Goal: Task Accomplishment & Management: Use online tool/utility

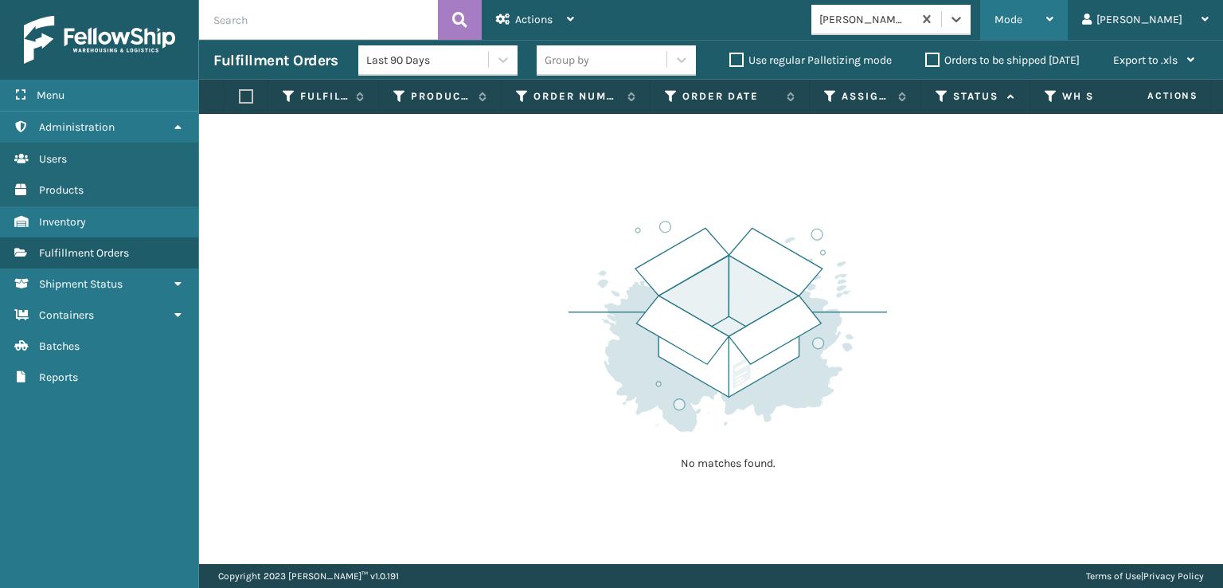
click at [1053, 26] on div "Mode" at bounding box center [1024, 20] width 59 height 40
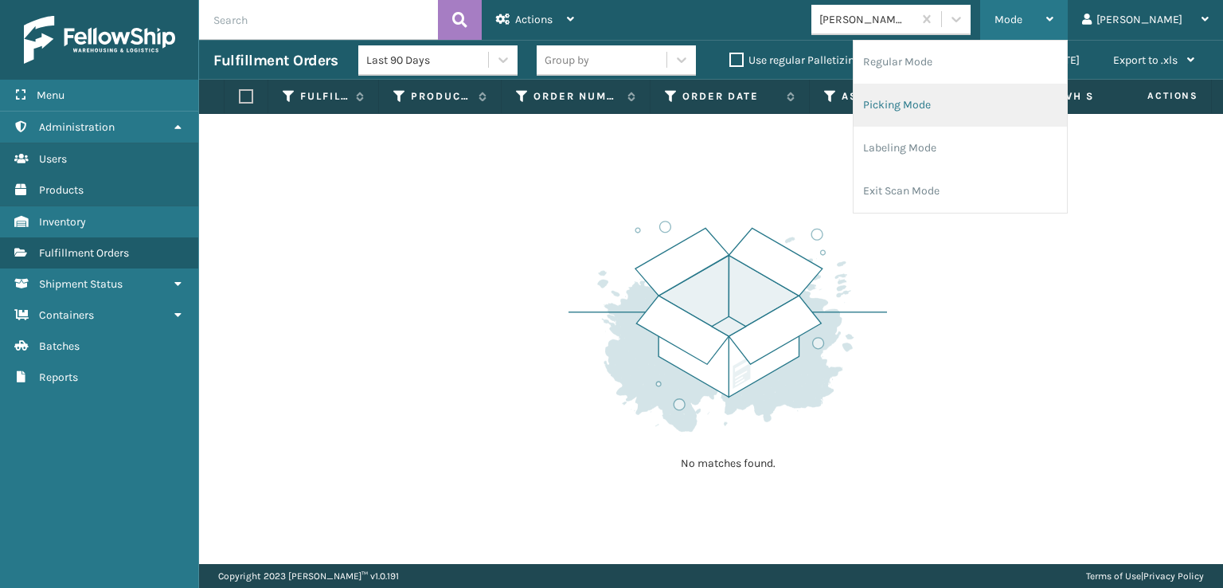
click at [971, 103] on li "Picking Mode" at bounding box center [960, 105] width 213 height 43
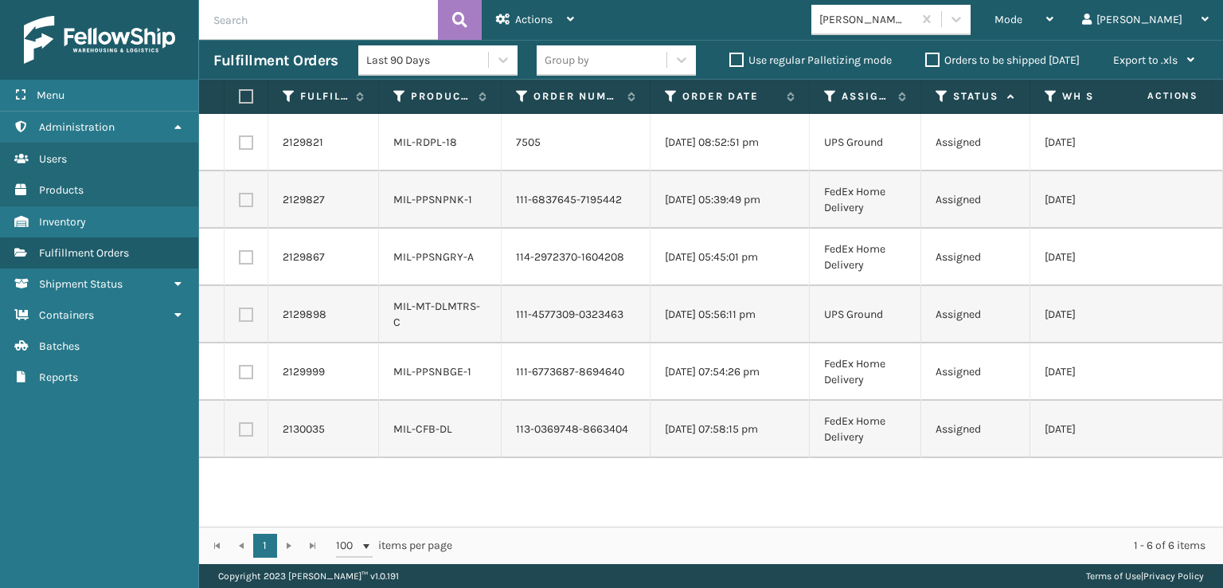
click at [244, 96] on label at bounding box center [244, 96] width 10 height 14
click at [240, 96] on input "checkbox" at bounding box center [239, 97] width 1 height 10
checkbox input "true"
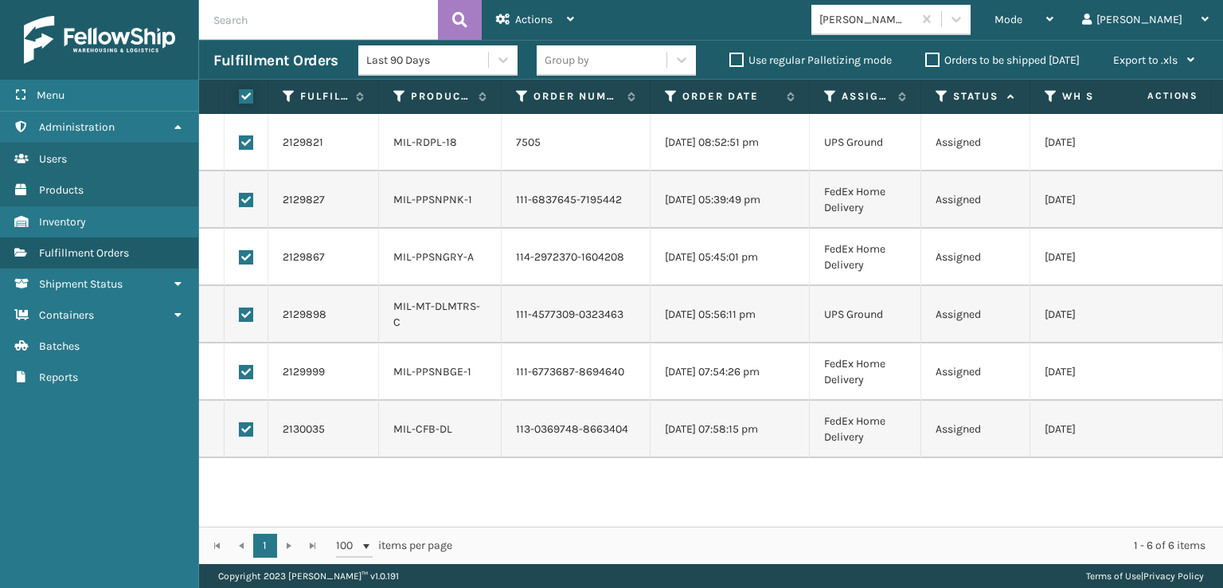
checkbox input "true"
click at [150, 252] on link "Shipment Status Fulfillment Orders" at bounding box center [99, 252] width 198 height 31
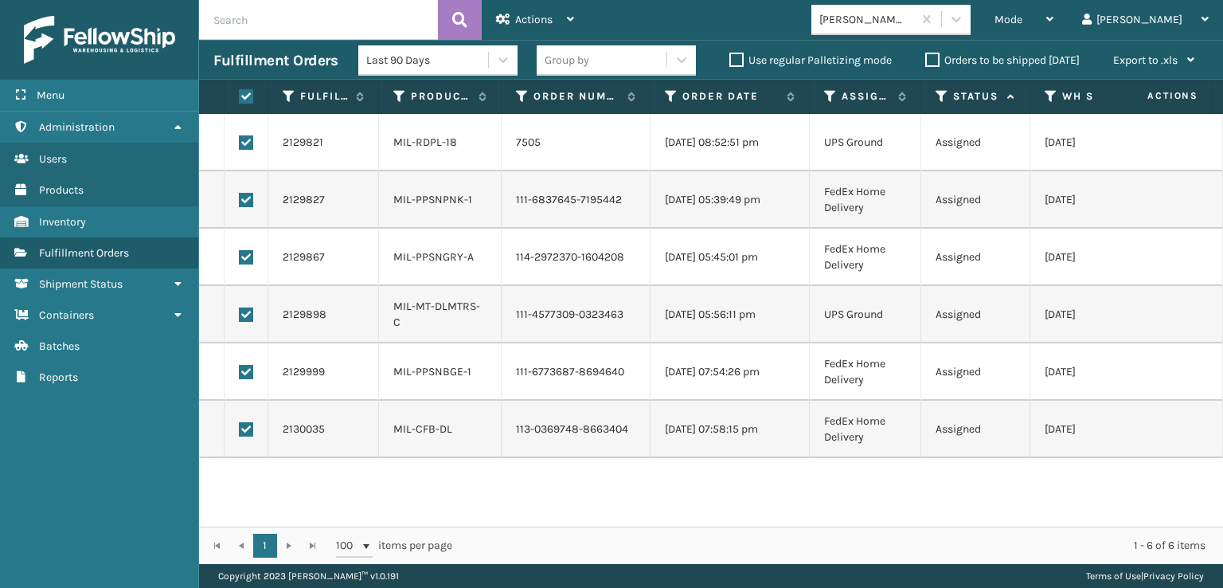
click at [244, 309] on label at bounding box center [246, 314] width 14 height 14
click at [240, 309] on input "checkbox" at bounding box center [239, 312] width 1 height 10
checkbox input "false"
click at [251, 146] on label at bounding box center [246, 142] width 14 height 14
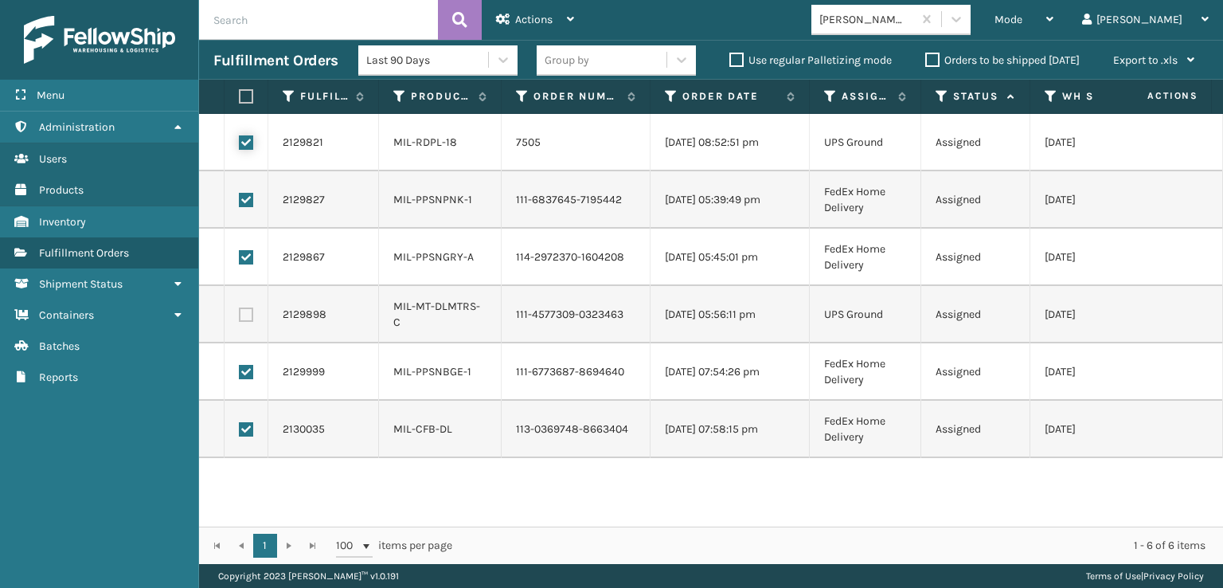
click at [240, 146] on input "checkbox" at bounding box center [239, 140] width 1 height 10
checkbox input "false"
click at [573, 17] on icon at bounding box center [570, 19] width 7 height 11
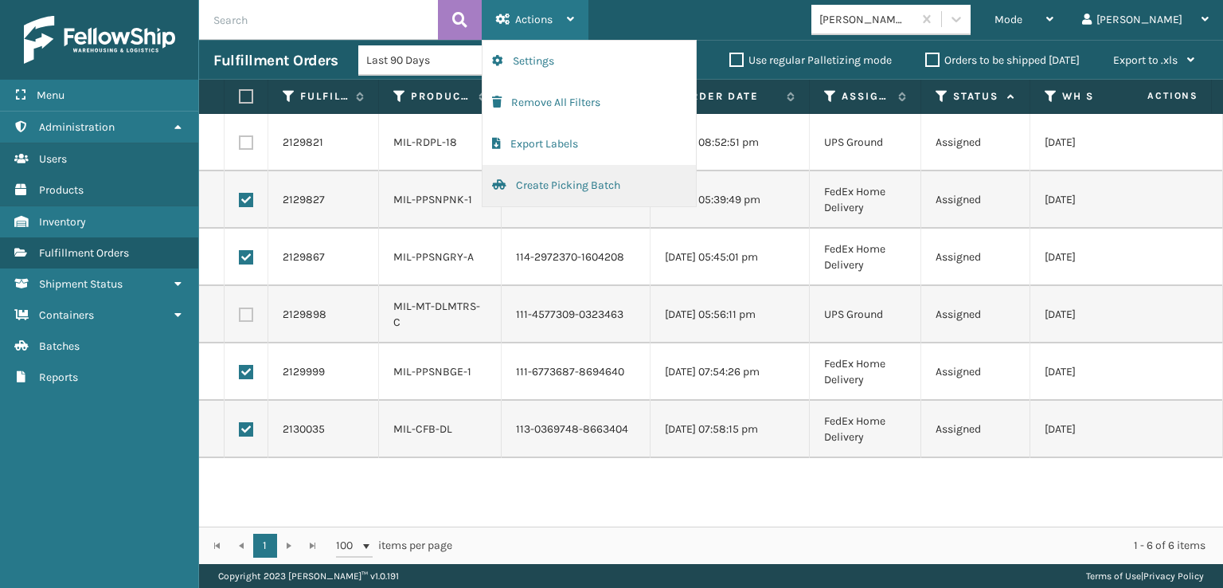
click at [551, 192] on button "Create Picking Batch" at bounding box center [589, 185] width 213 height 41
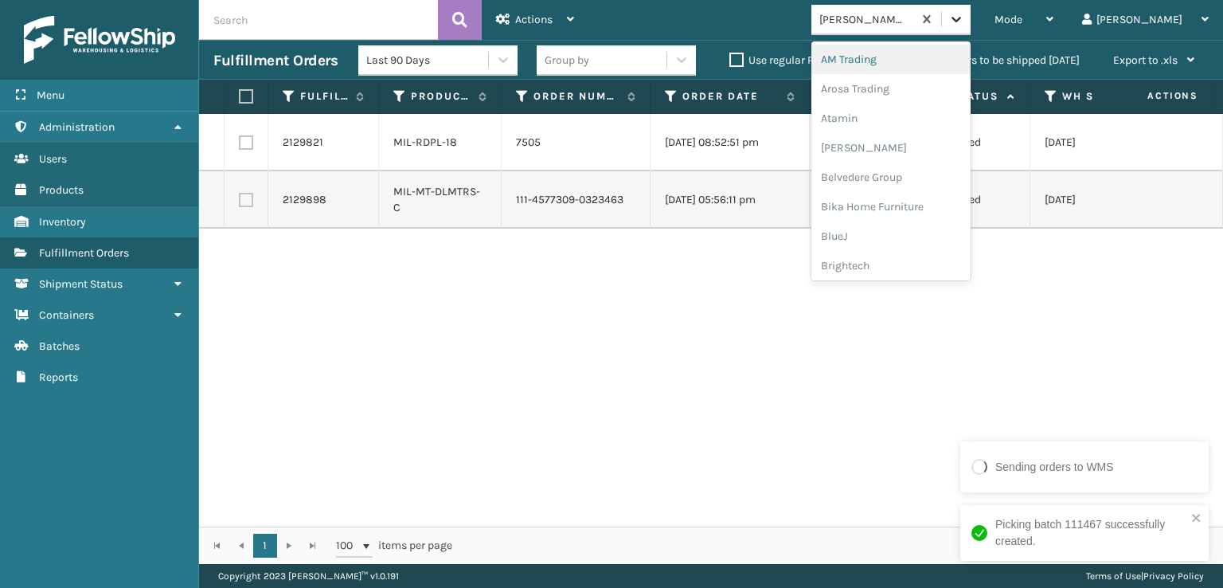
click at [964, 25] on icon at bounding box center [956, 19] width 16 height 16
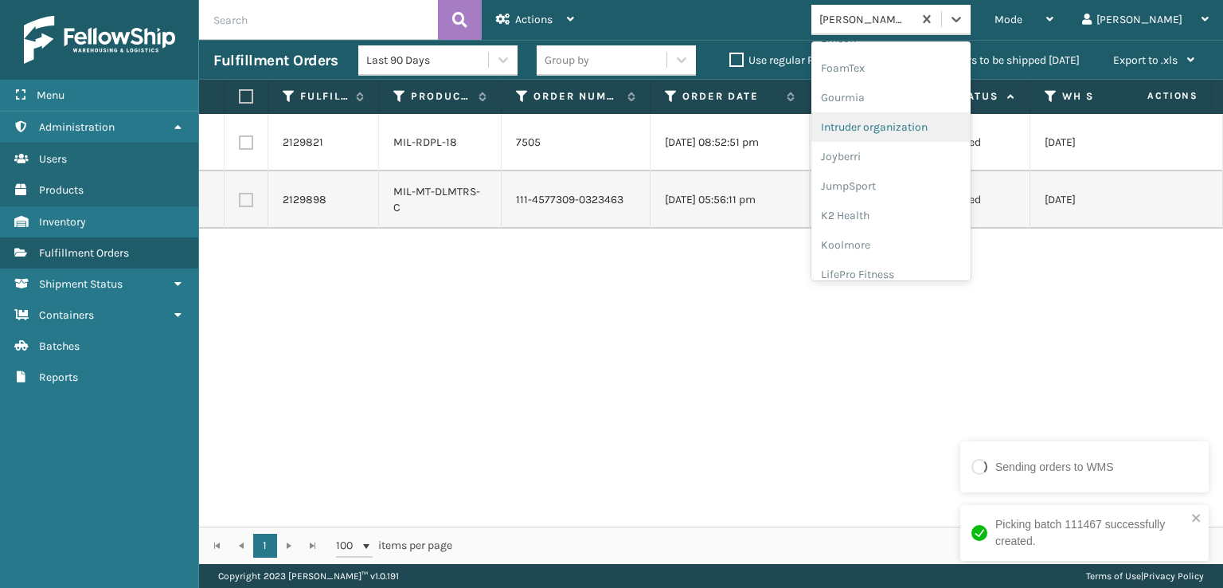
scroll to position [398, 0]
click at [932, 41] on div "Last 90 Days Group by Use regular Palletizing mode Orders to be shipped [DATE] …" at bounding box center [783, 61] width 850 height 40
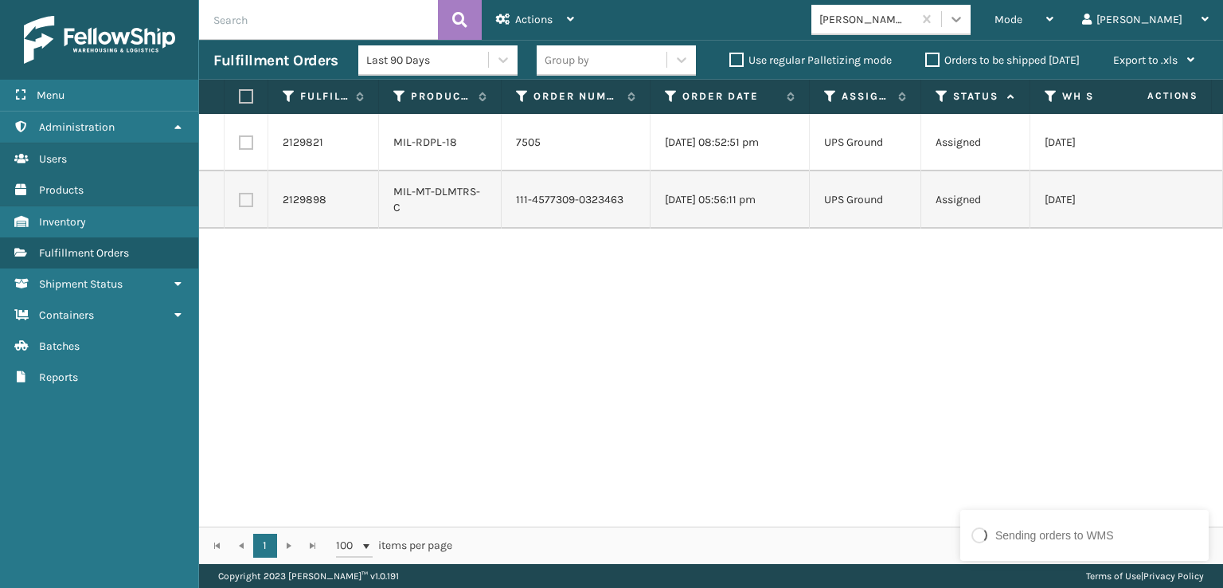
click at [964, 20] on icon at bounding box center [956, 19] width 16 height 16
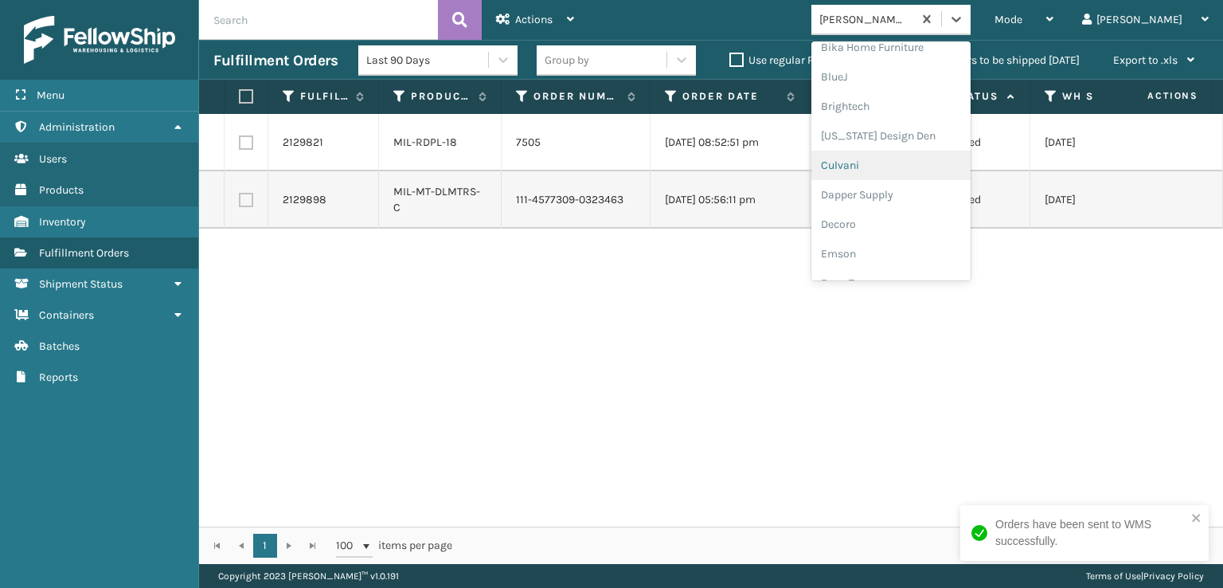
scroll to position [239, 0]
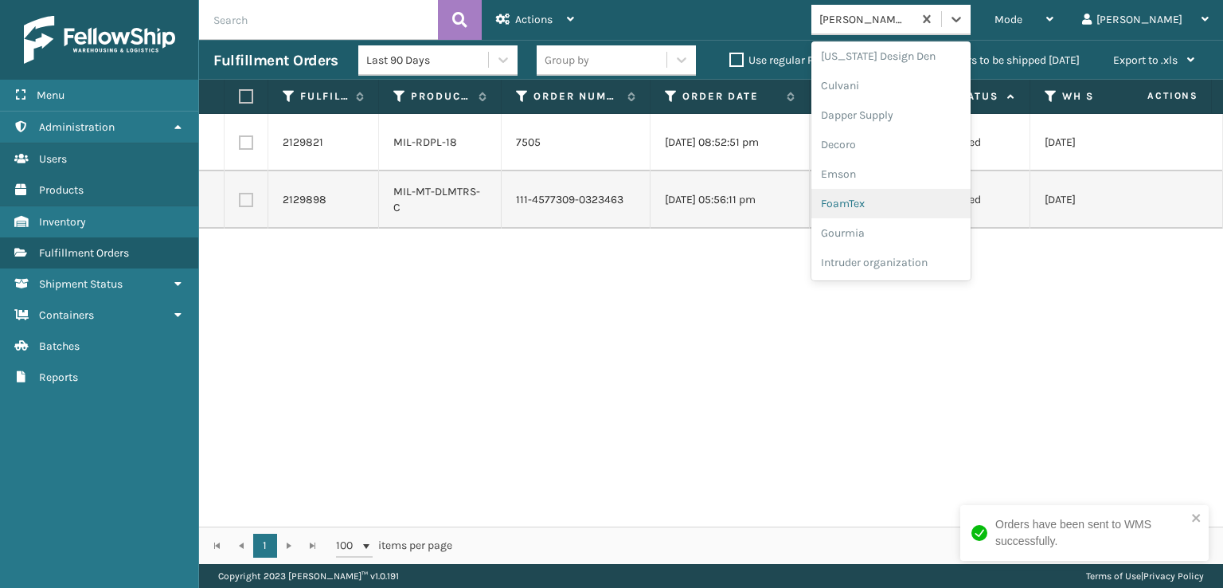
click at [924, 195] on div "FoamTex" at bounding box center [890, 203] width 159 height 29
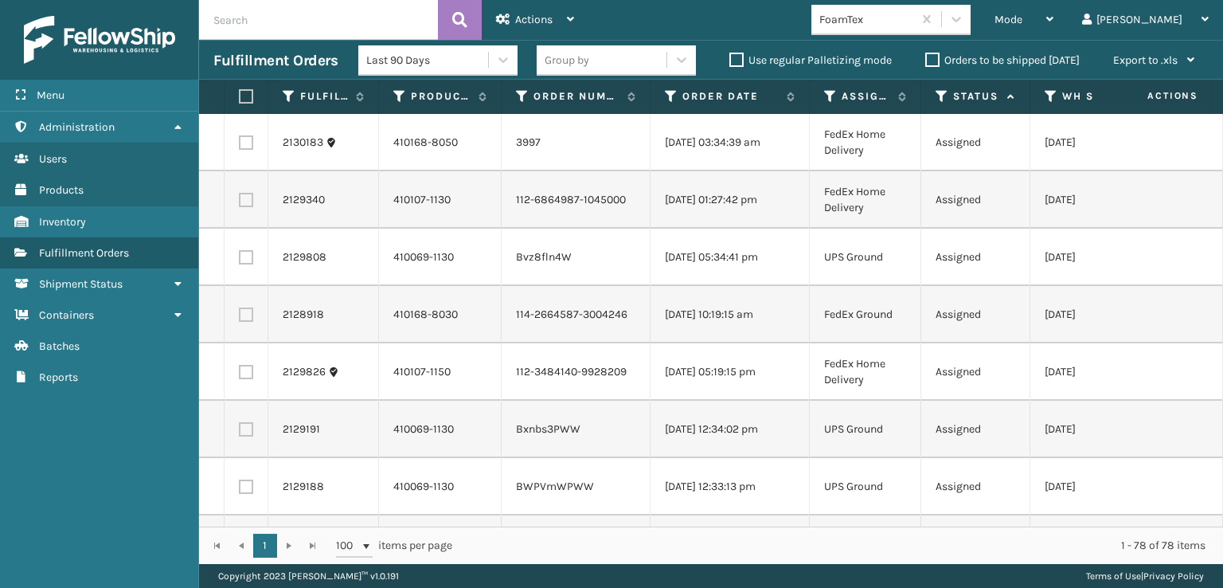
click at [251, 139] on label at bounding box center [246, 142] width 14 height 14
click at [240, 139] on input "checkbox" at bounding box center [239, 140] width 1 height 10
checkbox input "true"
click at [250, 198] on label at bounding box center [246, 200] width 14 height 14
click at [240, 198] on input "checkbox" at bounding box center [239, 198] width 1 height 10
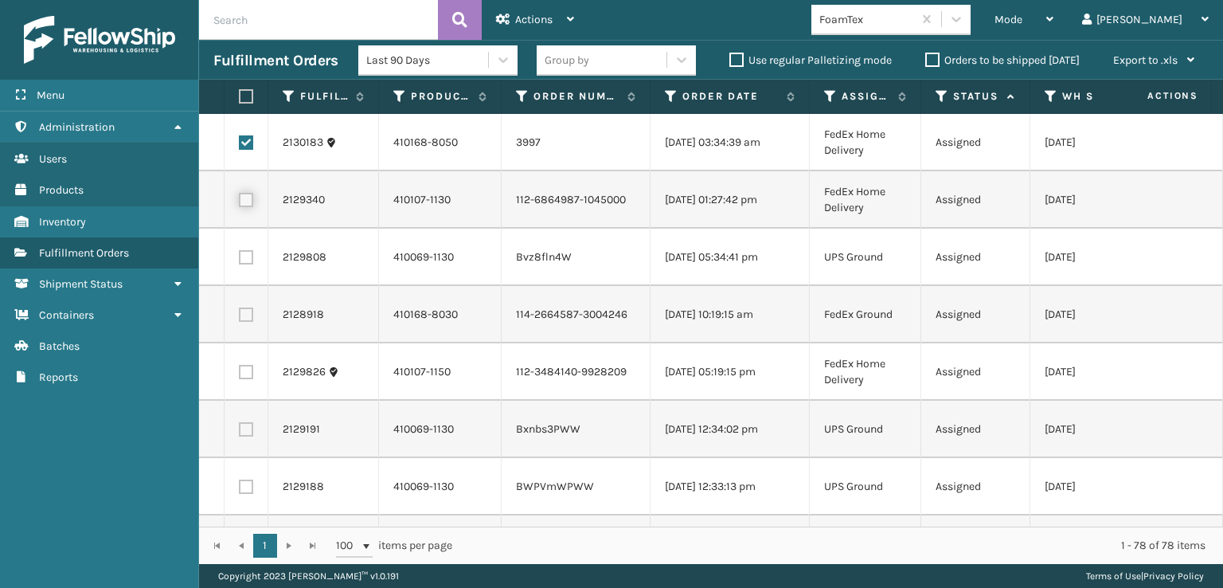
checkbox input "true"
click at [246, 313] on label at bounding box center [246, 314] width 14 height 14
click at [240, 313] on input "checkbox" at bounding box center [239, 312] width 1 height 10
checkbox input "true"
click at [248, 369] on label at bounding box center [246, 372] width 14 height 14
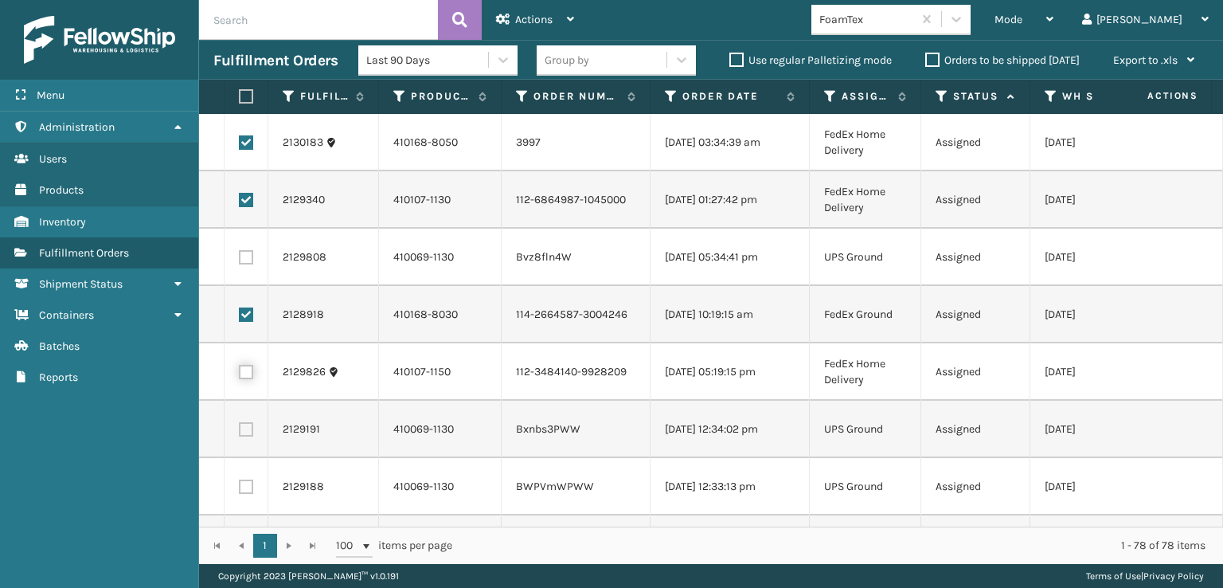
click at [240, 369] on input "checkbox" at bounding box center [239, 370] width 1 height 10
checkbox input "true"
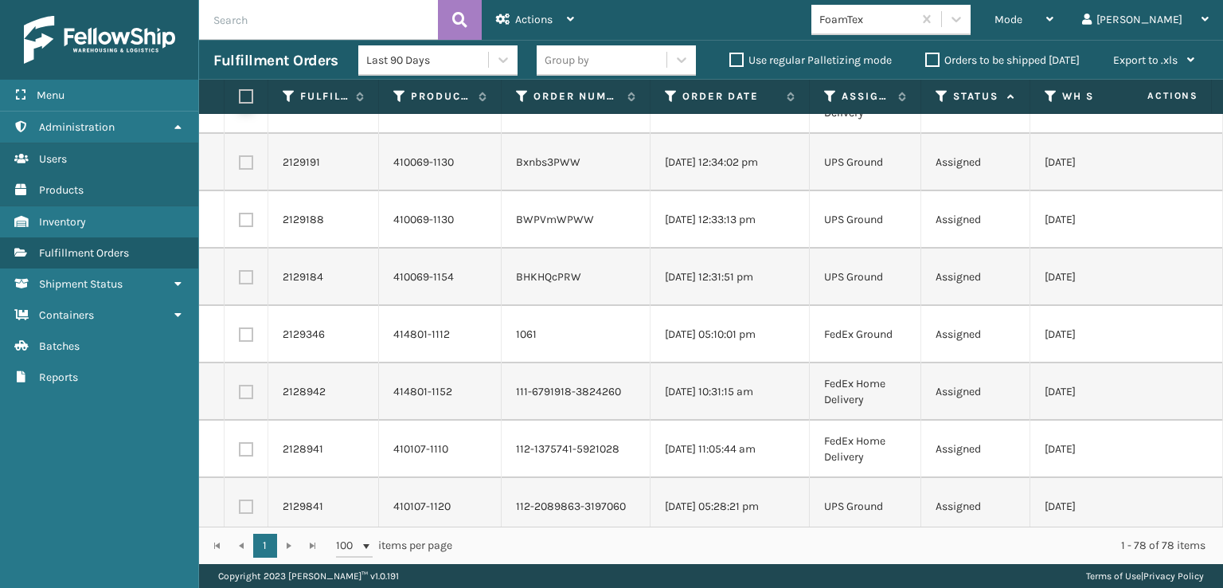
scroll to position [239, 0]
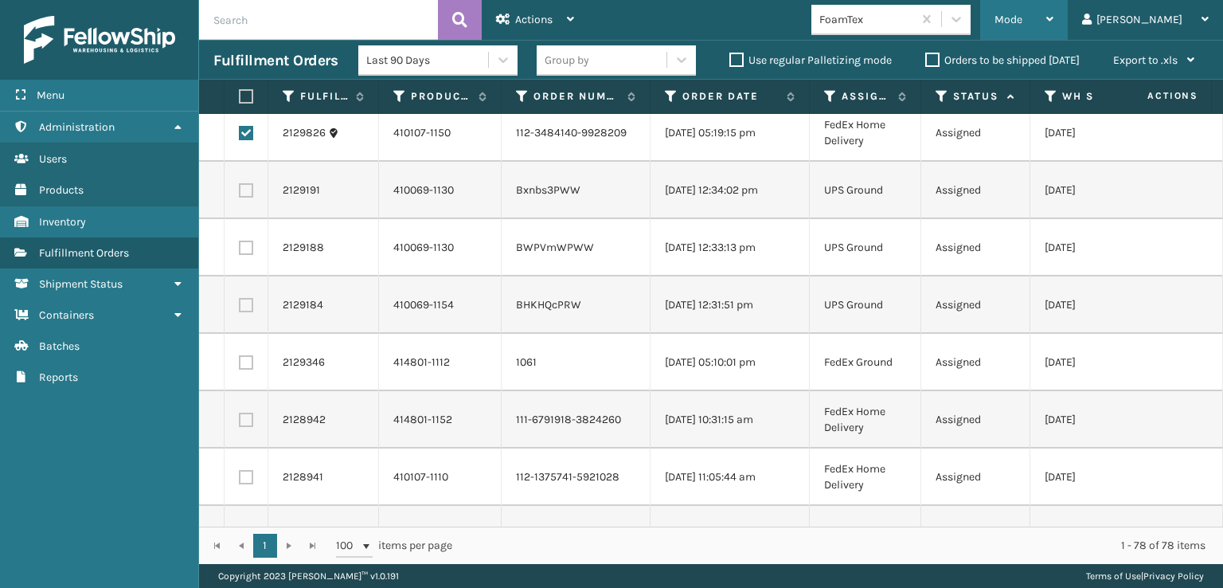
click at [1057, 14] on div "Mode Regular Mode Picking Mode Labeling Mode Exit Scan Mode" at bounding box center [1024, 20] width 88 height 40
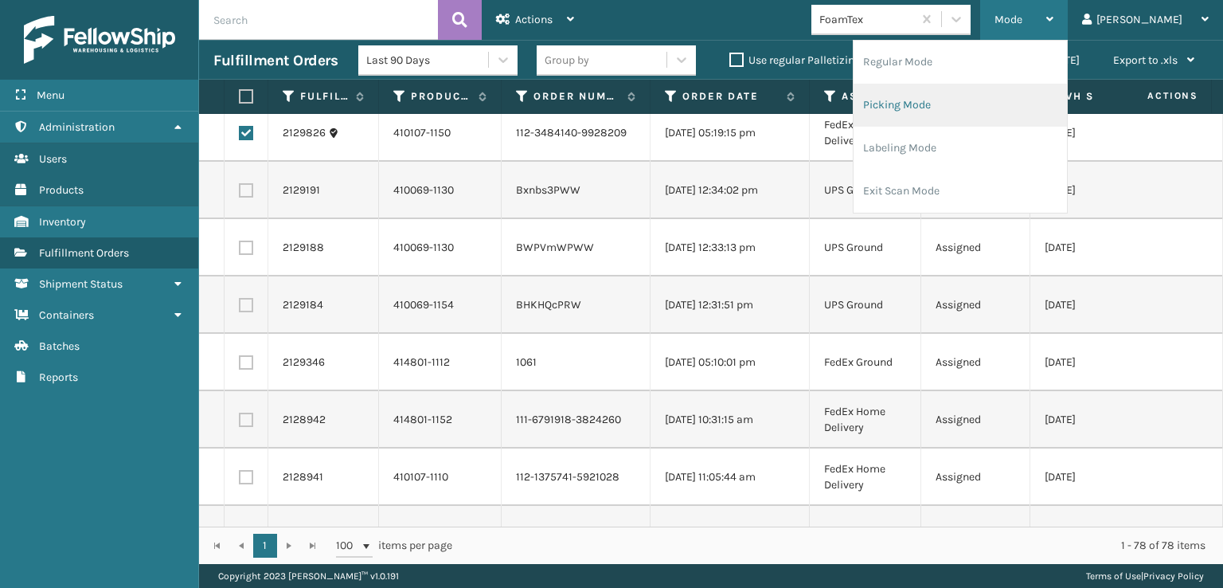
click at [987, 109] on li "Picking Mode" at bounding box center [960, 105] width 213 height 43
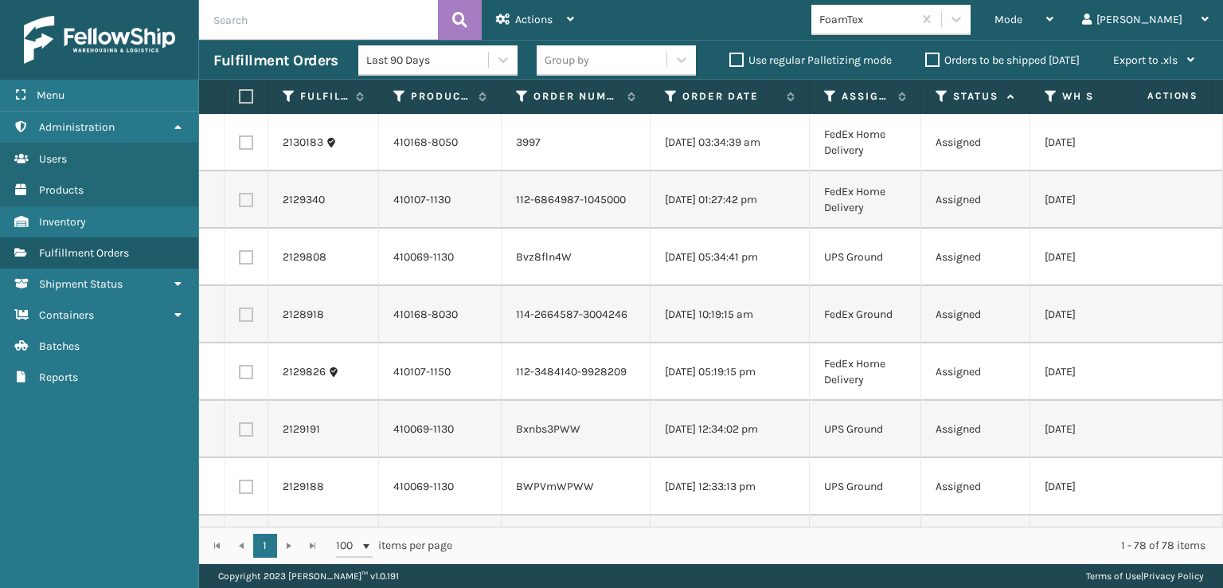
click at [246, 141] on label at bounding box center [246, 142] width 14 height 14
click at [240, 141] on input "checkbox" at bounding box center [239, 140] width 1 height 10
checkbox input "true"
click at [236, 197] on td at bounding box center [247, 199] width 44 height 57
click at [248, 197] on label at bounding box center [246, 200] width 14 height 14
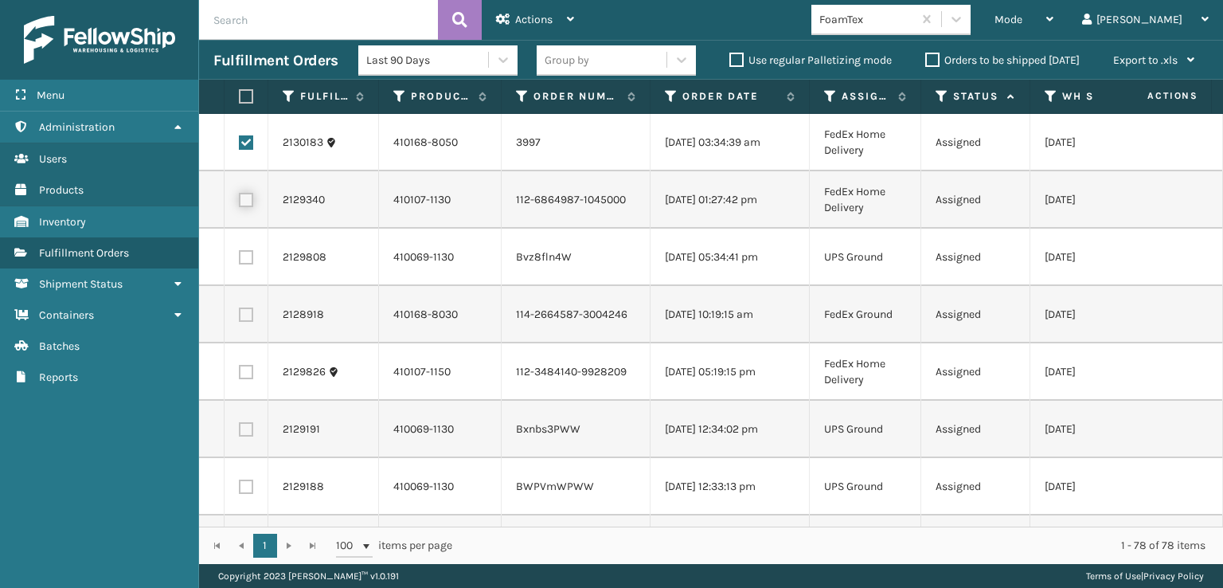
click at [240, 197] on input "checkbox" at bounding box center [239, 198] width 1 height 10
checkbox input "true"
click at [248, 318] on label at bounding box center [246, 314] width 14 height 14
click at [240, 318] on input "checkbox" at bounding box center [239, 312] width 1 height 10
checkbox input "true"
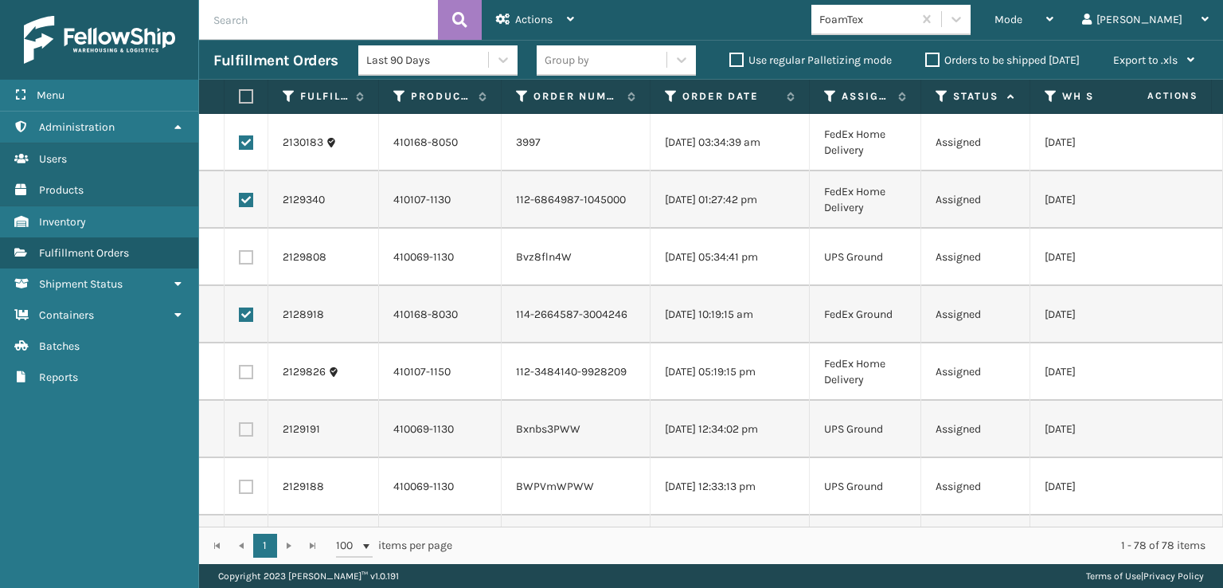
click at [243, 373] on label at bounding box center [246, 372] width 14 height 14
click at [240, 373] on input "checkbox" at bounding box center [239, 370] width 1 height 10
checkbox input "true"
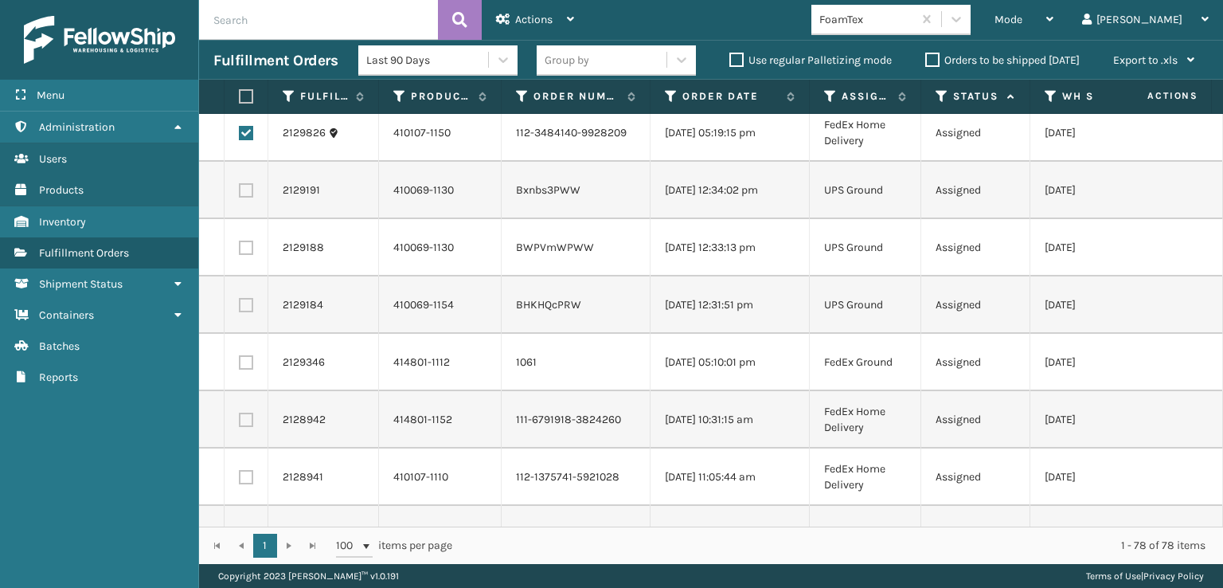
click at [242, 358] on label at bounding box center [246, 362] width 14 height 14
click at [240, 358] on input "checkbox" at bounding box center [239, 360] width 1 height 10
checkbox input "true"
click at [242, 420] on label at bounding box center [246, 419] width 14 height 14
click at [240, 420] on input "checkbox" at bounding box center [239, 417] width 1 height 10
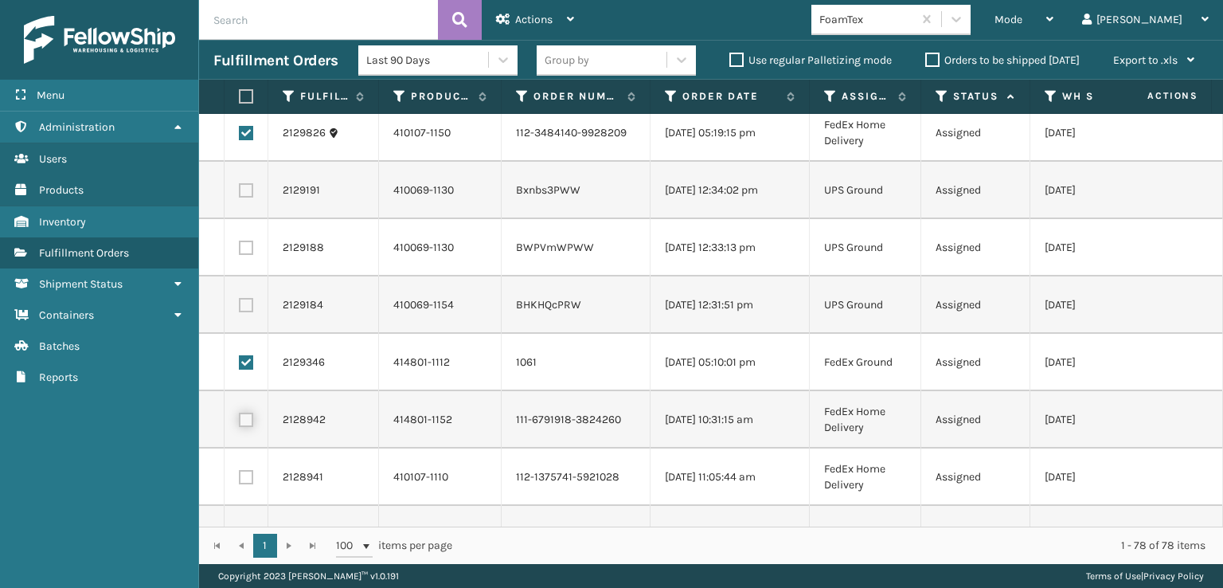
checkbox input "true"
click at [250, 482] on label at bounding box center [246, 477] width 14 height 14
click at [240, 480] on input "checkbox" at bounding box center [239, 475] width 1 height 10
checkbox input "true"
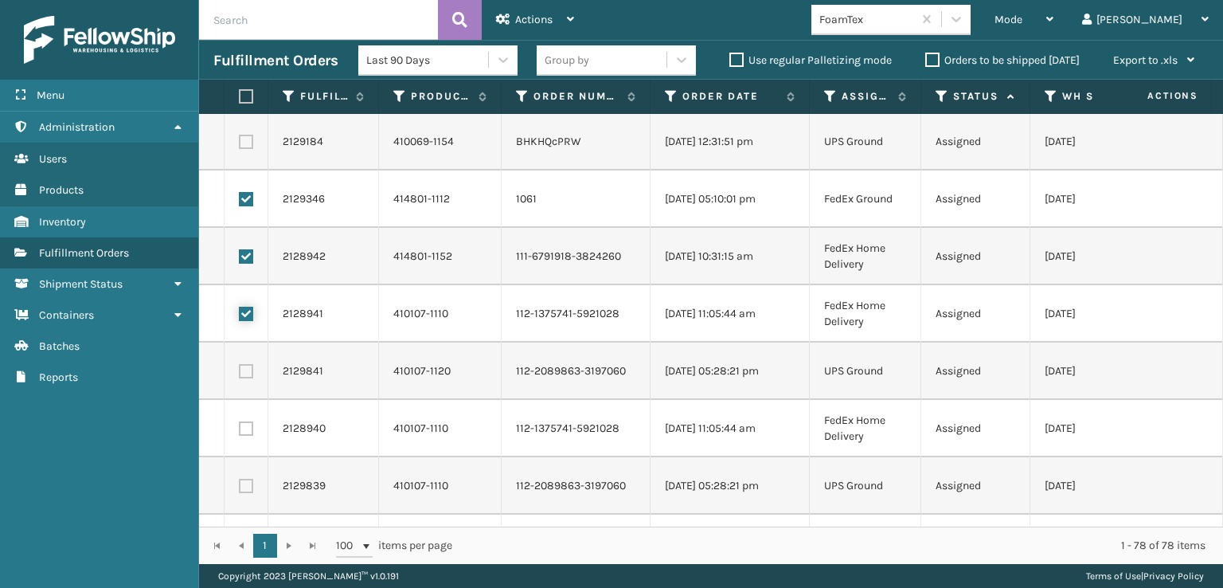
scroll to position [478, 0]
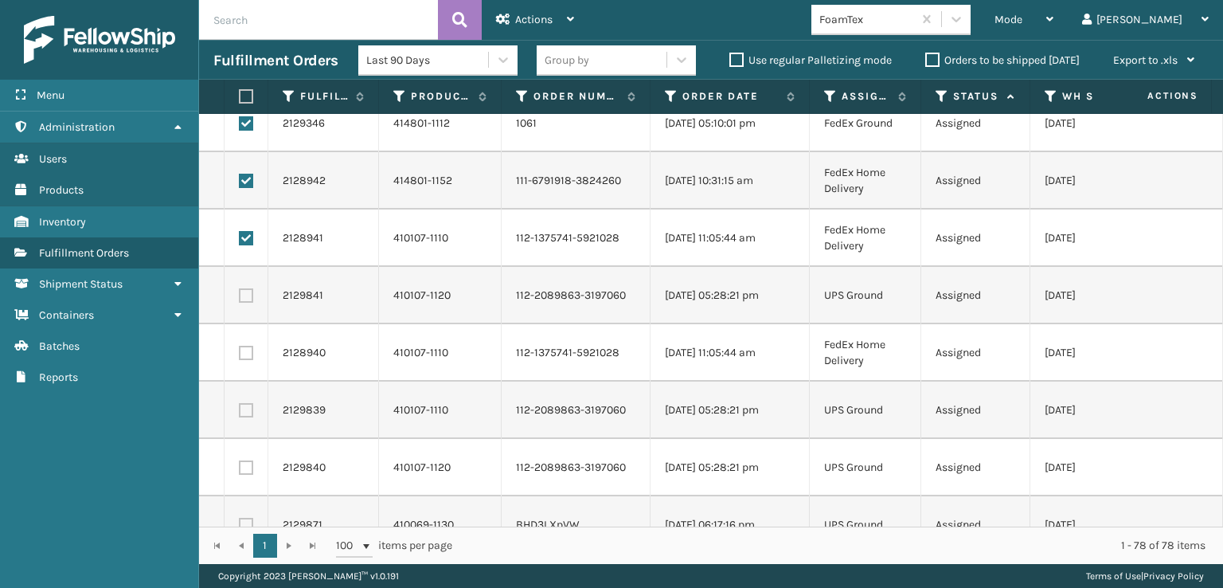
click at [248, 358] on label at bounding box center [246, 353] width 14 height 14
click at [240, 356] on input "checkbox" at bounding box center [239, 351] width 1 height 10
checkbox input "true"
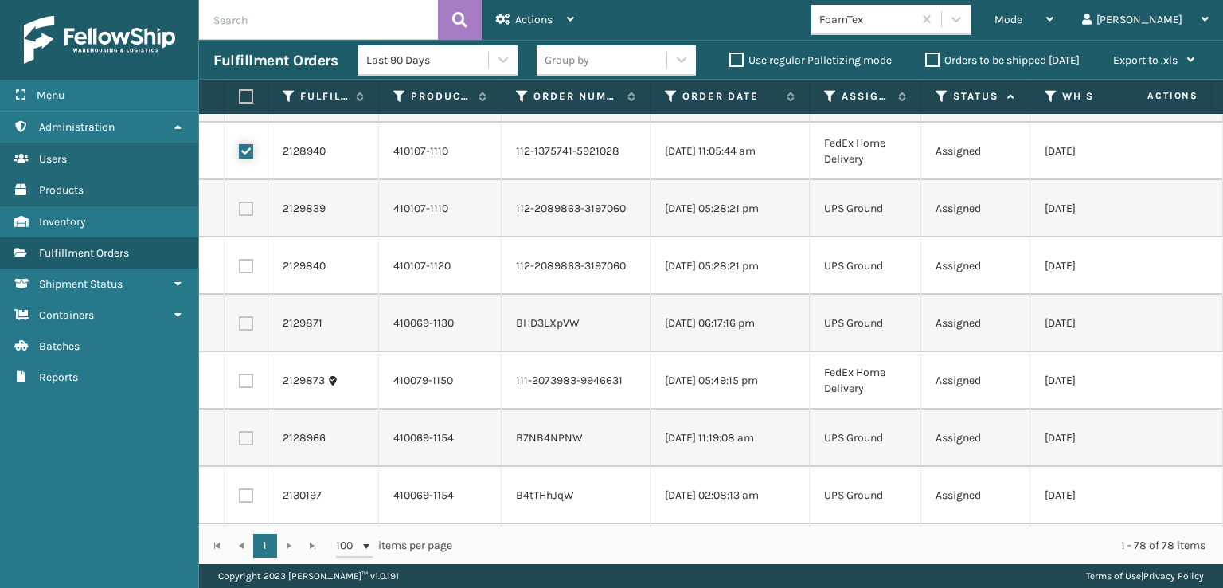
scroll to position [717, 0]
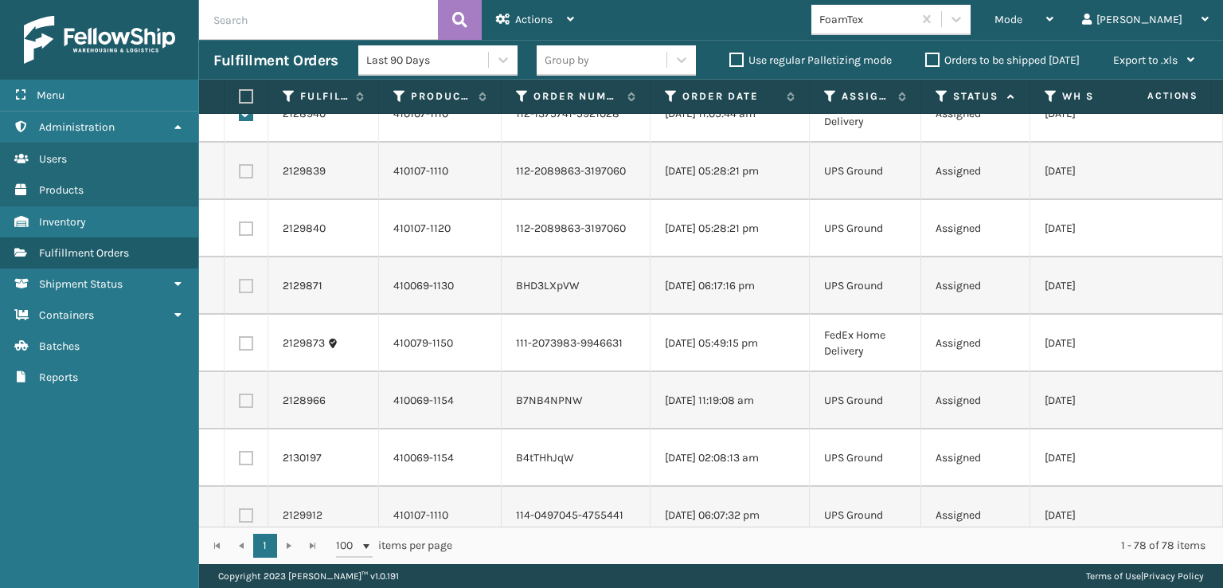
click at [249, 346] on label at bounding box center [246, 343] width 14 height 14
click at [240, 346] on input "checkbox" at bounding box center [239, 341] width 1 height 10
checkbox input "true"
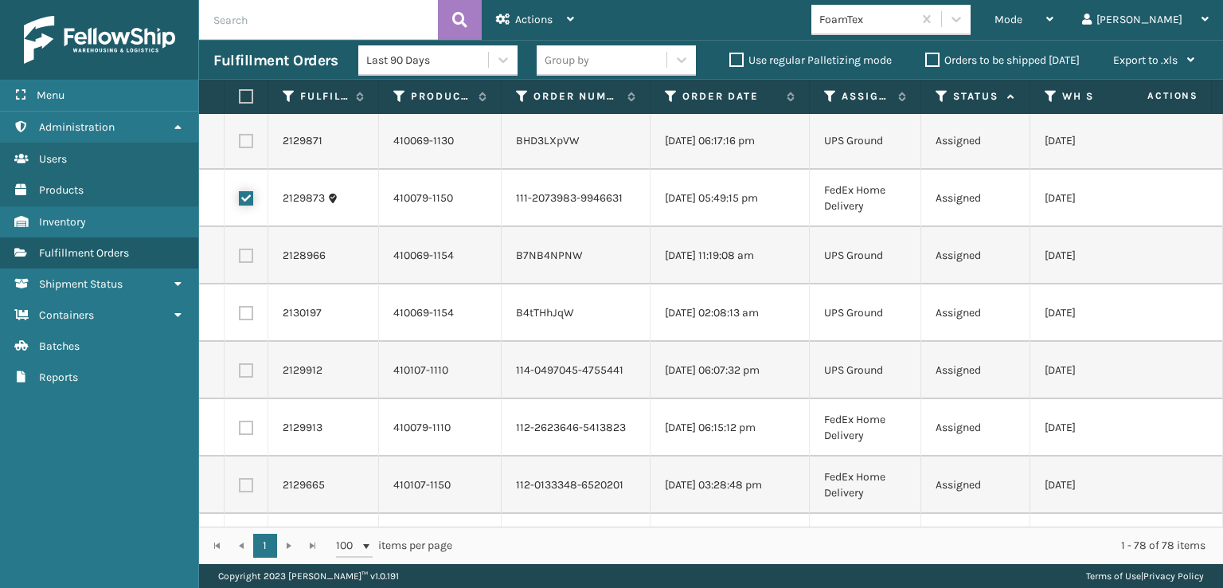
scroll to position [876, 0]
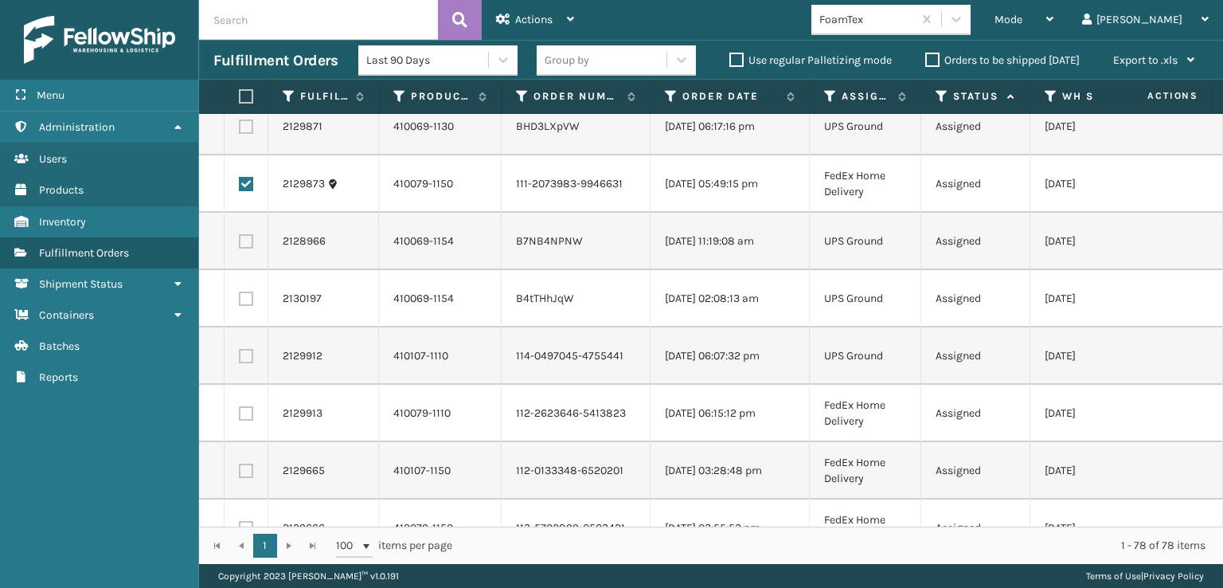
click at [250, 412] on label at bounding box center [246, 413] width 14 height 14
click at [240, 412] on input "checkbox" at bounding box center [239, 411] width 1 height 10
checkbox input "true"
click at [248, 469] on label at bounding box center [246, 470] width 14 height 14
click at [240, 469] on input "checkbox" at bounding box center [239, 468] width 1 height 10
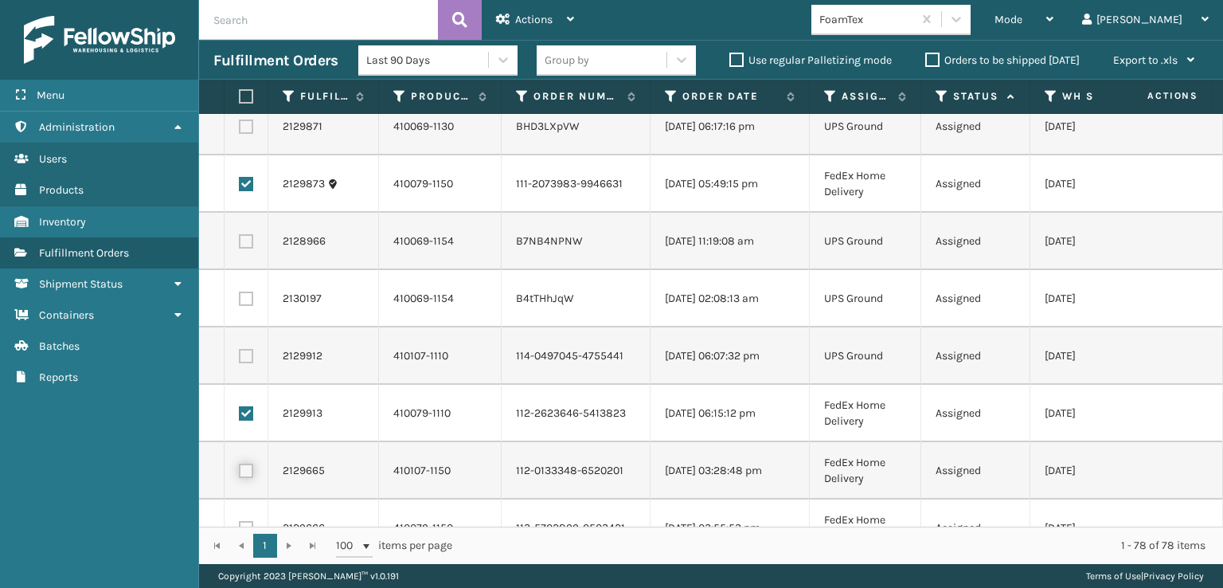
checkbox input "true"
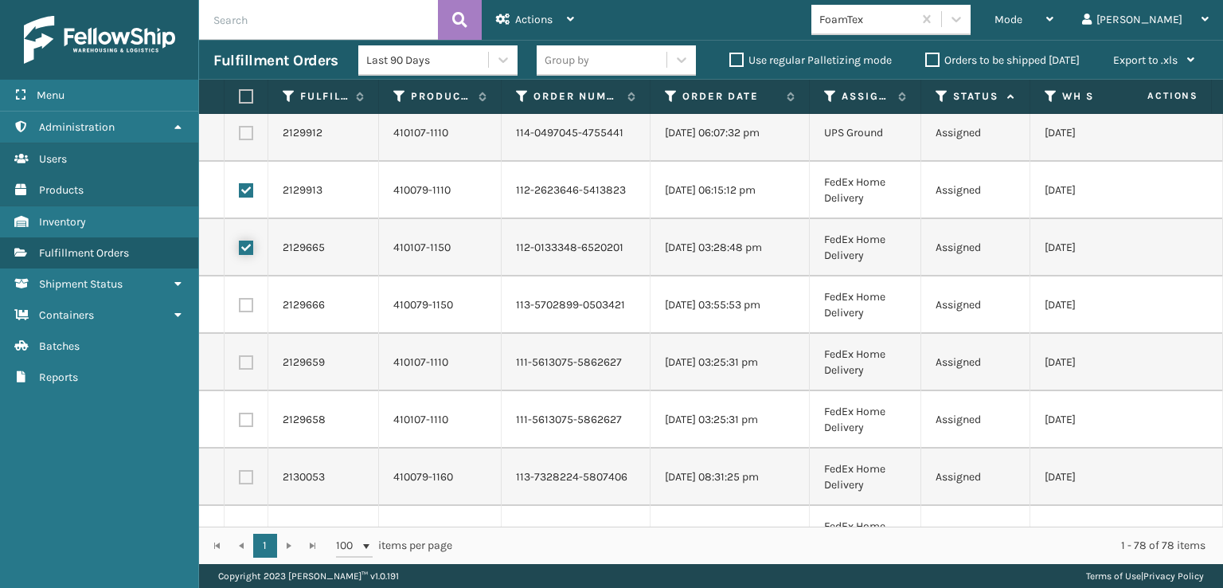
scroll to position [1115, 0]
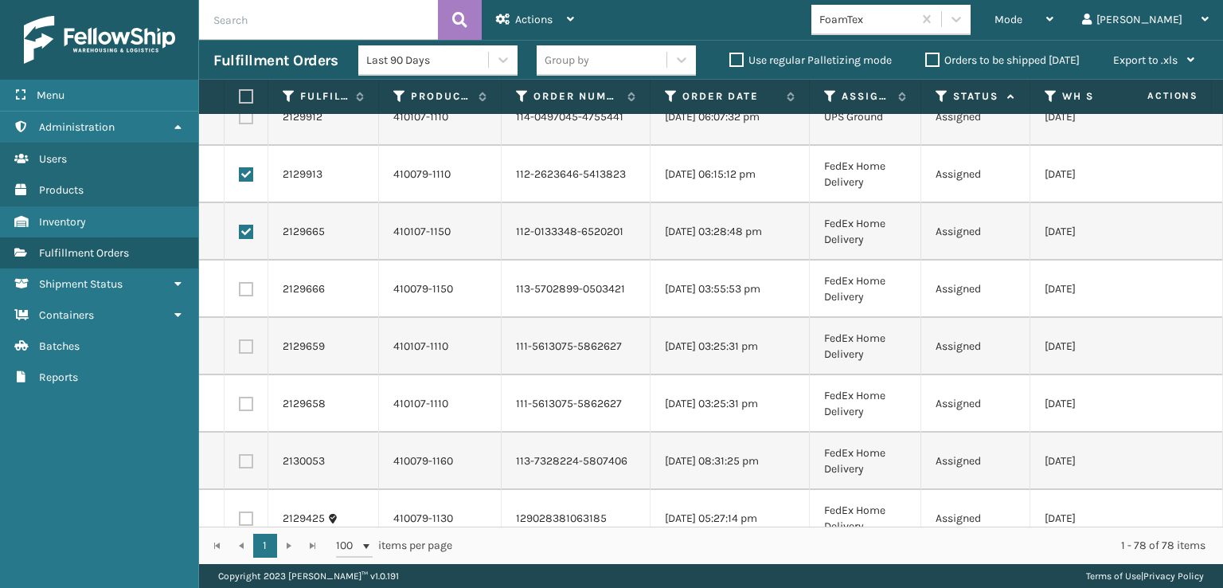
click at [247, 284] on label at bounding box center [246, 289] width 14 height 14
click at [240, 284] on input "checkbox" at bounding box center [239, 287] width 1 height 10
checkbox input "true"
click at [245, 352] on label at bounding box center [246, 346] width 14 height 14
click at [240, 350] on input "checkbox" at bounding box center [239, 344] width 1 height 10
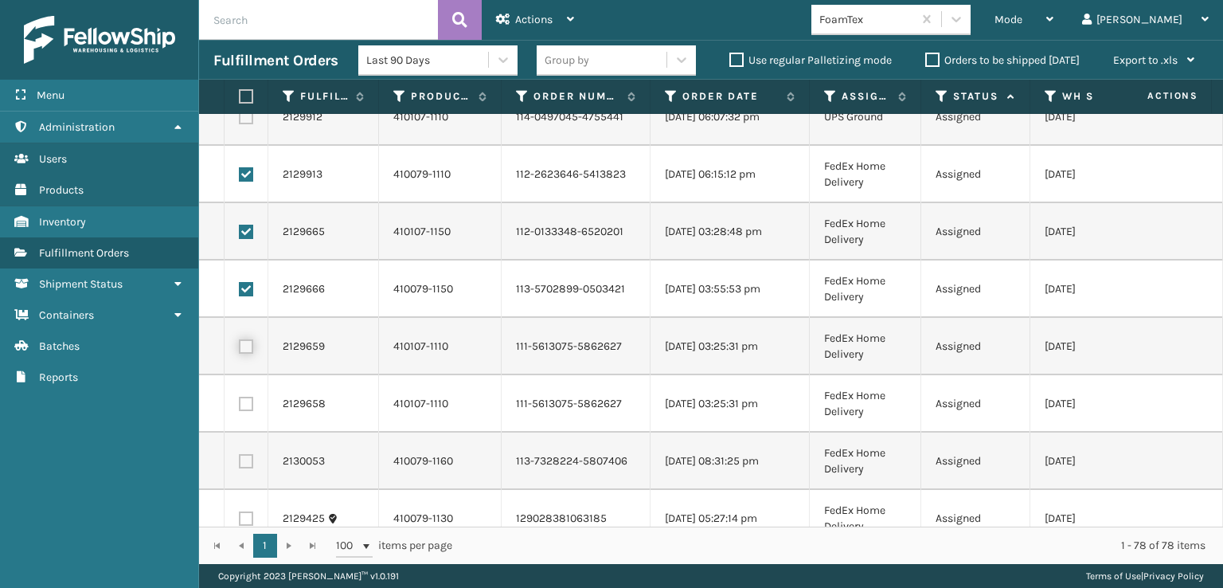
checkbox input "true"
click at [248, 402] on label at bounding box center [246, 404] width 14 height 14
click at [240, 402] on input "checkbox" at bounding box center [239, 402] width 1 height 10
checkbox input "true"
click at [252, 463] on label at bounding box center [246, 461] width 14 height 14
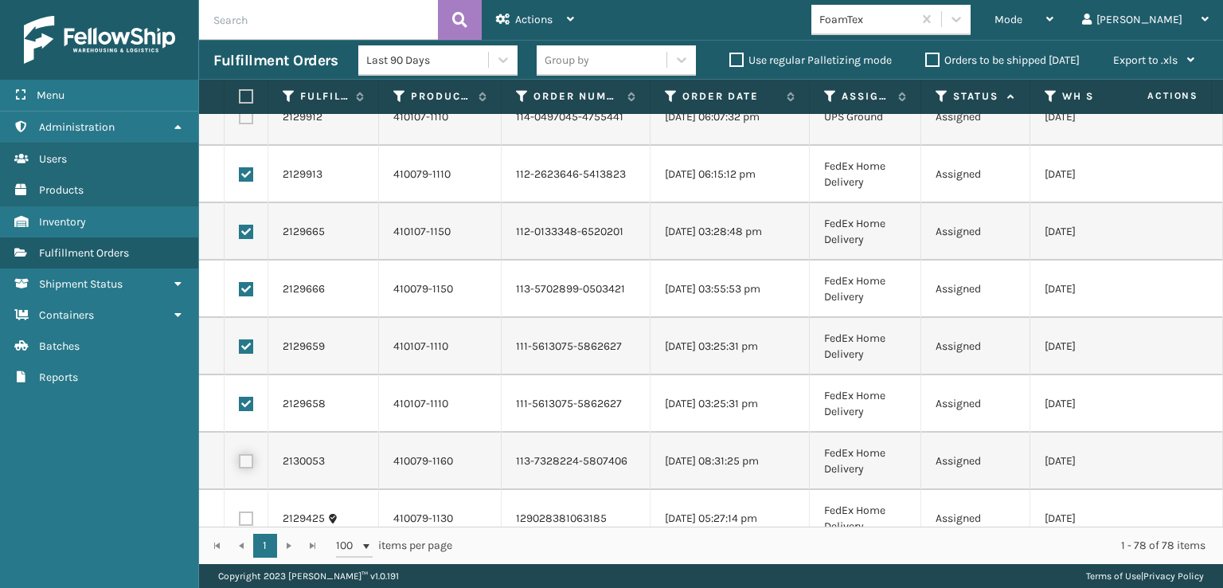
click at [240, 463] on input "checkbox" at bounding box center [239, 459] width 1 height 10
checkbox input "true"
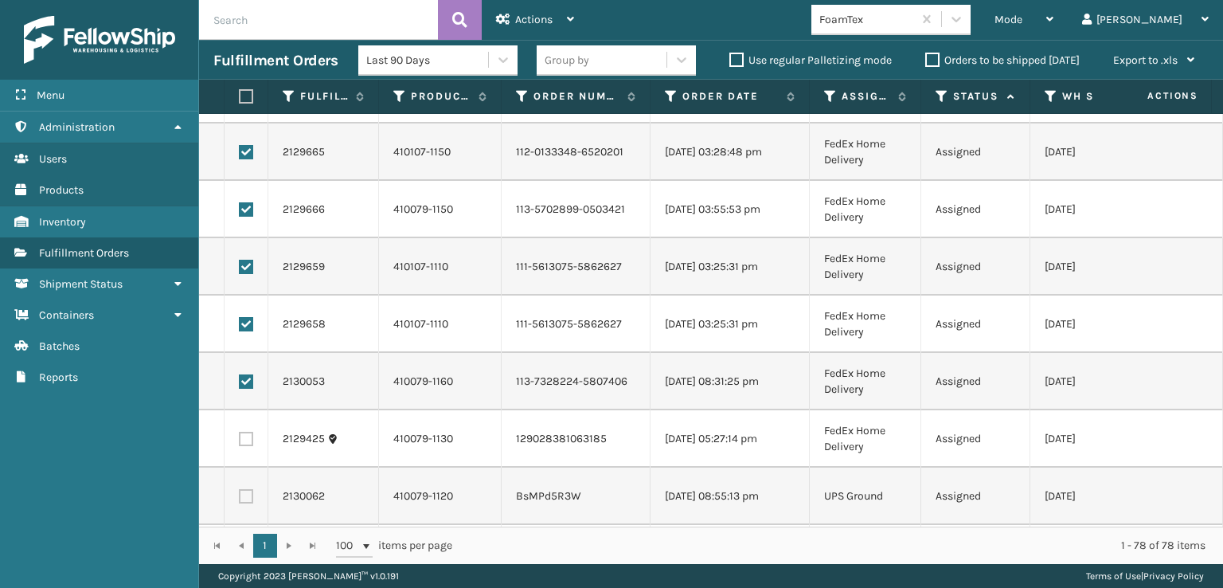
click at [248, 437] on label at bounding box center [246, 439] width 14 height 14
click at [240, 437] on input "checkbox" at bounding box center [239, 437] width 1 height 10
checkbox input "true"
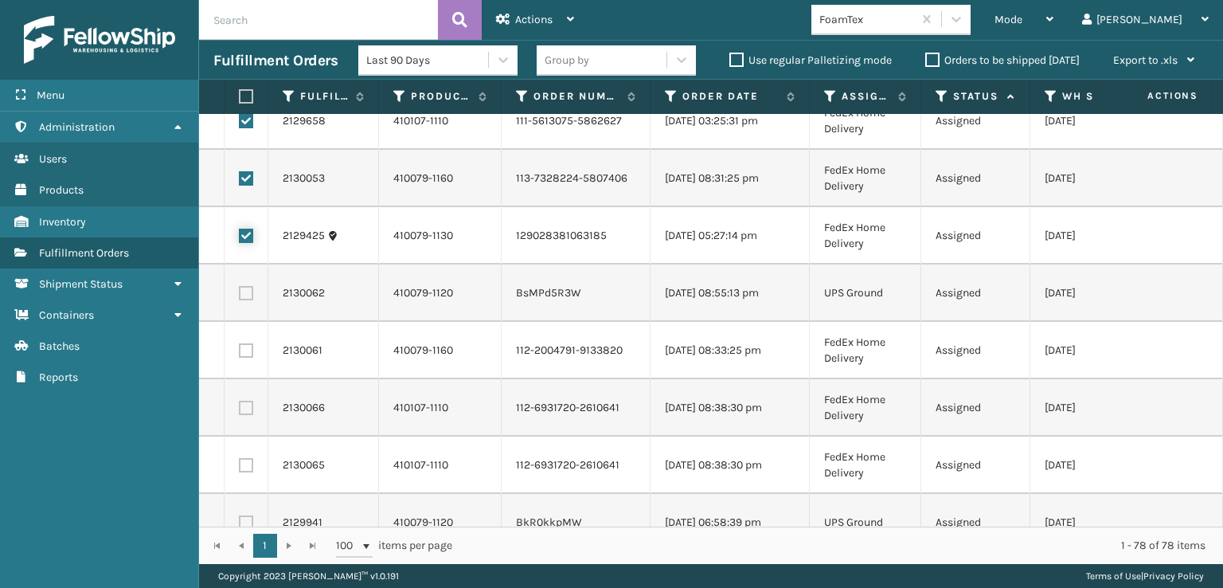
scroll to position [1433, 0]
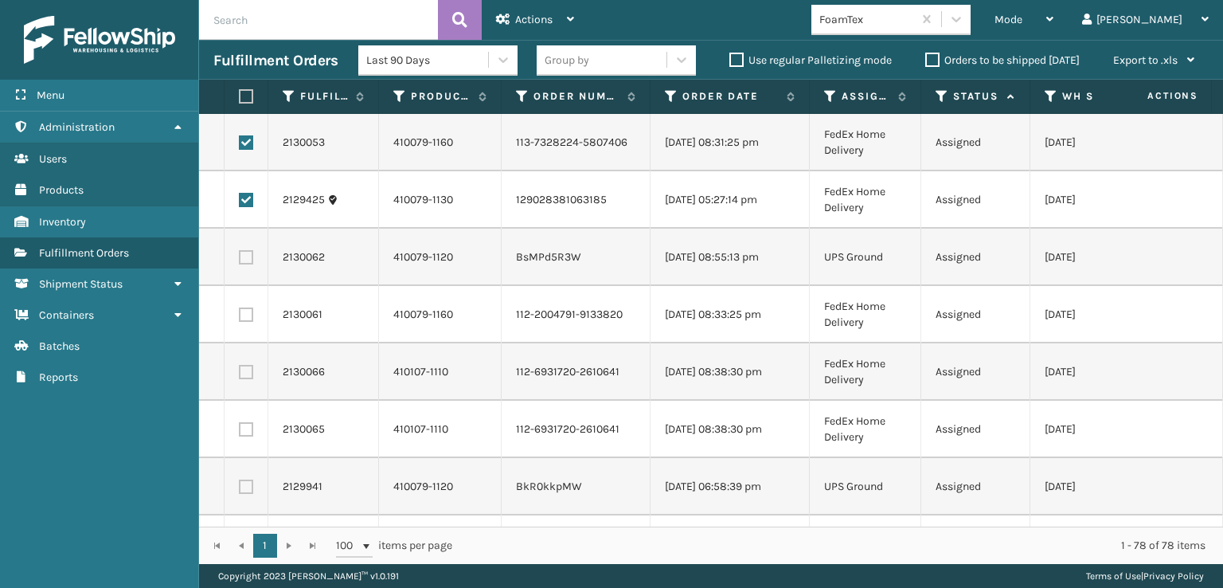
click at [248, 316] on label at bounding box center [246, 314] width 14 height 14
click at [240, 316] on input "checkbox" at bounding box center [239, 312] width 1 height 10
checkbox input "true"
click at [245, 374] on label at bounding box center [246, 372] width 14 height 14
click at [240, 374] on input "checkbox" at bounding box center [239, 370] width 1 height 10
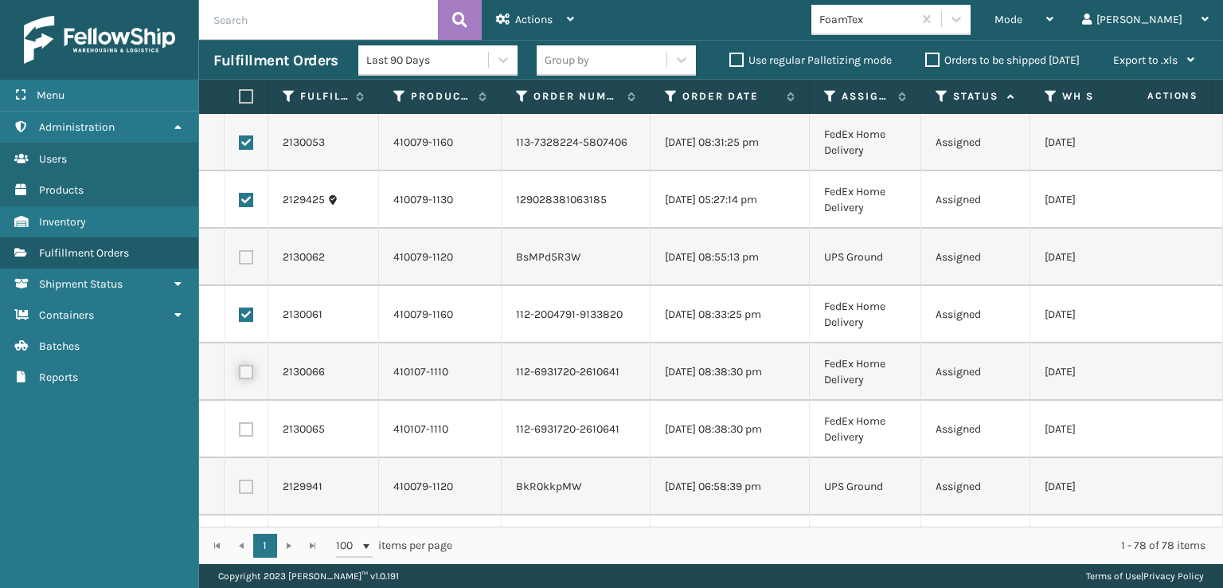
checkbox input "true"
click at [252, 425] on label at bounding box center [246, 429] width 14 height 14
click at [240, 425] on input "checkbox" at bounding box center [239, 427] width 1 height 10
checkbox input "true"
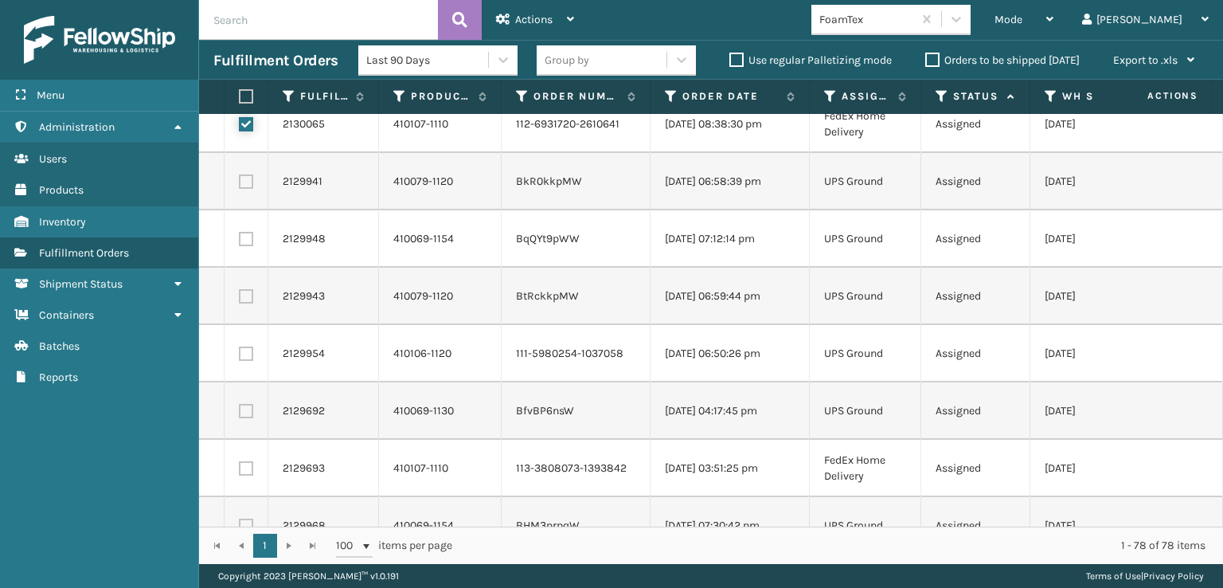
scroll to position [1831, 0]
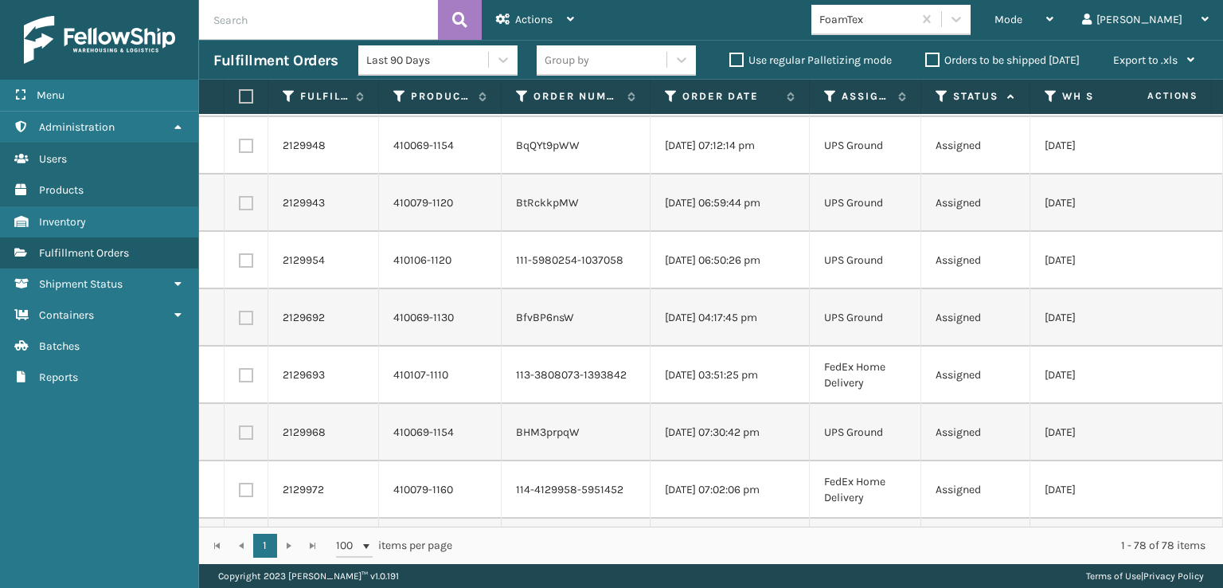
click at [252, 380] on label at bounding box center [246, 375] width 14 height 14
click at [240, 378] on input "checkbox" at bounding box center [239, 373] width 1 height 10
checkbox input "true"
click at [245, 487] on label at bounding box center [246, 490] width 14 height 14
click at [240, 487] on input "checkbox" at bounding box center [239, 488] width 1 height 10
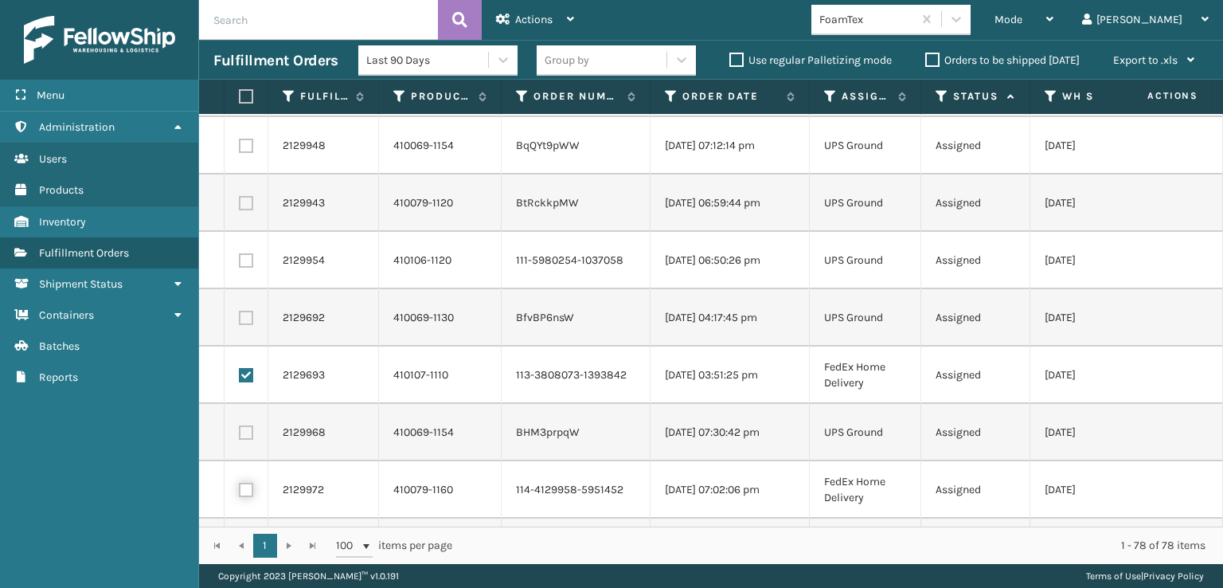
checkbox input "true"
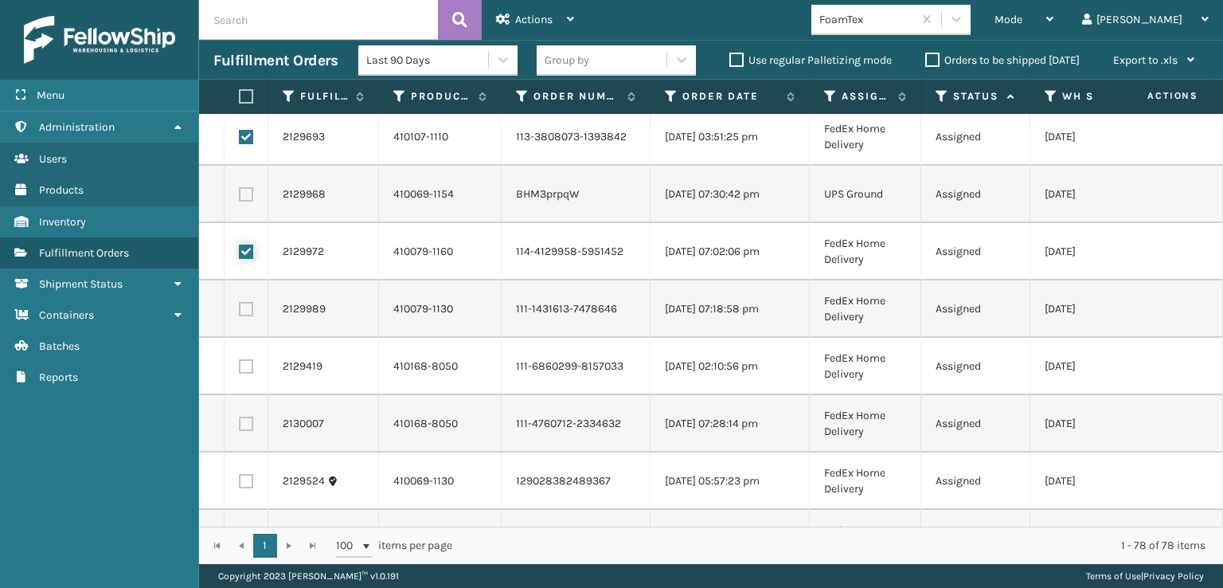
scroll to position [2070, 0]
click at [248, 307] on label at bounding box center [246, 308] width 14 height 14
click at [240, 307] on input "checkbox" at bounding box center [239, 306] width 1 height 10
checkbox input "true"
click at [248, 370] on label at bounding box center [246, 365] width 14 height 14
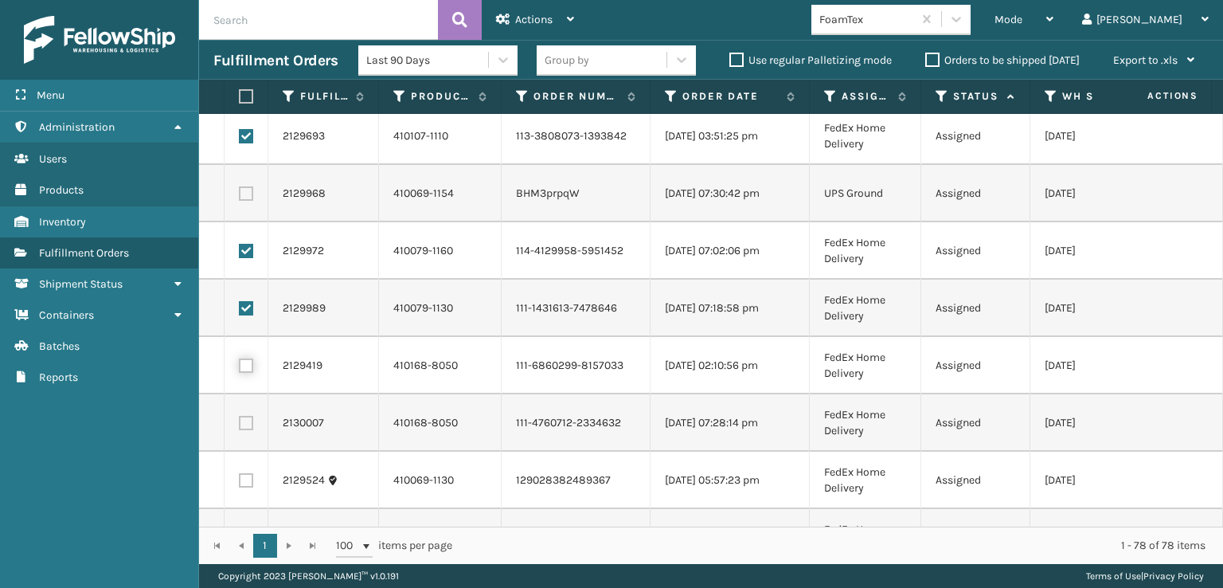
click at [240, 369] on input "checkbox" at bounding box center [239, 363] width 1 height 10
checkbox input "true"
click at [246, 414] on td at bounding box center [247, 422] width 44 height 57
click at [246, 418] on label at bounding box center [246, 423] width 14 height 14
click at [240, 418] on input "checkbox" at bounding box center [239, 421] width 1 height 10
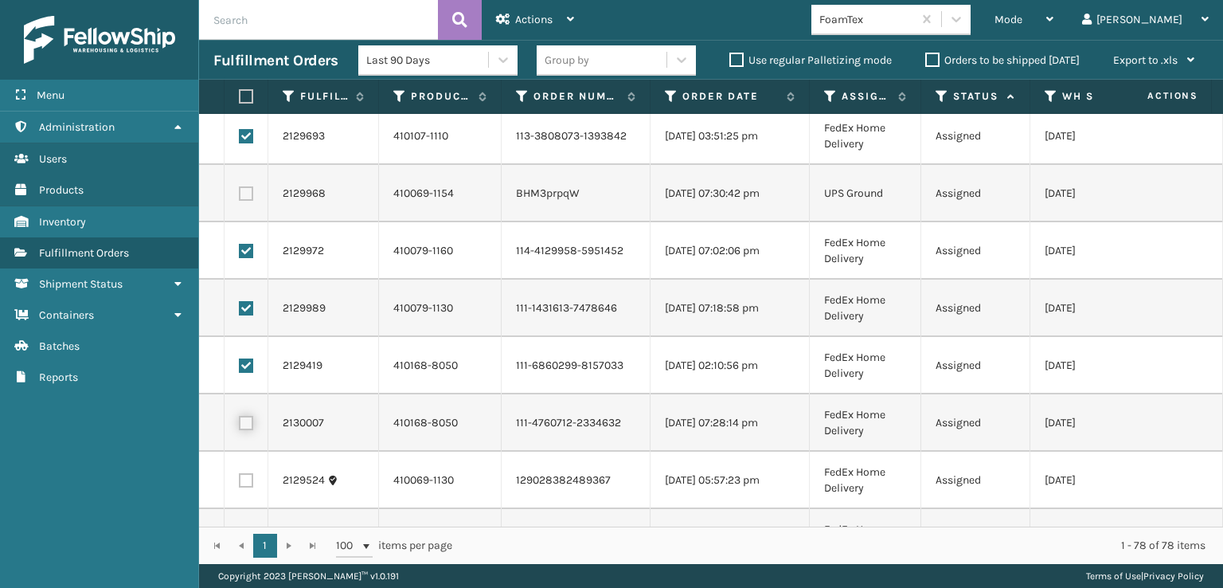
checkbox input "true"
click at [248, 475] on label at bounding box center [246, 480] width 14 height 14
click at [240, 475] on input "checkbox" at bounding box center [239, 478] width 1 height 10
checkbox input "true"
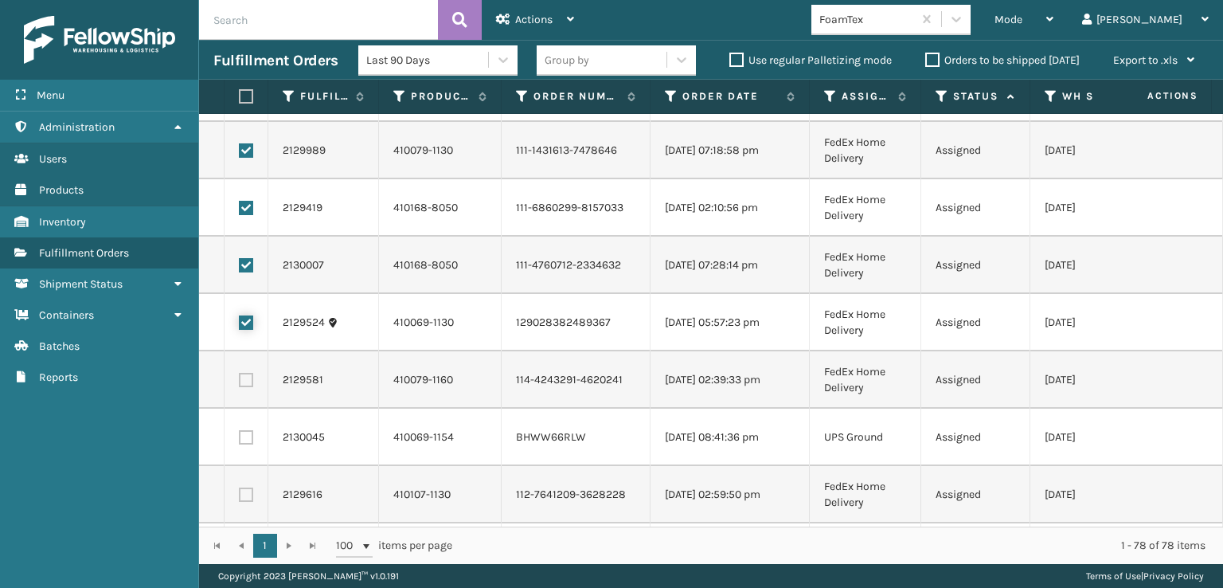
scroll to position [2309, 0]
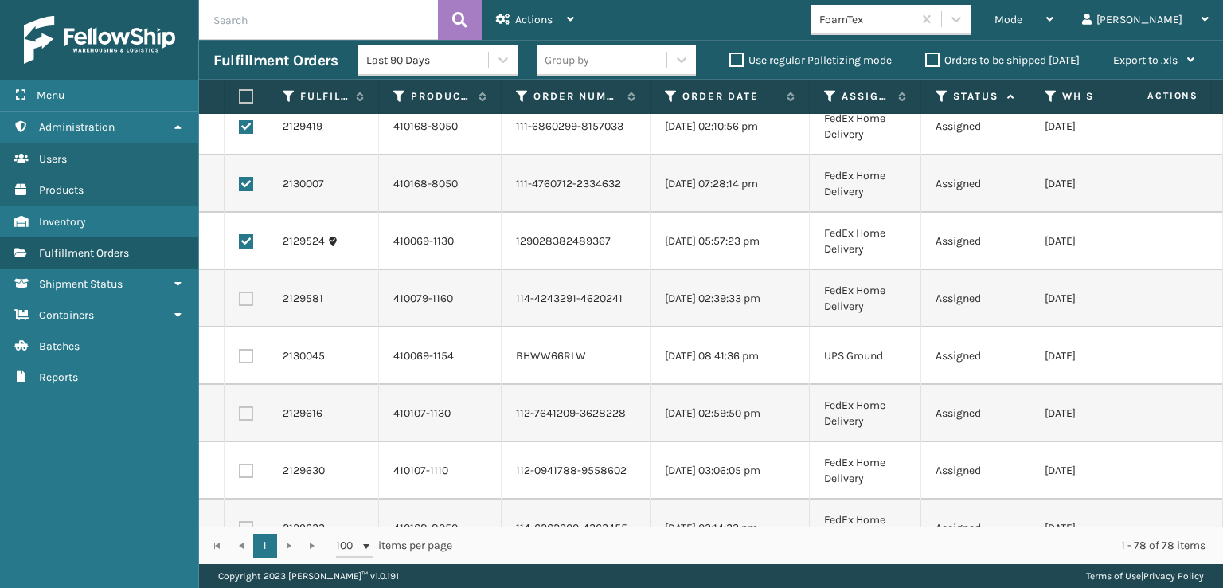
click at [252, 306] on td at bounding box center [247, 298] width 44 height 57
click at [245, 305] on label at bounding box center [246, 298] width 14 height 14
click at [240, 302] on input "checkbox" at bounding box center [239, 296] width 1 height 10
checkbox input "true"
click at [248, 409] on label at bounding box center [246, 413] width 14 height 14
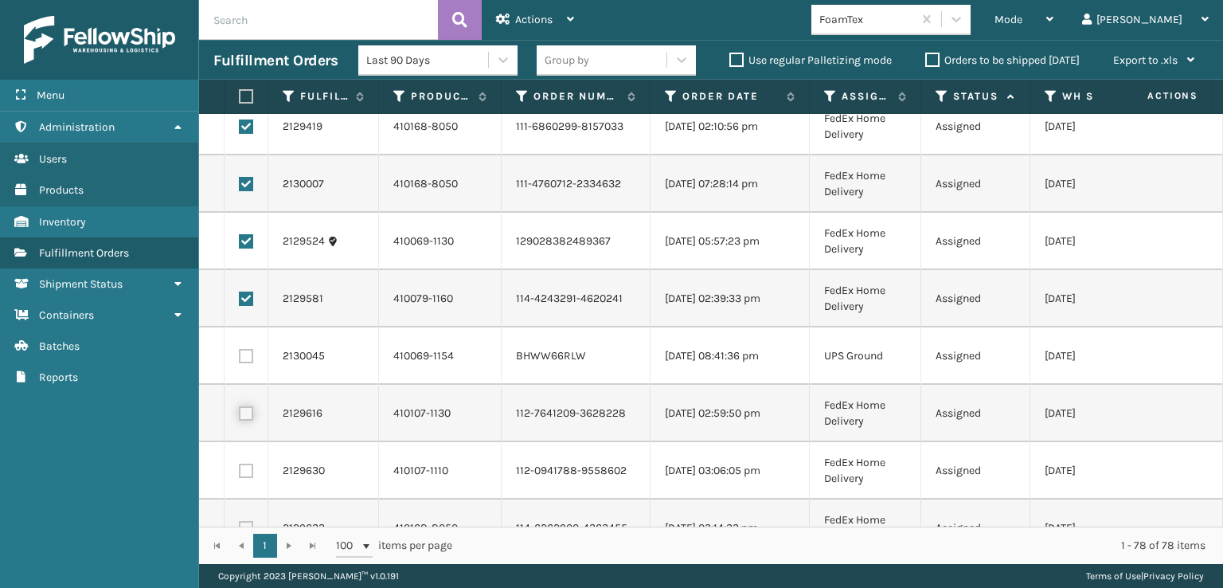
click at [240, 409] on input "checkbox" at bounding box center [239, 411] width 1 height 10
checkbox input "true"
click at [248, 464] on label at bounding box center [246, 470] width 14 height 14
click at [240, 464] on input "checkbox" at bounding box center [239, 468] width 1 height 10
checkbox input "true"
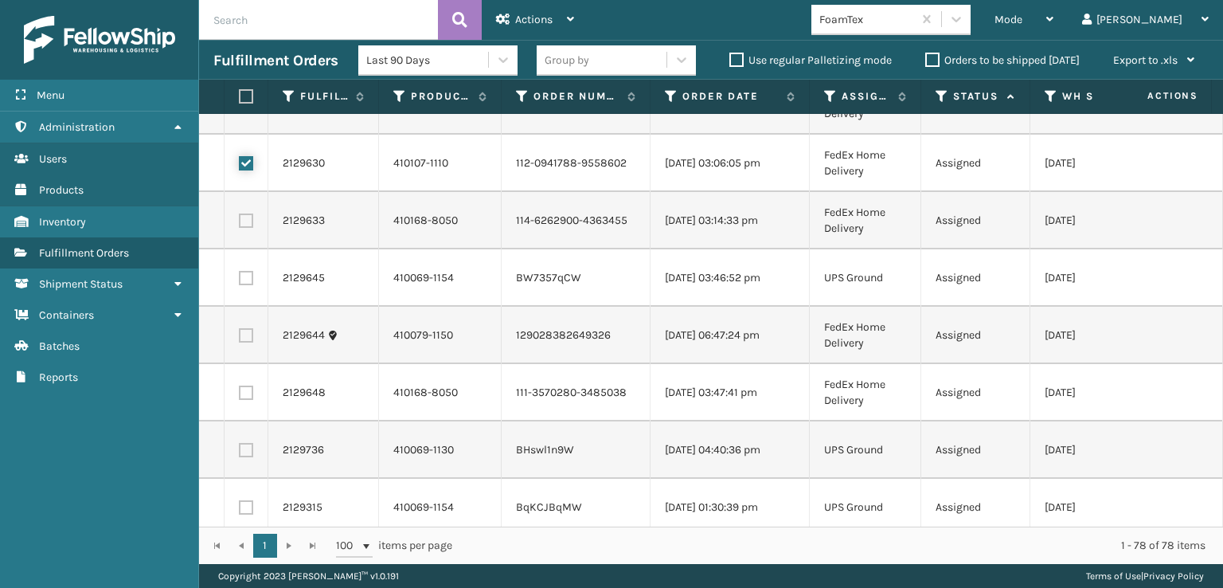
scroll to position [2628, 0]
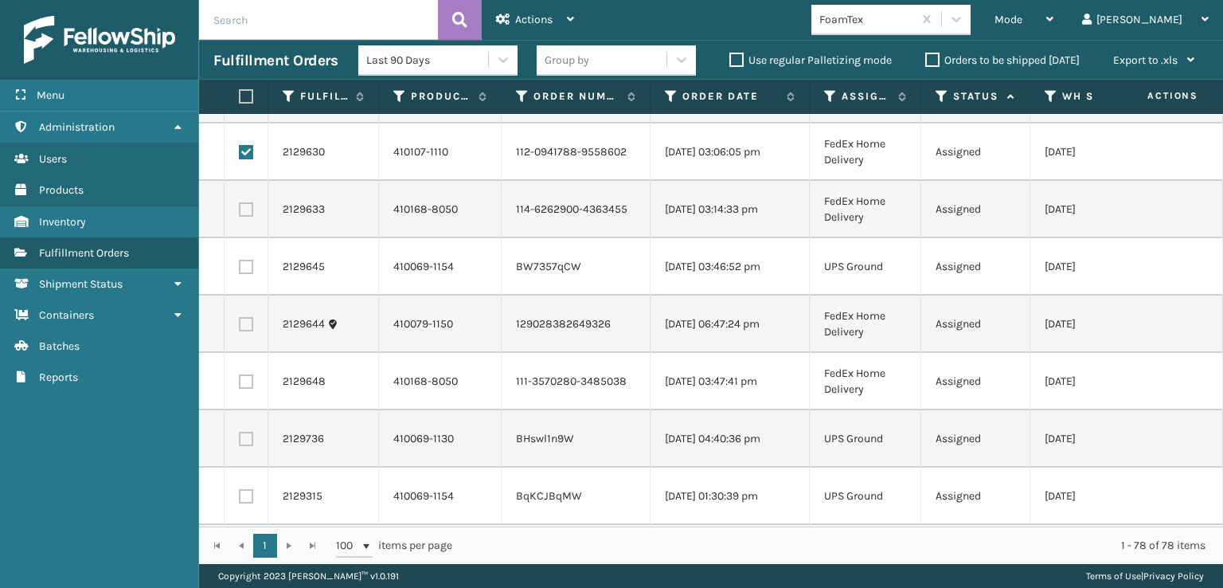
click at [248, 329] on label at bounding box center [246, 324] width 14 height 14
click at [240, 327] on input "checkbox" at bounding box center [239, 322] width 1 height 10
checkbox input "true"
click at [248, 385] on label at bounding box center [246, 381] width 14 height 14
click at [240, 385] on input "checkbox" at bounding box center [239, 379] width 1 height 10
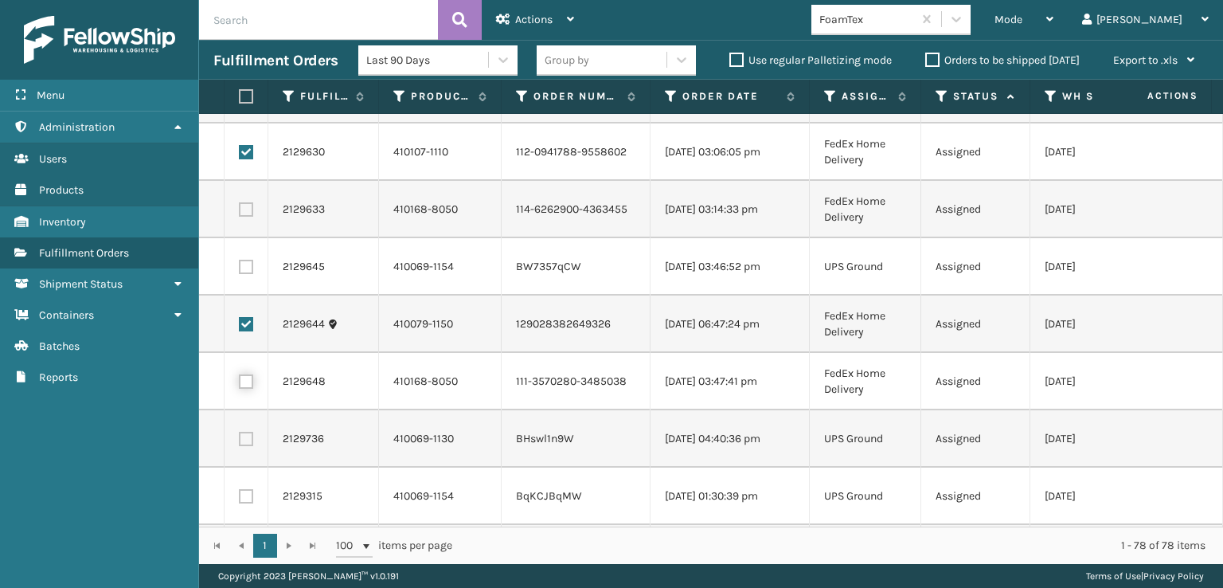
checkbox input "true"
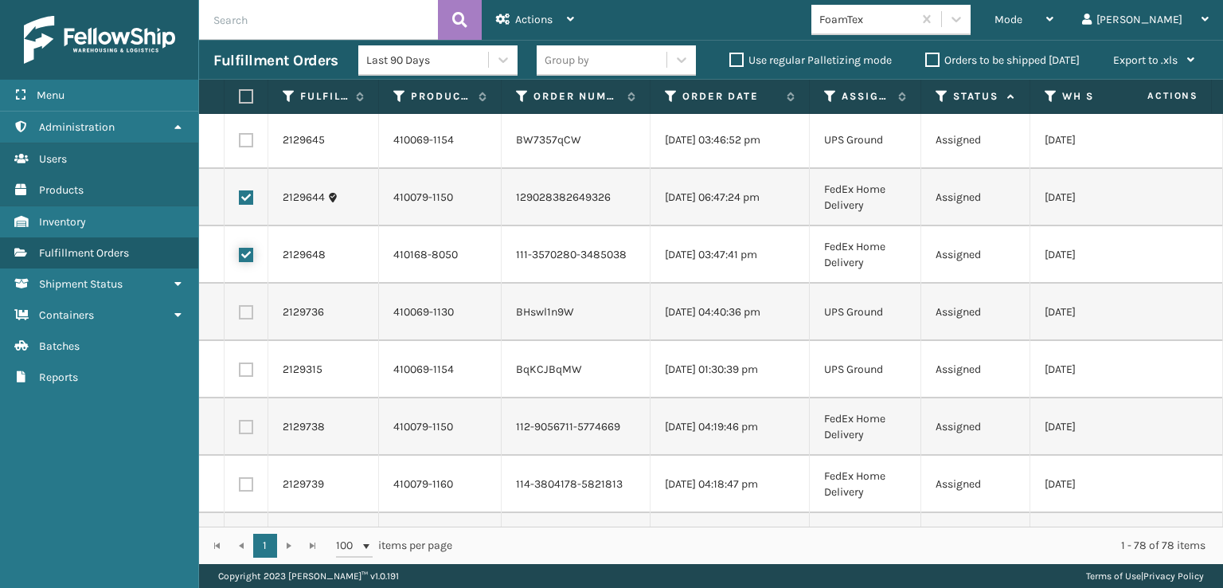
scroll to position [2787, 0]
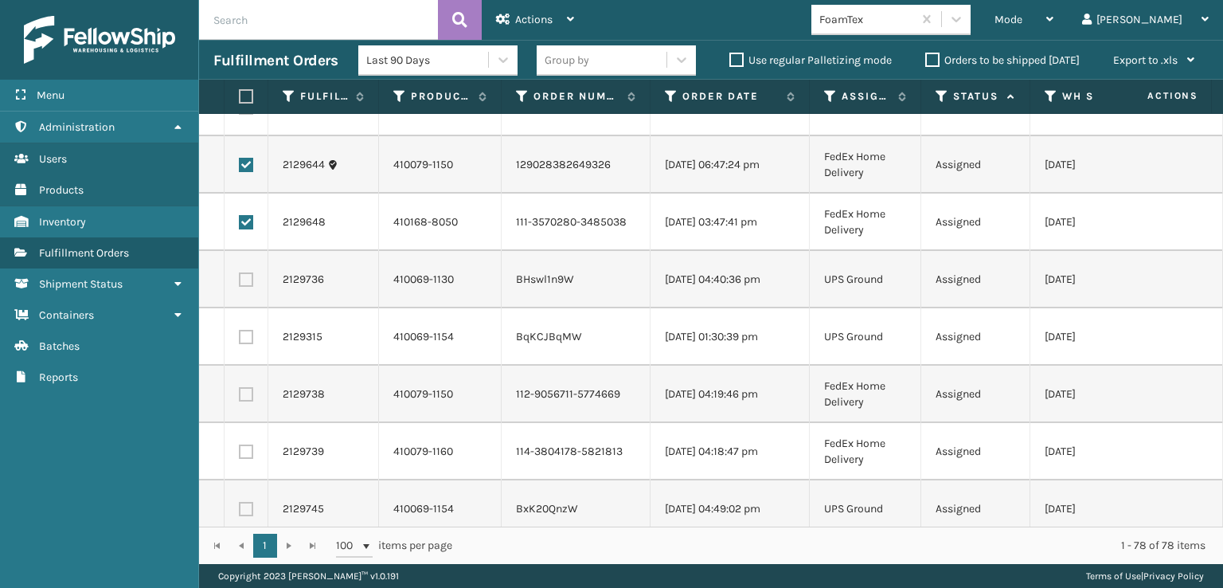
click at [247, 397] on label at bounding box center [246, 394] width 14 height 14
click at [240, 397] on input "checkbox" at bounding box center [239, 392] width 1 height 10
checkbox input "true"
click at [248, 446] on label at bounding box center [246, 451] width 14 height 14
click at [240, 446] on input "checkbox" at bounding box center [239, 449] width 1 height 10
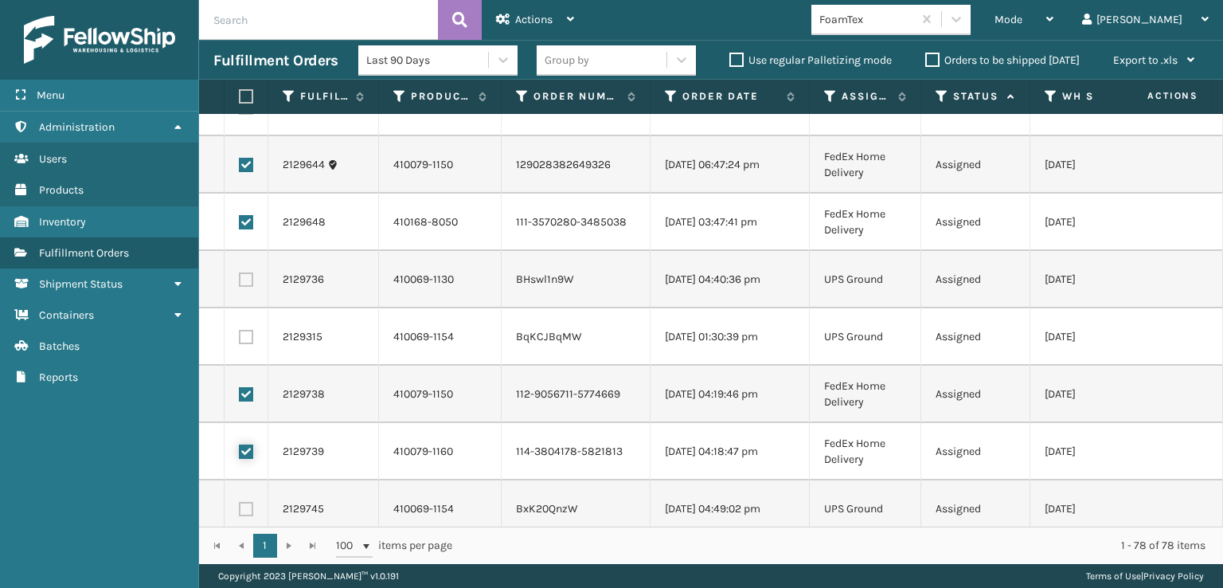
checkbox input "true"
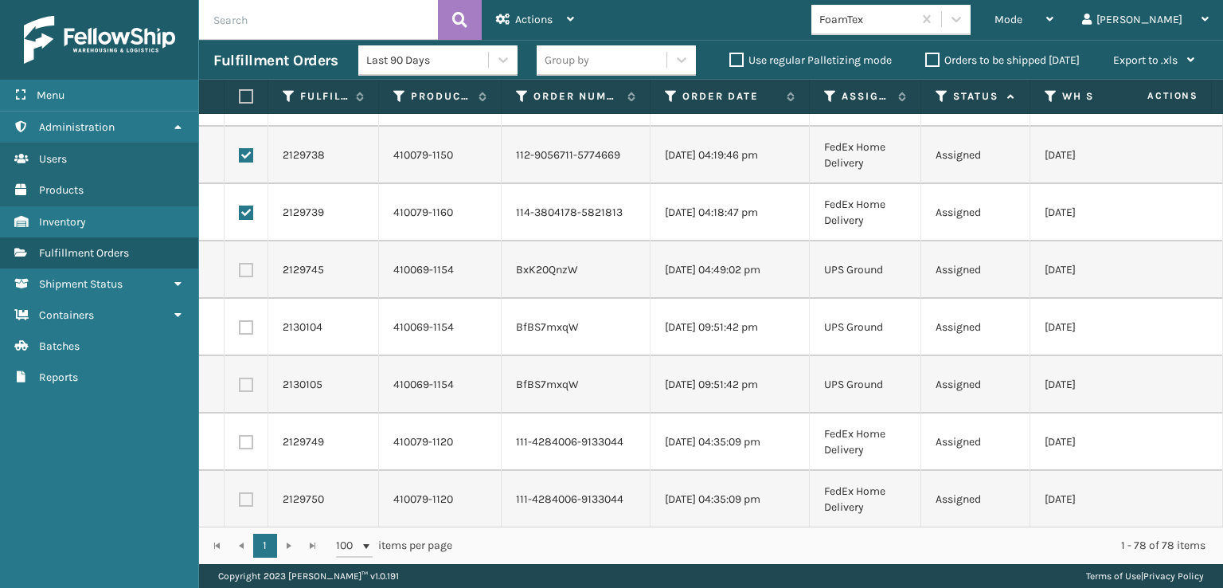
click at [245, 440] on label at bounding box center [246, 442] width 14 height 14
click at [240, 440] on input "checkbox" at bounding box center [239, 440] width 1 height 10
checkbox input "true"
click at [245, 501] on label at bounding box center [246, 499] width 14 height 14
click at [240, 501] on input "checkbox" at bounding box center [239, 497] width 1 height 10
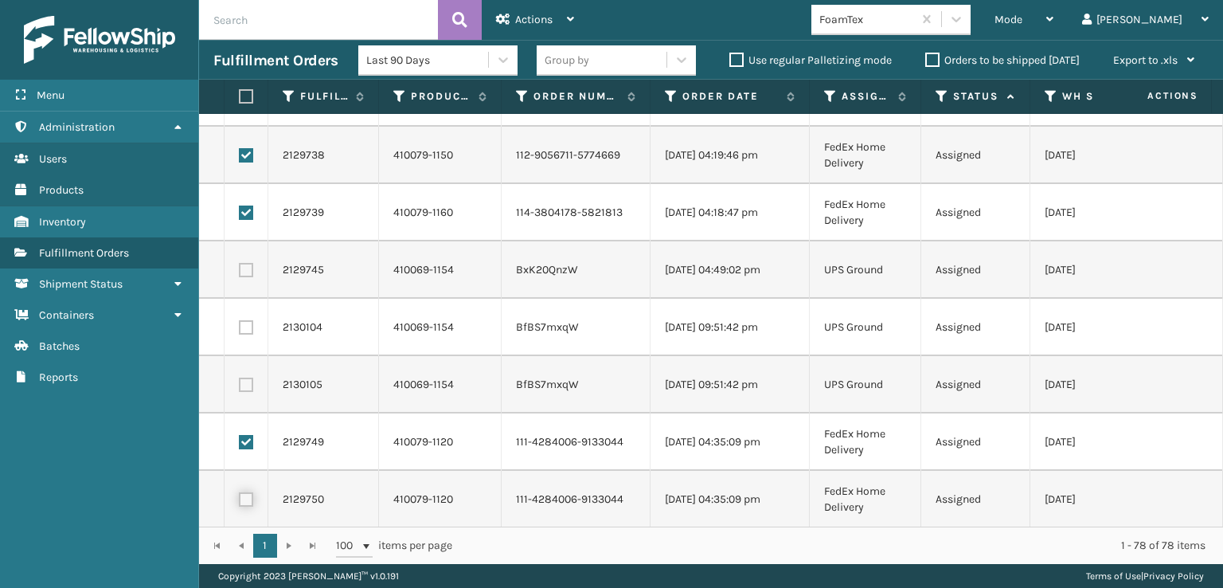
checkbox input "true"
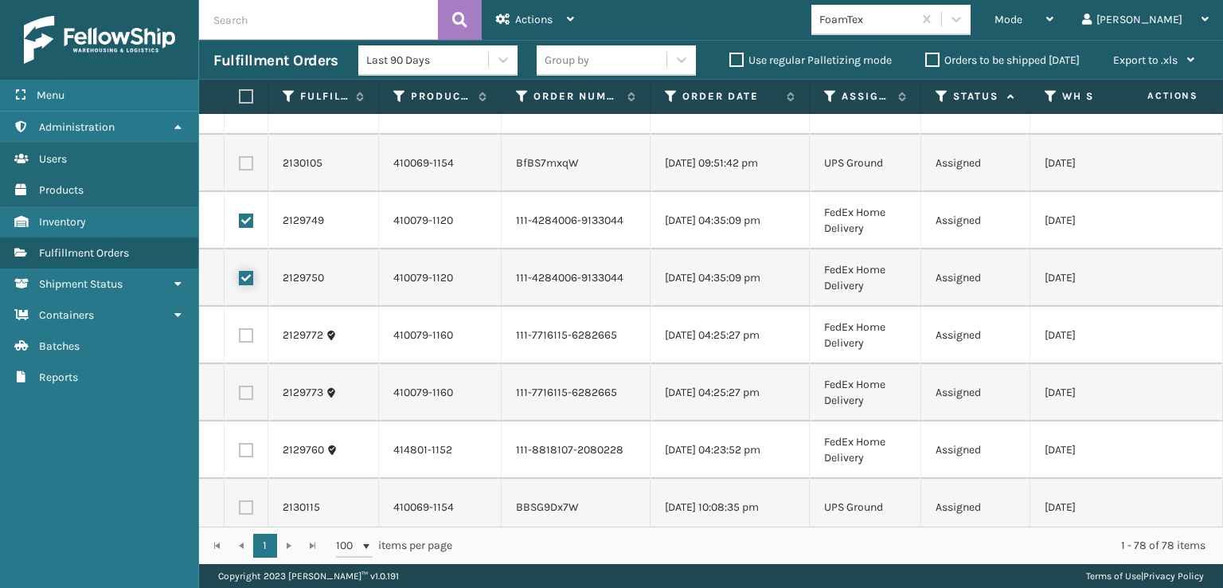
scroll to position [3265, 0]
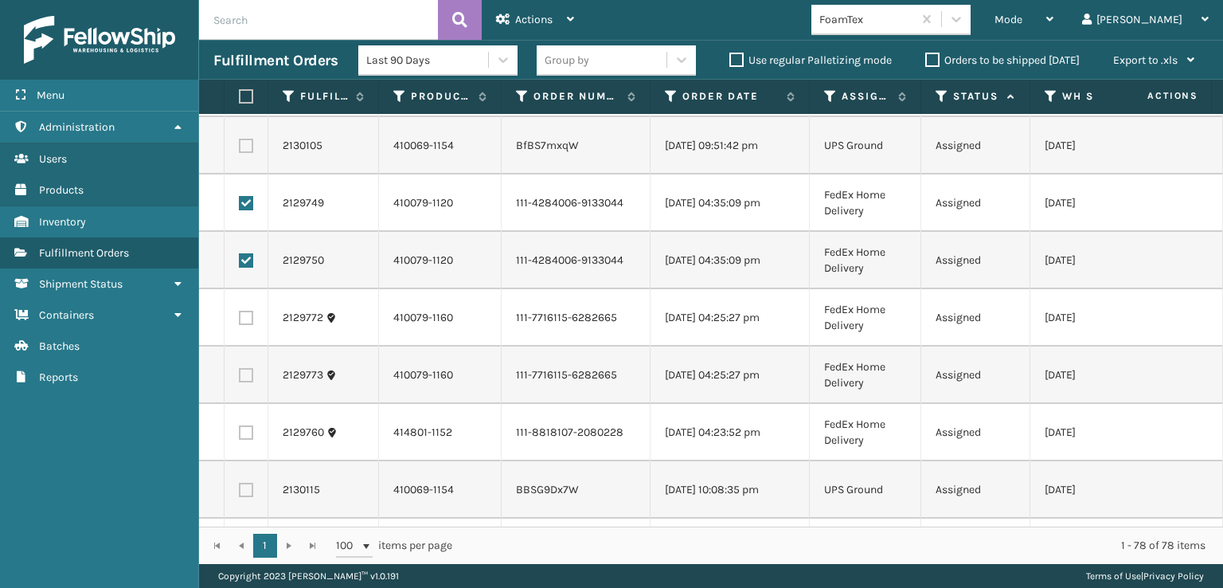
click at [245, 319] on label at bounding box center [246, 318] width 14 height 14
click at [240, 319] on input "checkbox" at bounding box center [239, 316] width 1 height 10
checkbox input "true"
click at [239, 370] on label at bounding box center [246, 375] width 14 height 14
click at [239, 370] on input "checkbox" at bounding box center [239, 373] width 1 height 10
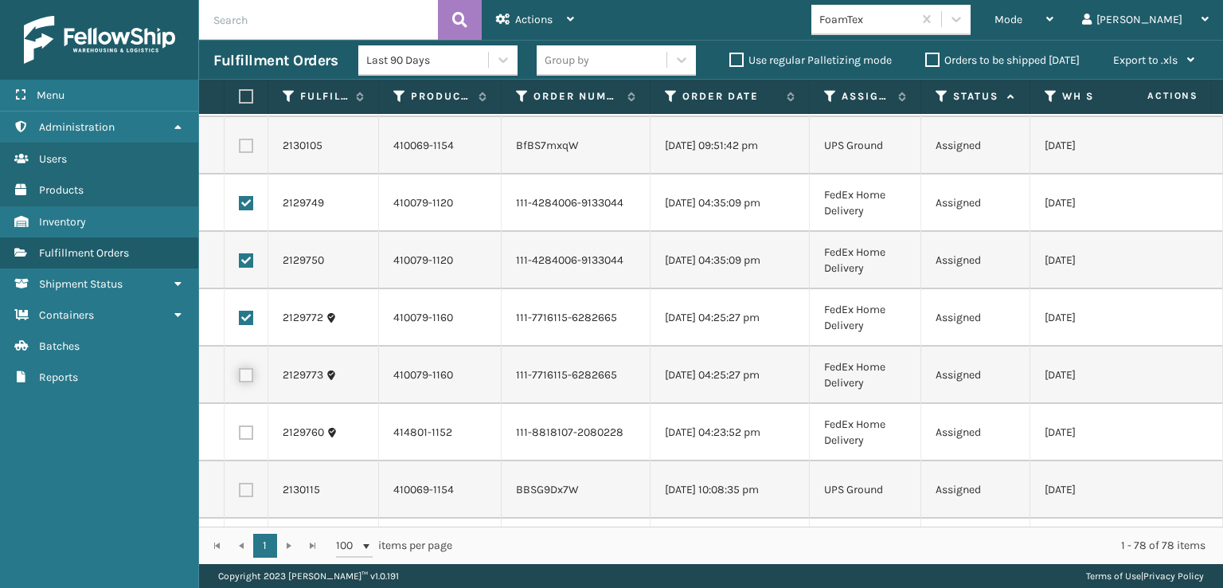
checkbox input "true"
click at [244, 427] on label at bounding box center [246, 432] width 14 height 14
click at [240, 427] on input "checkbox" at bounding box center [239, 430] width 1 height 10
checkbox input "true"
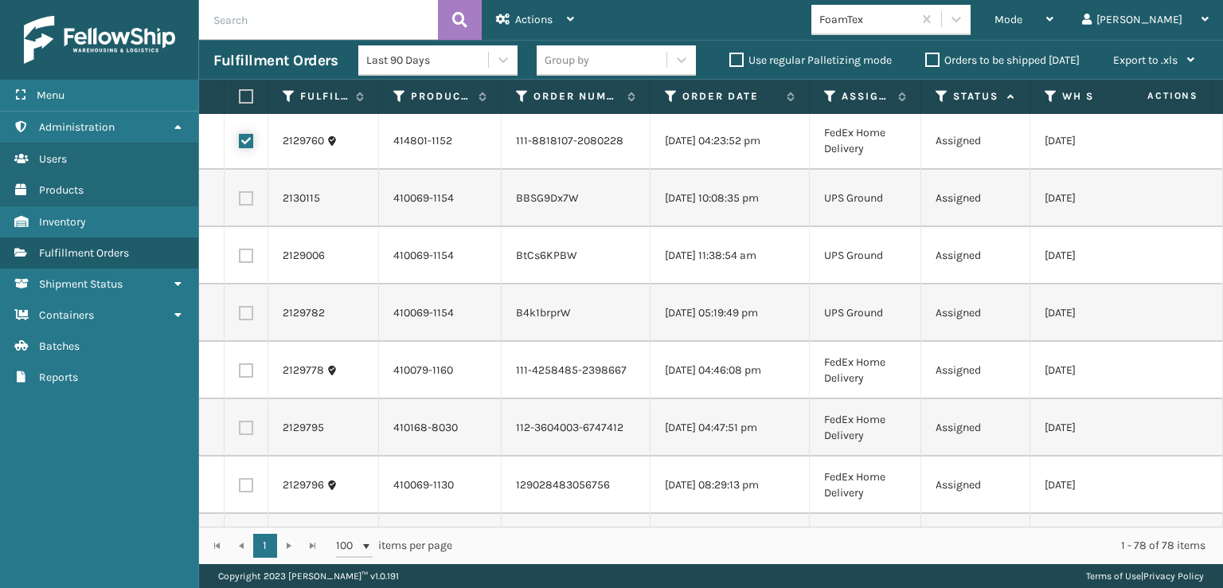
scroll to position [3583, 0]
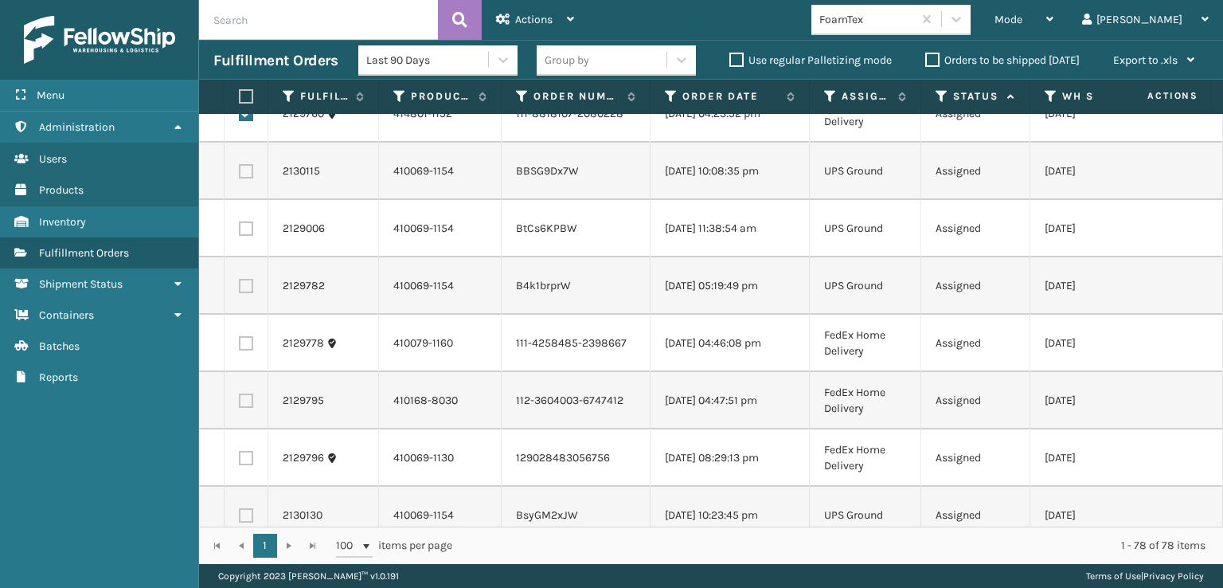
click at [247, 342] on label at bounding box center [246, 343] width 14 height 14
click at [240, 342] on input "checkbox" at bounding box center [239, 341] width 1 height 10
checkbox input "true"
click at [244, 401] on label at bounding box center [246, 400] width 14 height 14
click at [240, 401] on input "checkbox" at bounding box center [239, 398] width 1 height 10
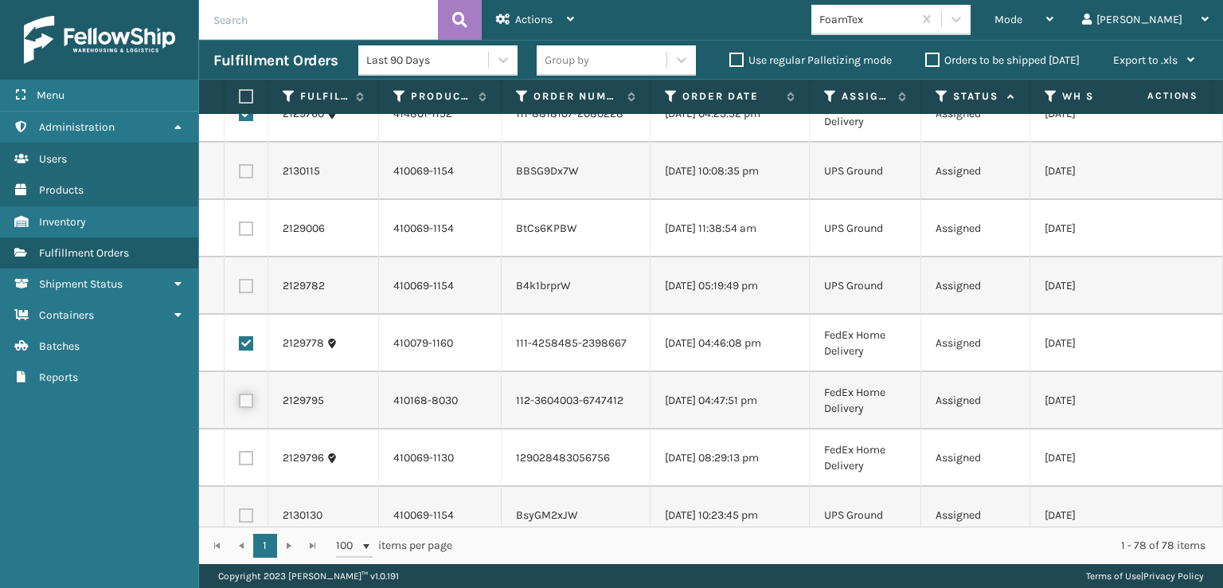
checkbox input "true"
click at [246, 451] on label at bounding box center [246, 458] width 14 height 14
click at [240, 451] on input "checkbox" at bounding box center [239, 456] width 1 height 10
checkbox input "true"
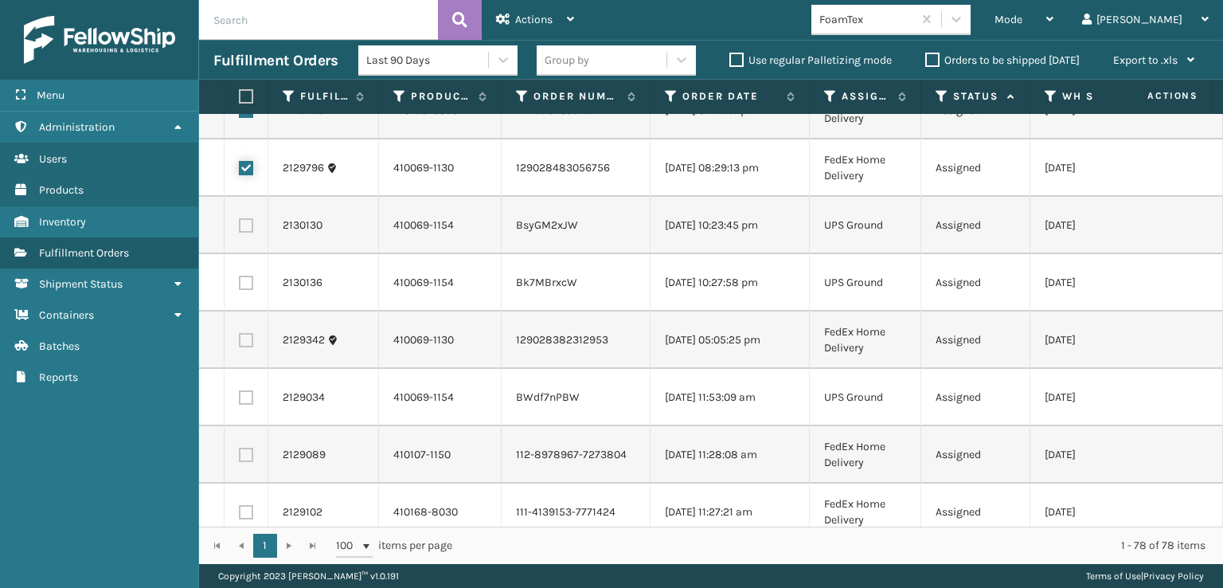
scroll to position [3902, 0]
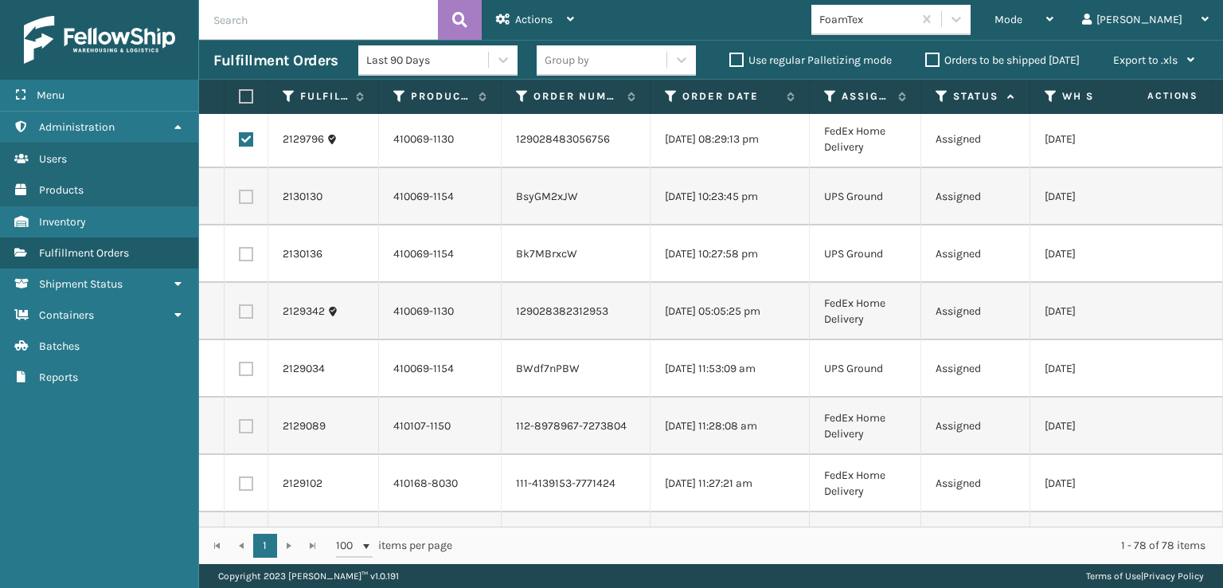
click at [248, 316] on label at bounding box center [246, 311] width 14 height 14
click at [240, 315] on input "checkbox" at bounding box center [239, 309] width 1 height 10
checkbox input "true"
click at [248, 423] on label at bounding box center [246, 426] width 14 height 14
click at [240, 423] on input "checkbox" at bounding box center [239, 424] width 1 height 10
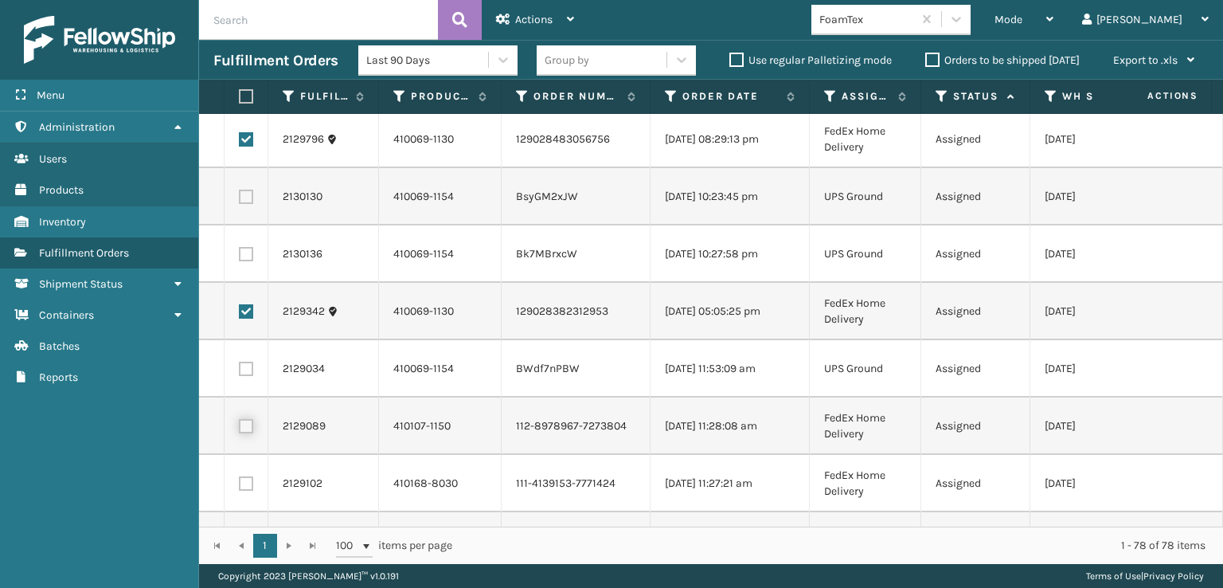
checkbox input "true"
click at [246, 483] on label at bounding box center [246, 483] width 14 height 14
click at [240, 483] on input "checkbox" at bounding box center [239, 481] width 1 height 10
checkbox input "true"
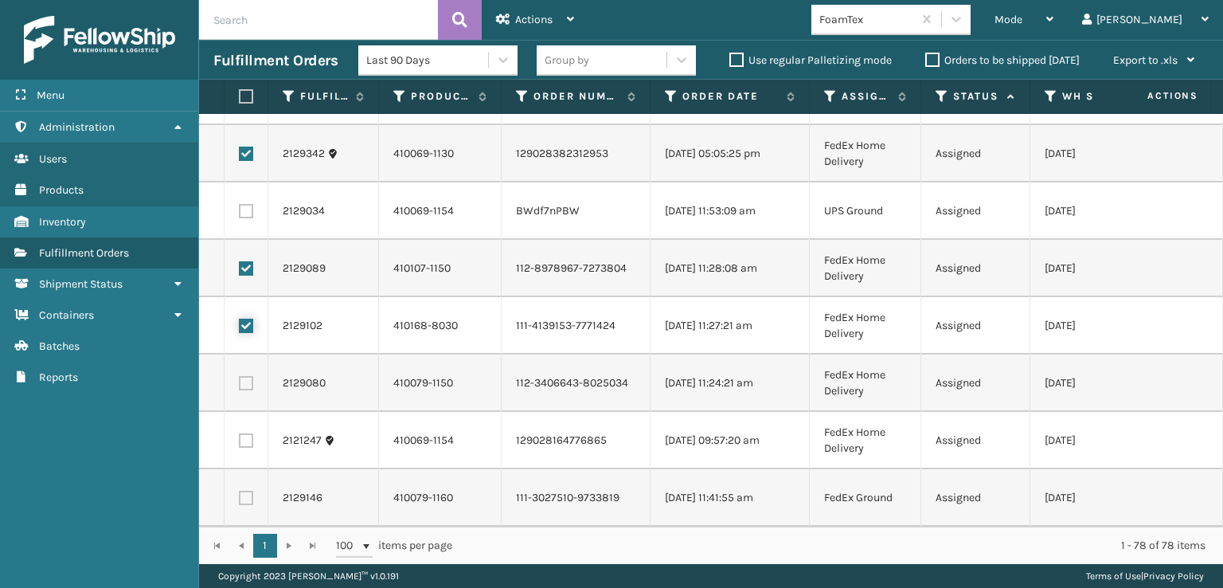
scroll to position [4071, 0]
click at [248, 376] on label at bounding box center [246, 383] width 14 height 14
click at [240, 376] on input "checkbox" at bounding box center [239, 381] width 1 height 10
checkbox input "true"
click at [245, 433] on label at bounding box center [246, 440] width 14 height 14
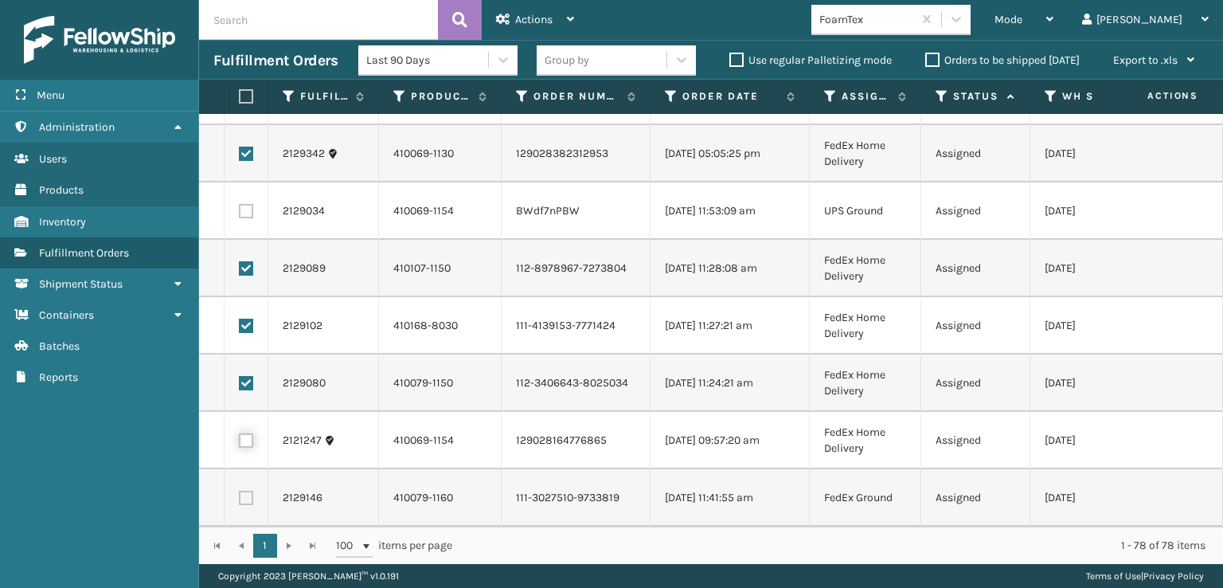
click at [240, 433] on input "checkbox" at bounding box center [239, 438] width 1 height 10
checkbox input "true"
click at [248, 491] on label at bounding box center [246, 498] width 14 height 14
click at [240, 491] on input "checkbox" at bounding box center [239, 496] width 1 height 10
checkbox input "true"
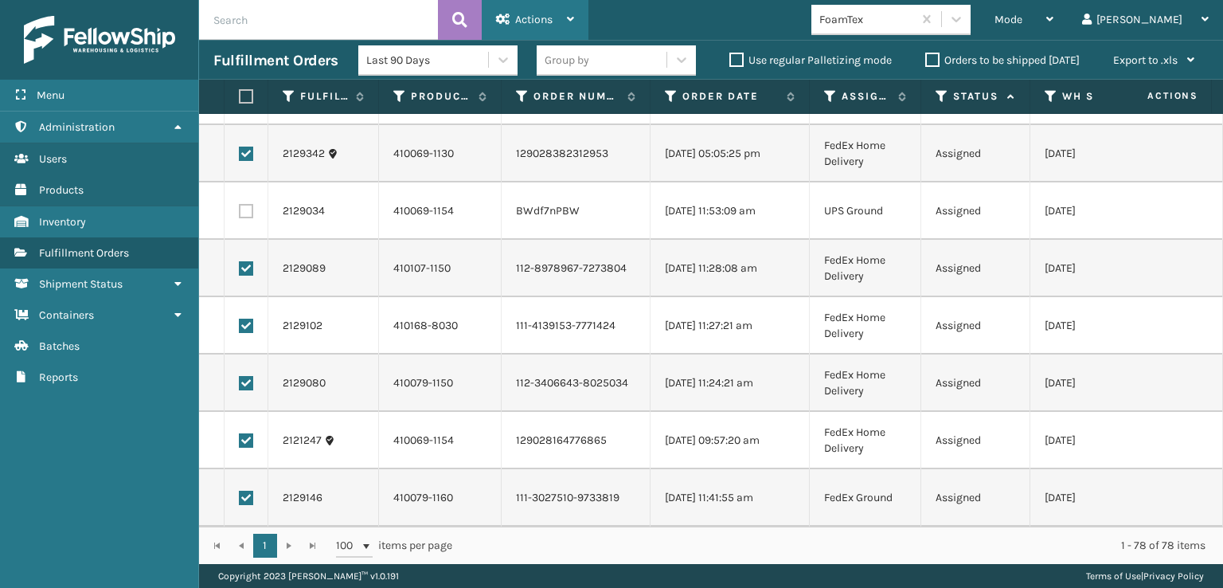
click at [554, 21] on div "Actions" at bounding box center [535, 20] width 78 height 40
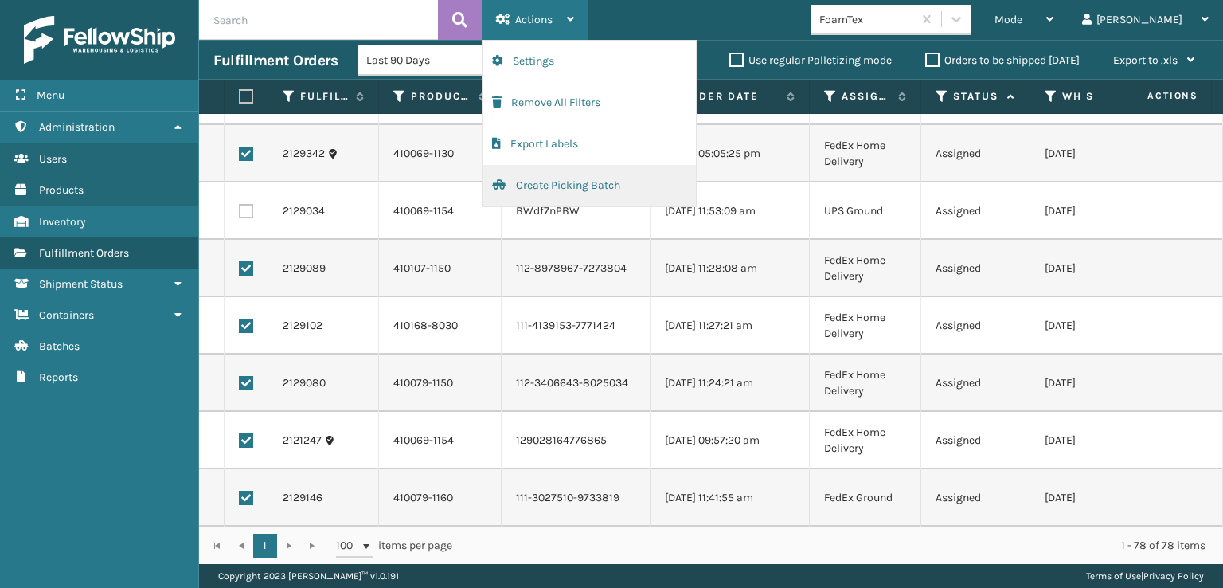
click at [558, 184] on button "Create Picking Batch" at bounding box center [589, 185] width 213 height 41
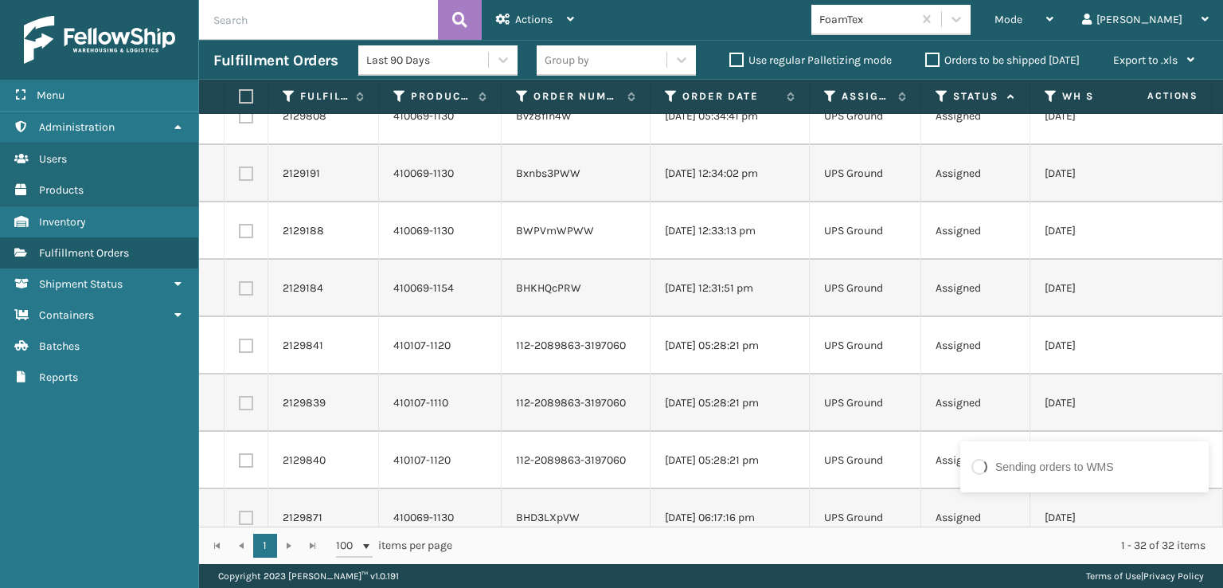
scroll to position [0, 0]
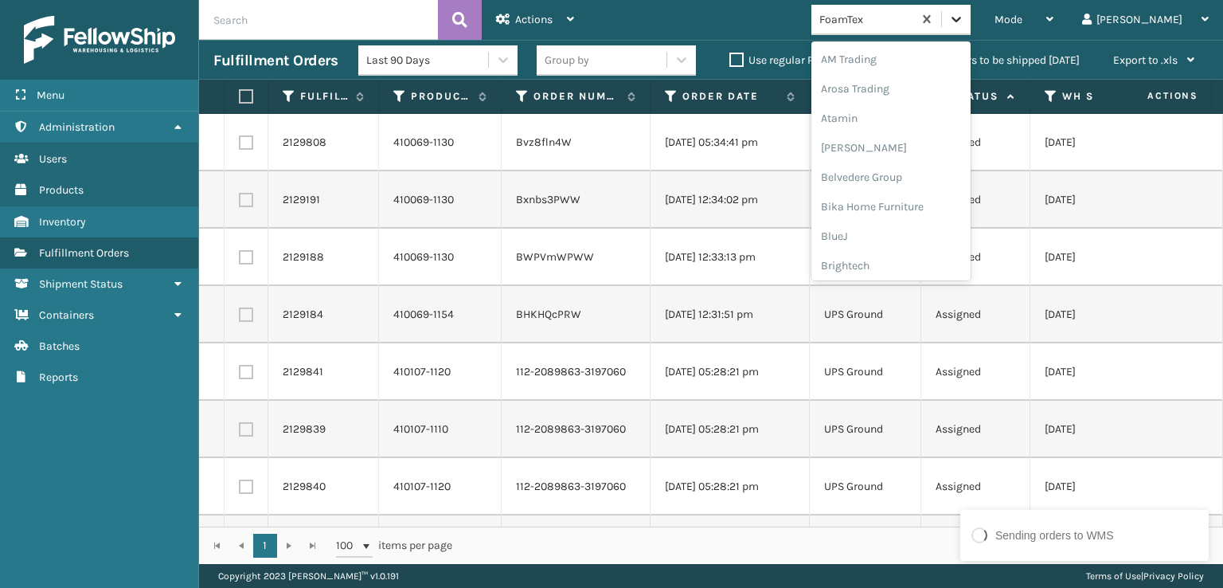
click at [964, 23] on icon at bounding box center [956, 19] width 16 height 16
click at [930, 231] on div "SleepGeekz" at bounding box center [890, 232] width 159 height 29
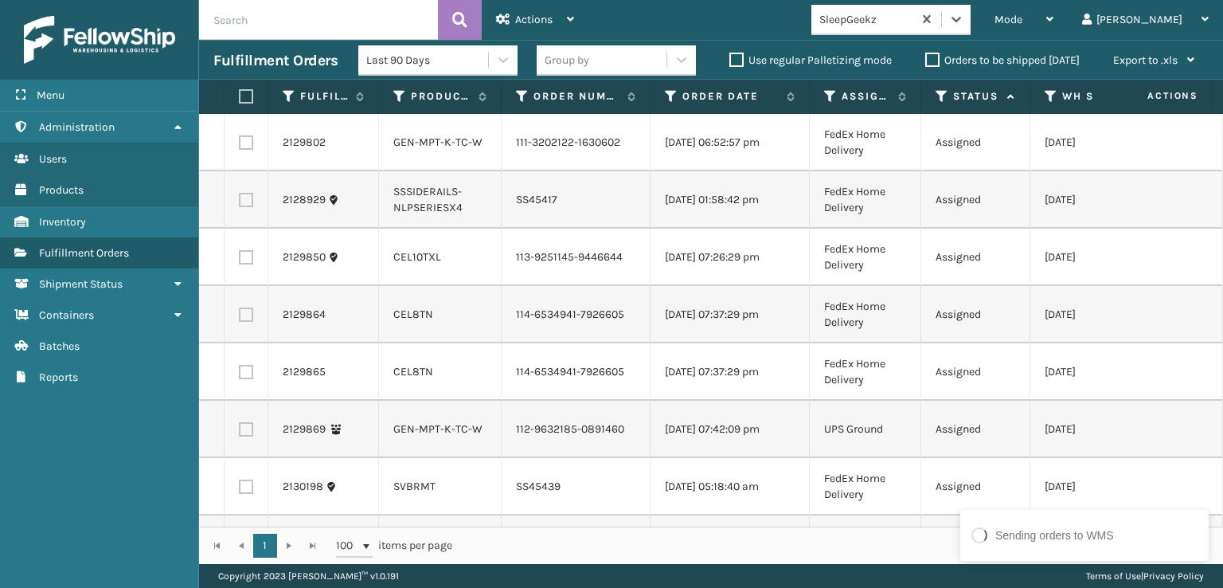
click at [248, 147] on label at bounding box center [246, 142] width 14 height 14
click at [240, 146] on input "checkbox" at bounding box center [239, 140] width 1 height 10
checkbox input "true"
click at [246, 205] on label at bounding box center [246, 200] width 14 height 14
click at [240, 203] on input "checkbox" at bounding box center [239, 198] width 1 height 10
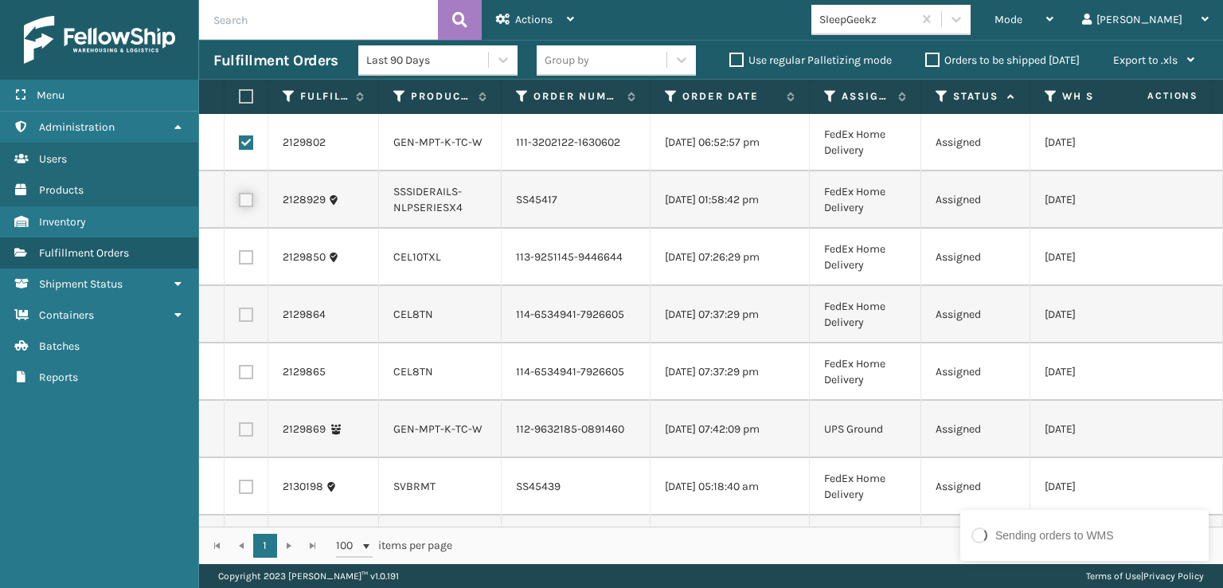
checkbox input "true"
click at [248, 264] on label at bounding box center [246, 257] width 14 height 14
click at [240, 260] on input "checkbox" at bounding box center [239, 255] width 1 height 10
checkbox input "true"
click at [242, 322] on label at bounding box center [246, 314] width 14 height 14
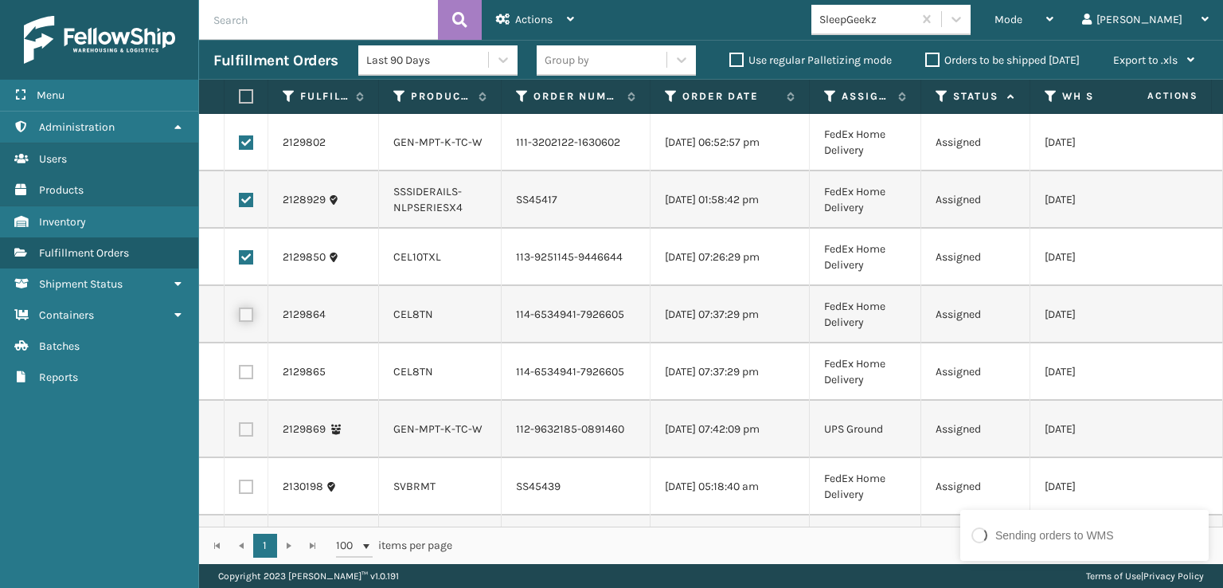
click at [240, 318] on input "checkbox" at bounding box center [239, 312] width 1 height 10
checkbox input "true"
click at [245, 379] on label at bounding box center [246, 372] width 14 height 14
click at [240, 375] on input "checkbox" at bounding box center [239, 370] width 1 height 10
checkbox input "true"
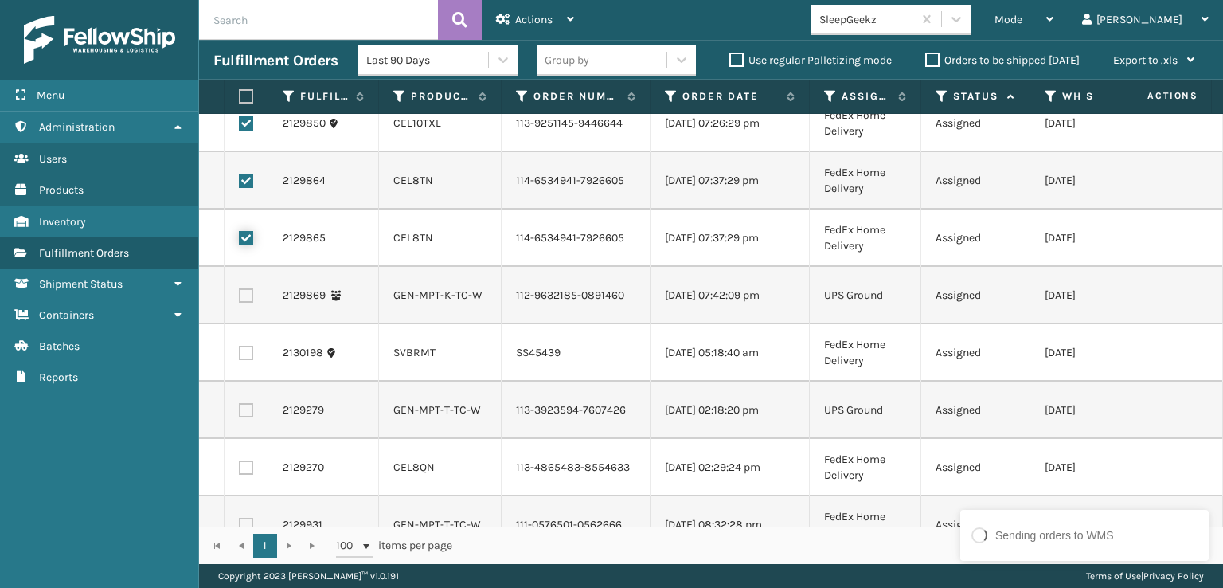
scroll to position [159, 0]
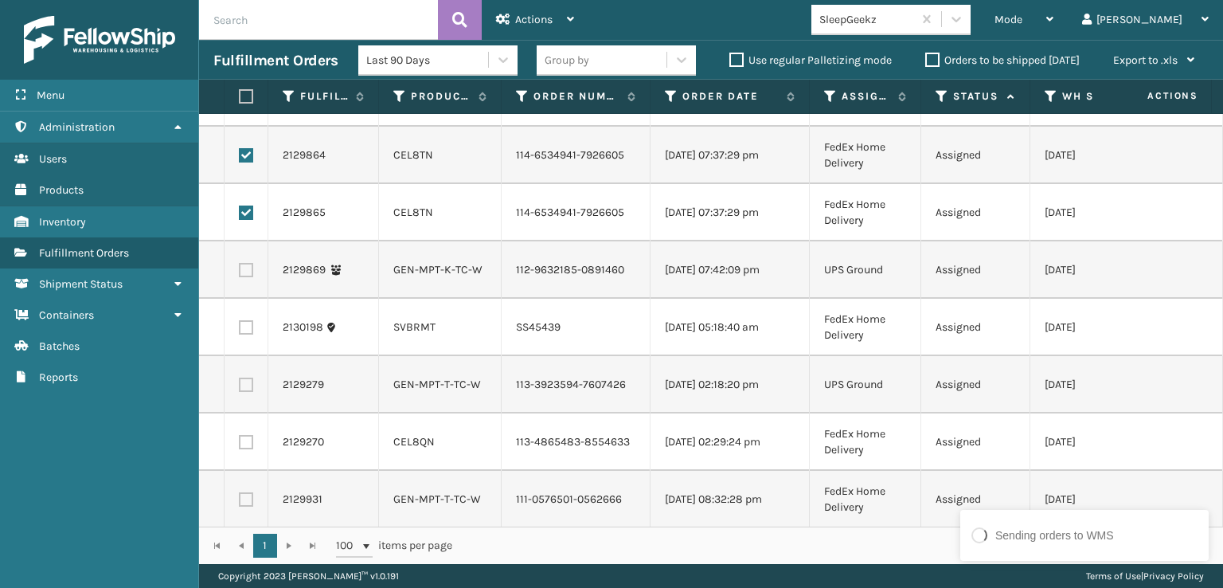
click at [240, 334] on label at bounding box center [246, 327] width 14 height 14
click at [240, 330] on input "checkbox" at bounding box center [239, 325] width 1 height 10
checkbox input "true"
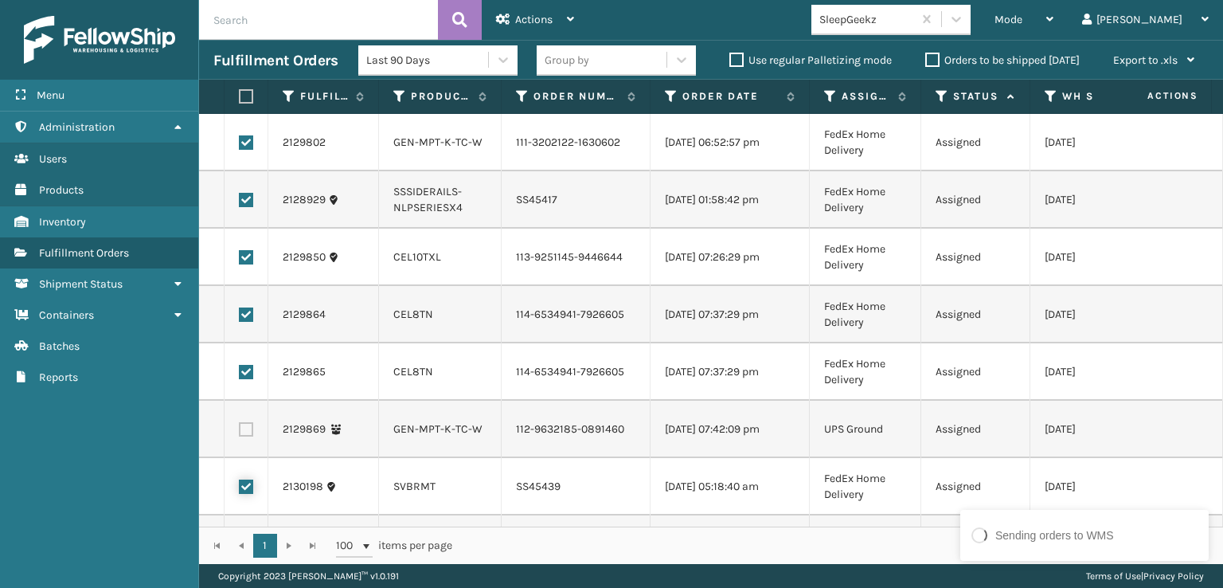
scroll to position [0, 0]
click at [245, 157] on td at bounding box center [247, 142] width 44 height 57
click at [240, 207] on label at bounding box center [246, 200] width 14 height 14
click at [240, 203] on input "checkbox" at bounding box center [239, 198] width 1 height 10
checkbox input "false"
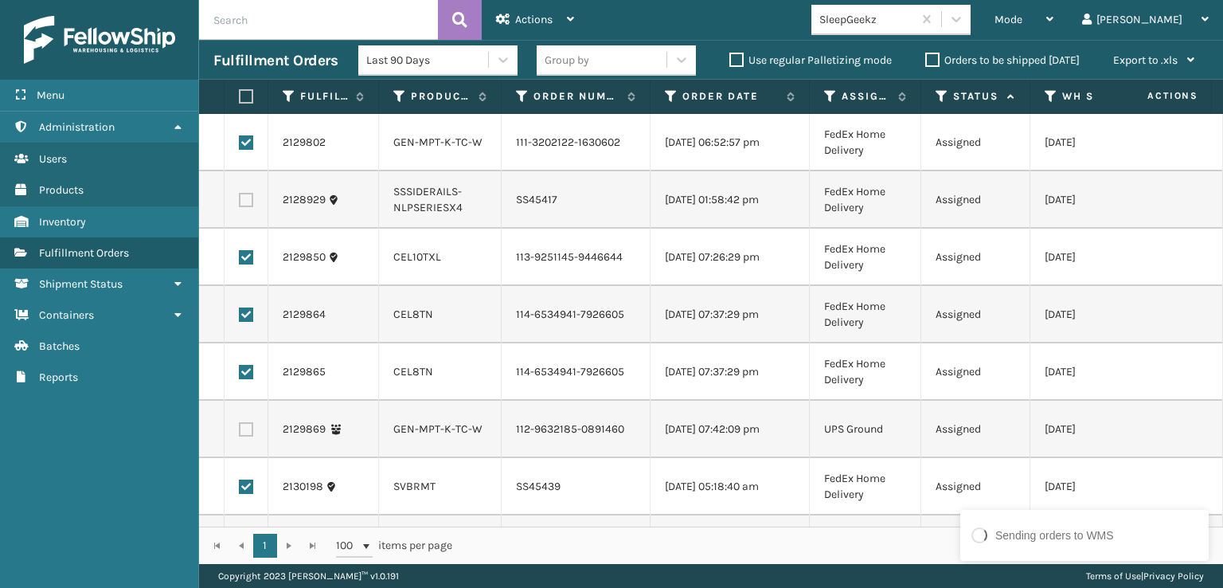
click at [242, 144] on label at bounding box center [246, 142] width 14 height 14
click at [240, 144] on input "checkbox" at bounding box center [239, 140] width 1 height 10
checkbox input "false"
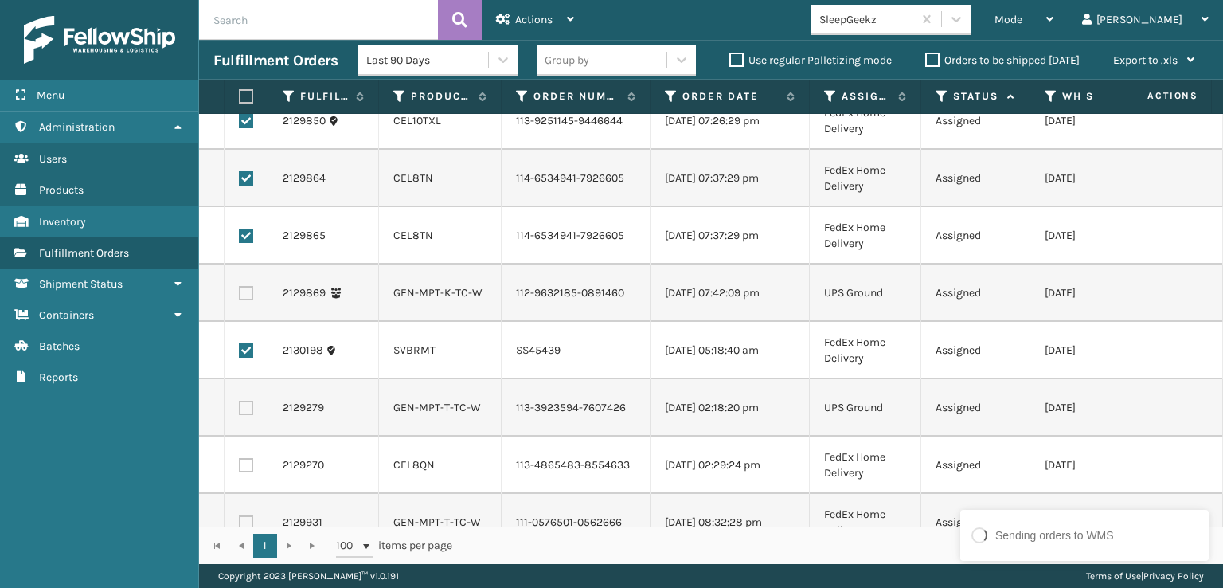
scroll to position [159, 0]
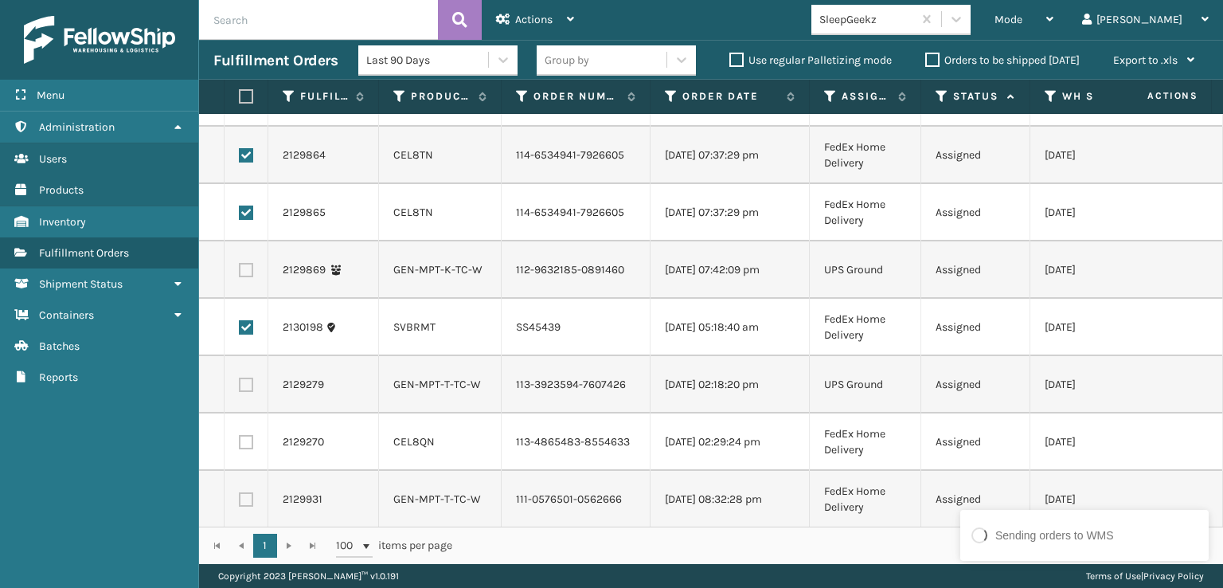
click at [250, 334] on label at bounding box center [246, 327] width 14 height 14
click at [240, 330] on input "checkbox" at bounding box center [239, 325] width 1 height 10
checkbox input "false"
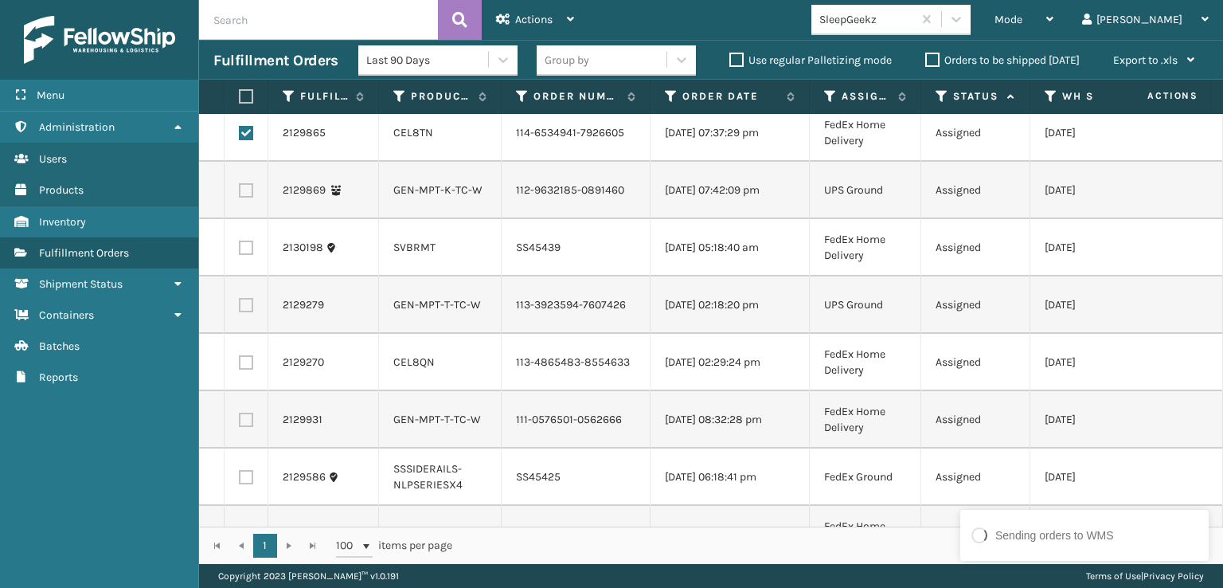
click at [247, 369] on label at bounding box center [246, 362] width 14 height 14
click at [240, 365] on input "checkbox" at bounding box center [239, 360] width 1 height 10
checkbox input "true"
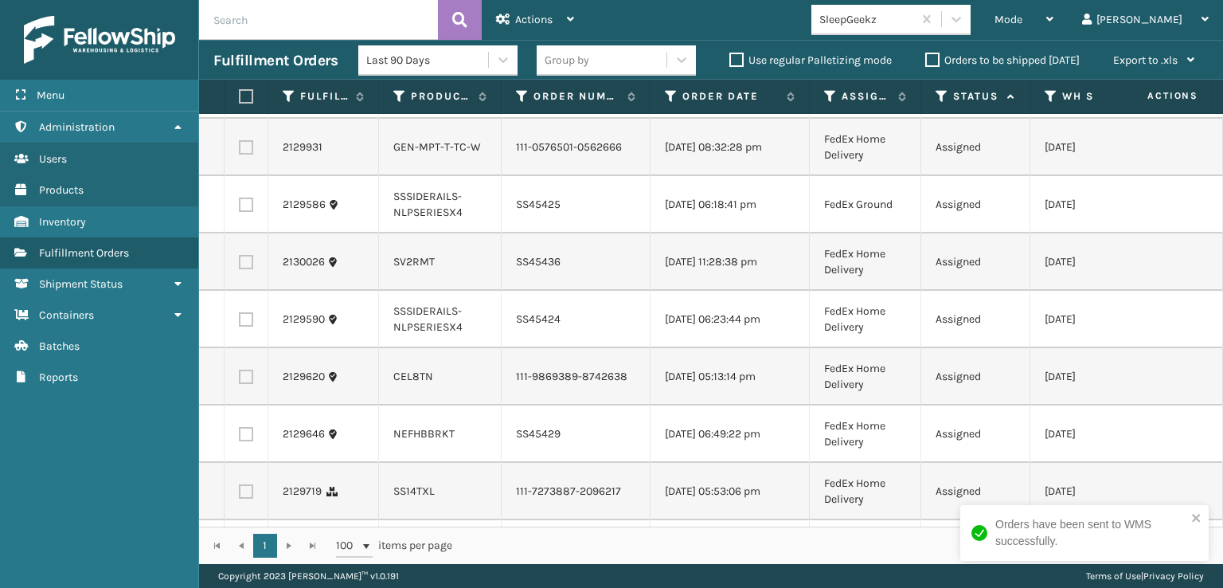
scroll to position [557, 0]
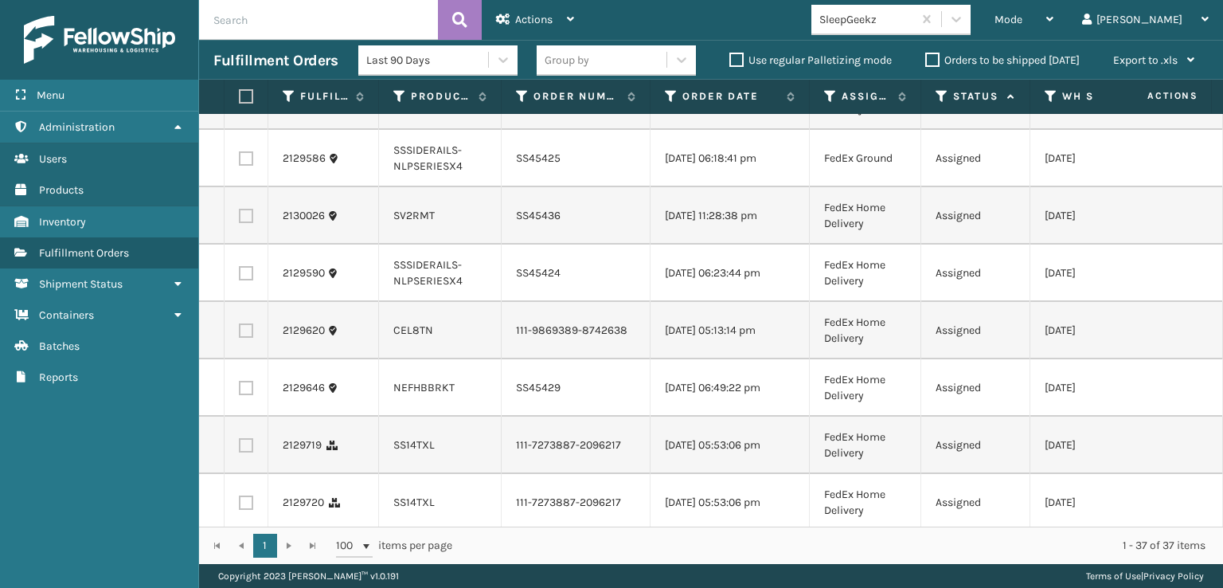
click at [248, 338] on label at bounding box center [246, 330] width 14 height 14
click at [240, 334] on input "checkbox" at bounding box center [239, 328] width 1 height 10
checkbox input "true"
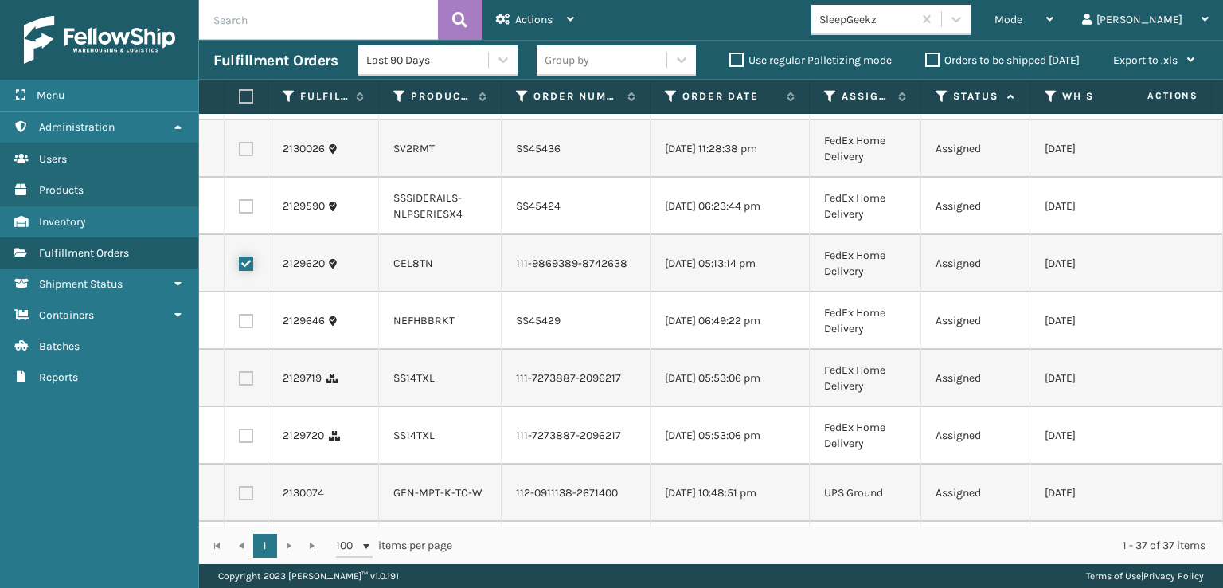
scroll to position [717, 0]
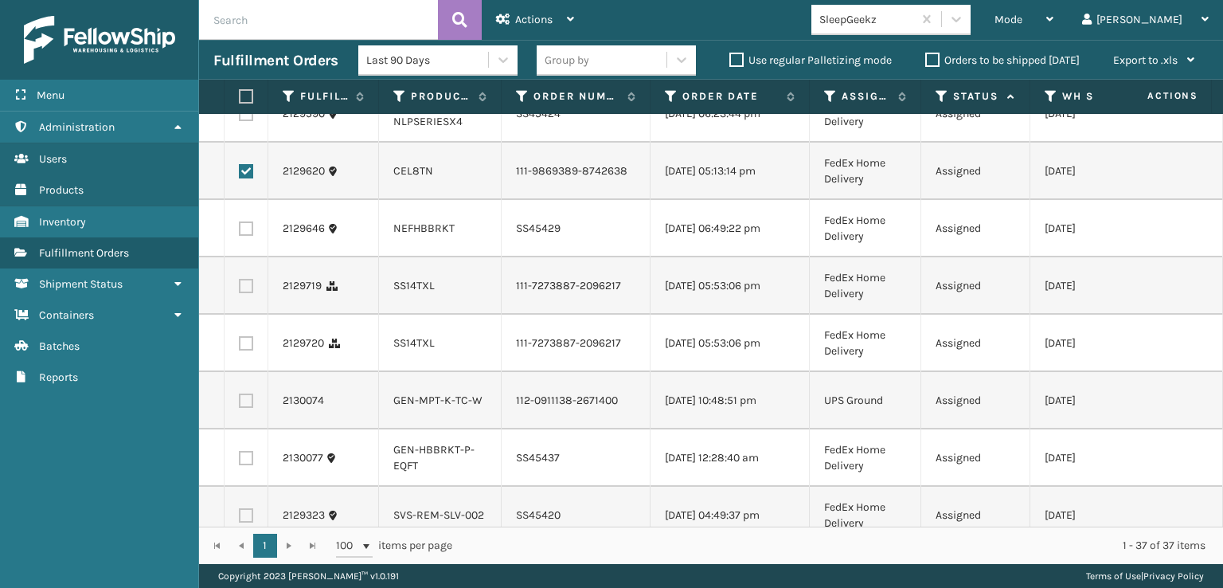
click at [247, 293] on label at bounding box center [246, 286] width 14 height 14
click at [240, 289] on input "checkbox" at bounding box center [239, 284] width 1 height 10
checkbox input "true"
click at [242, 350] on label at bounding box center [246, 343] width 14 height 14
click at [240, 346] on input "checkbox" at bounding box center [239, 341] width 1 height 10
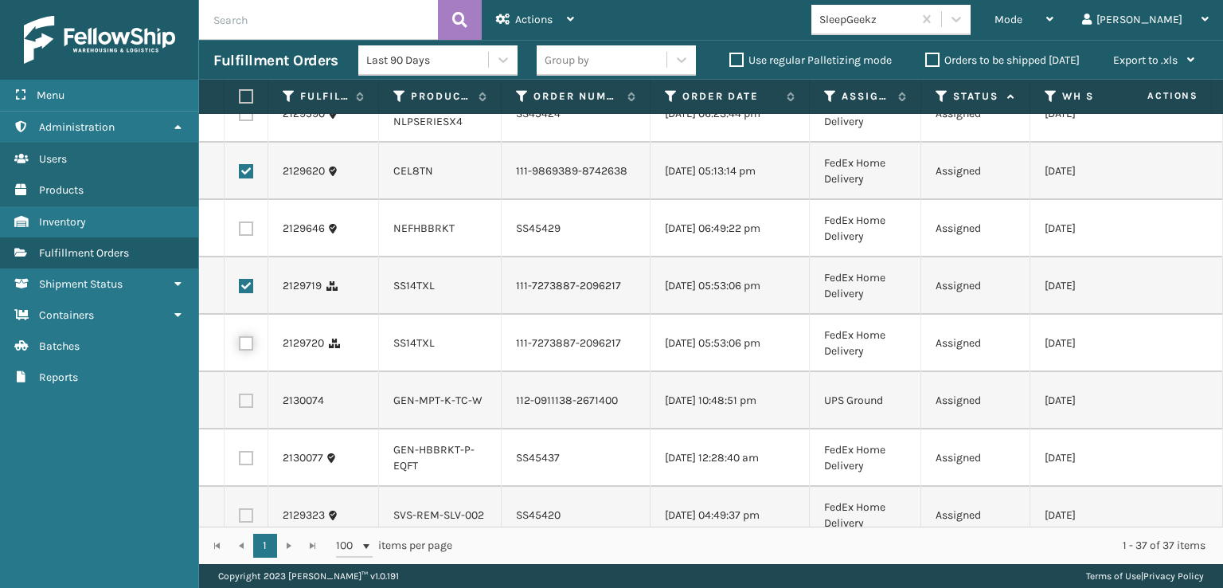
checkbox input "true"
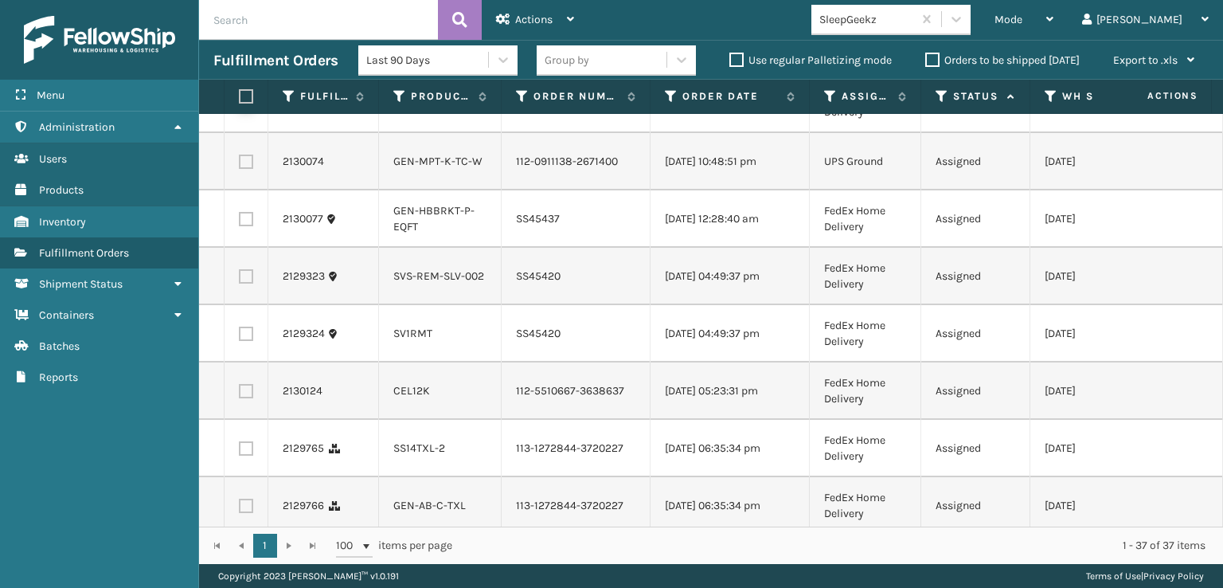
scroll to position [1035, 0]
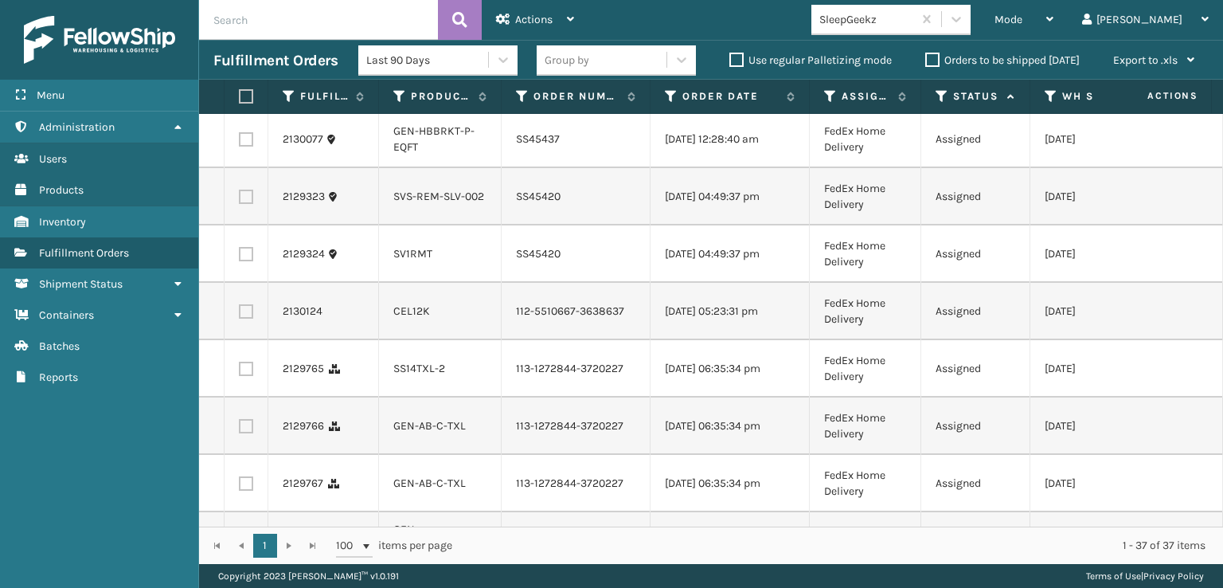
click at [248, 340] on td at bounding box center [247, 311] width 44 height 57
click at [247, 376] on label at bounding box center [246, 369] width 14 height 14
click at [240, 372] on input "checkbox" at bounding box center [239, 367] width 1 height 10
checkbox input "true"
click at [248, 340] on td at bounding box center [247, 311] width 44 height 57
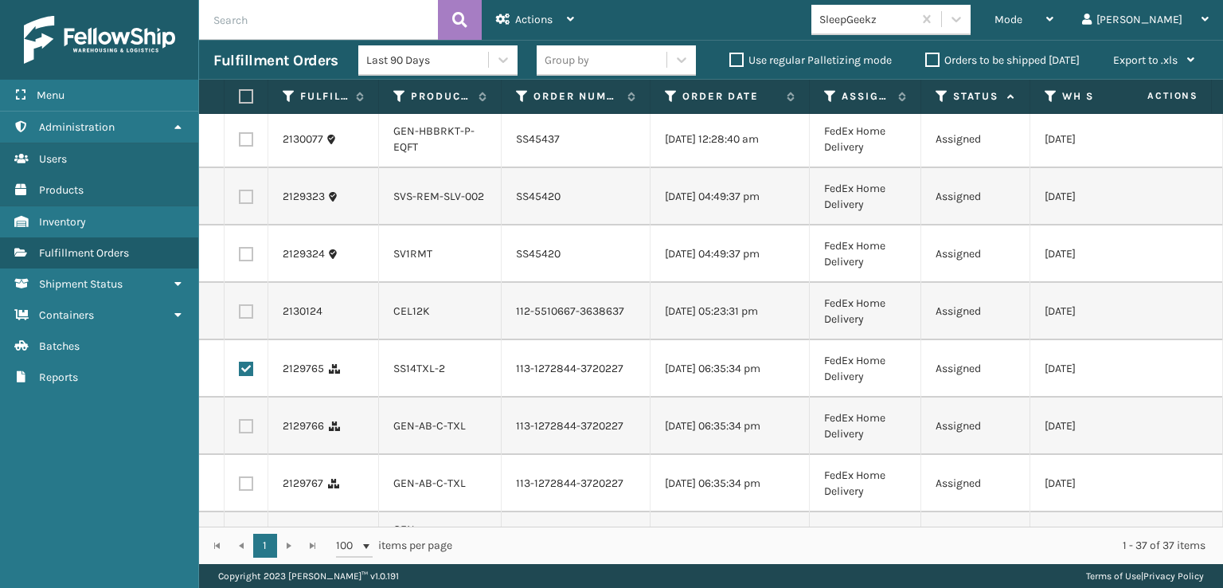
click at [251, 319] on label at bounding box center [246, 311] width 14 height 14
click at [240, 315] on input "checkbox" at bounding box center [239, 309] width 1 height 10
checkbox input "true"
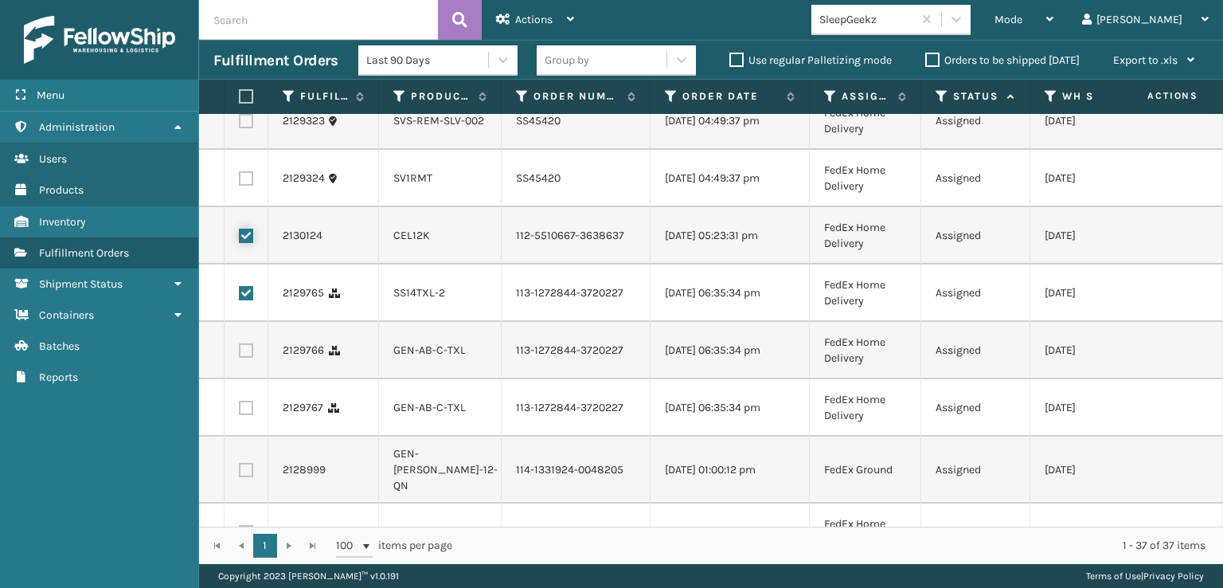
scroll to position [1194, 0]
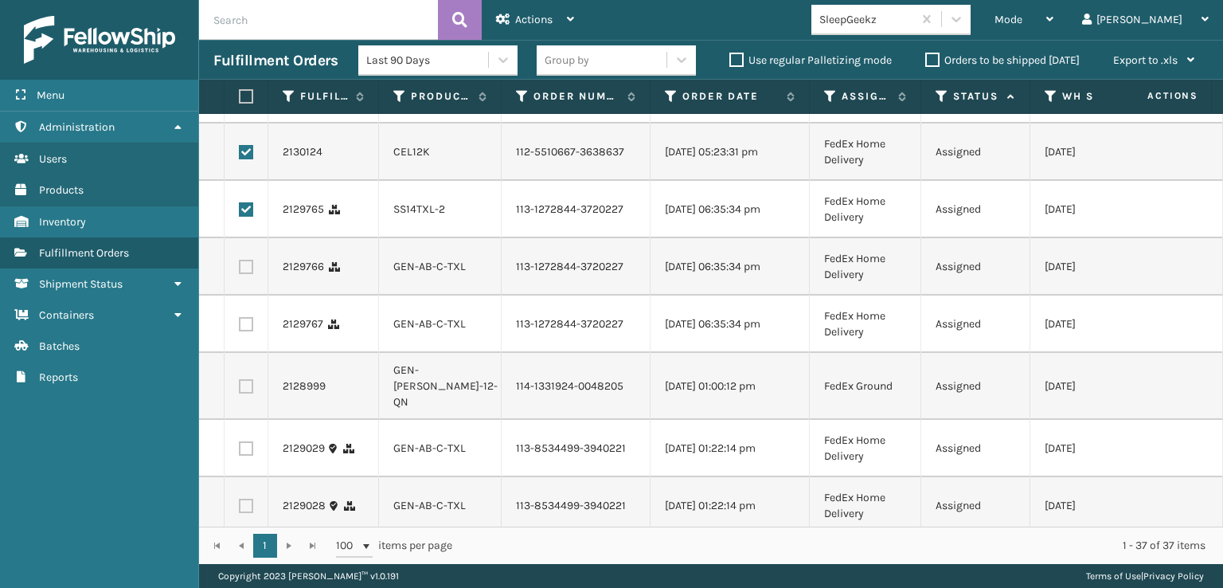
click at [243, 274] on label at bounding box center [246, 267] width 14 height 14
click at [240, 270] on input "checkbox" at bounding box center [239, 265] width 1 height 10
checkbox input "true"
click at [248, 331] on label at bounding box center [246, 324] width 14 height 14
click at [240, 327] on input "checkbox" at bounding box center [239, 322] width 1 height 10
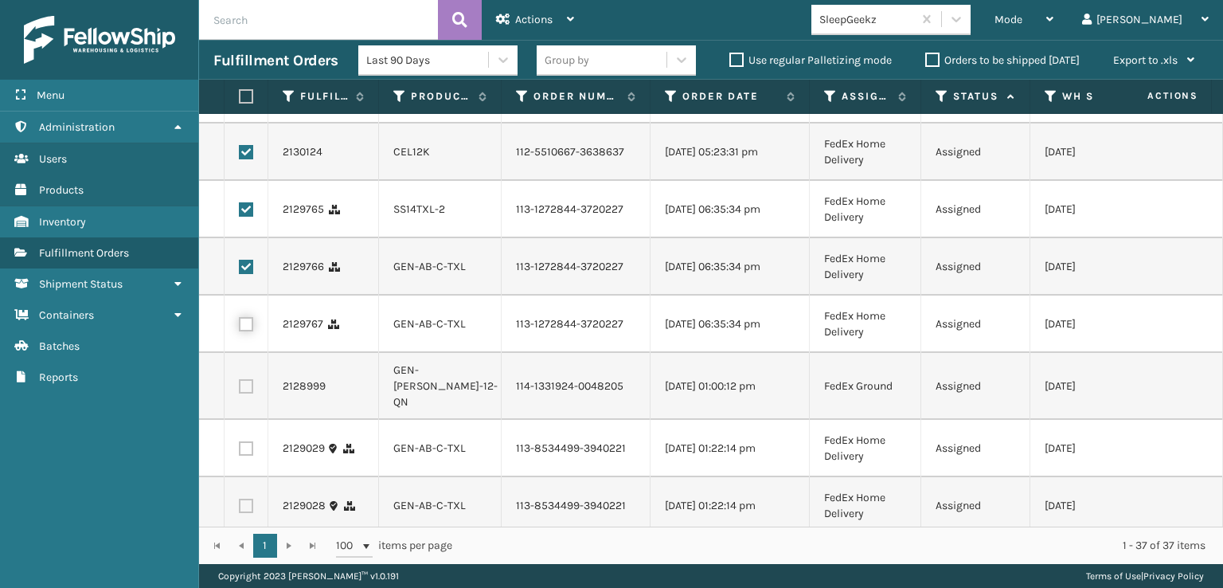
checkbox input "true"
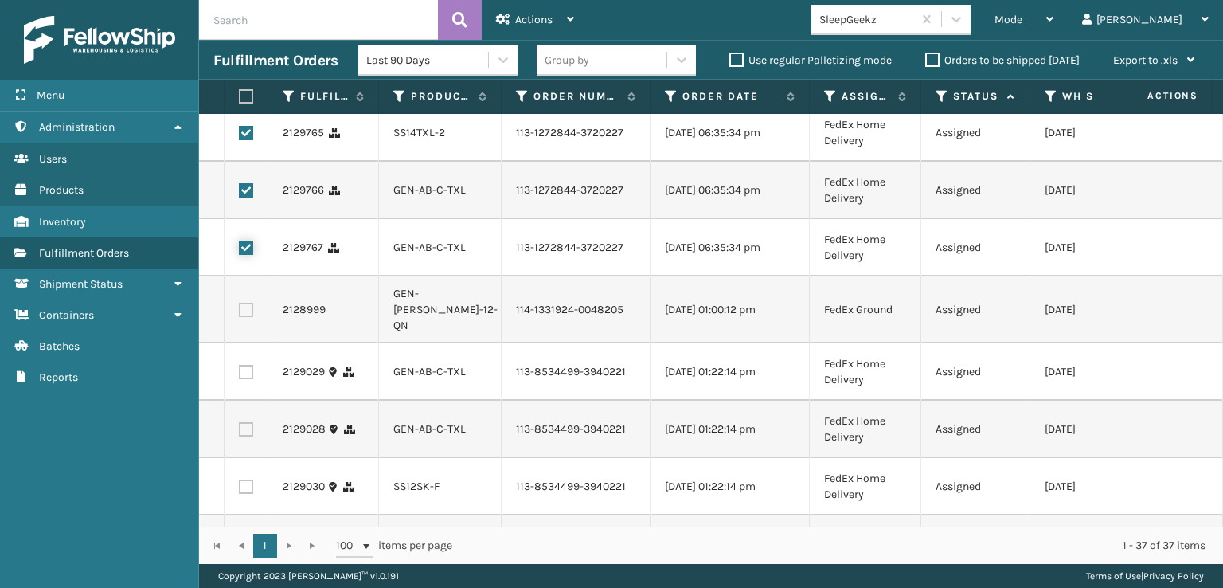
scroll to position [1354, 0]
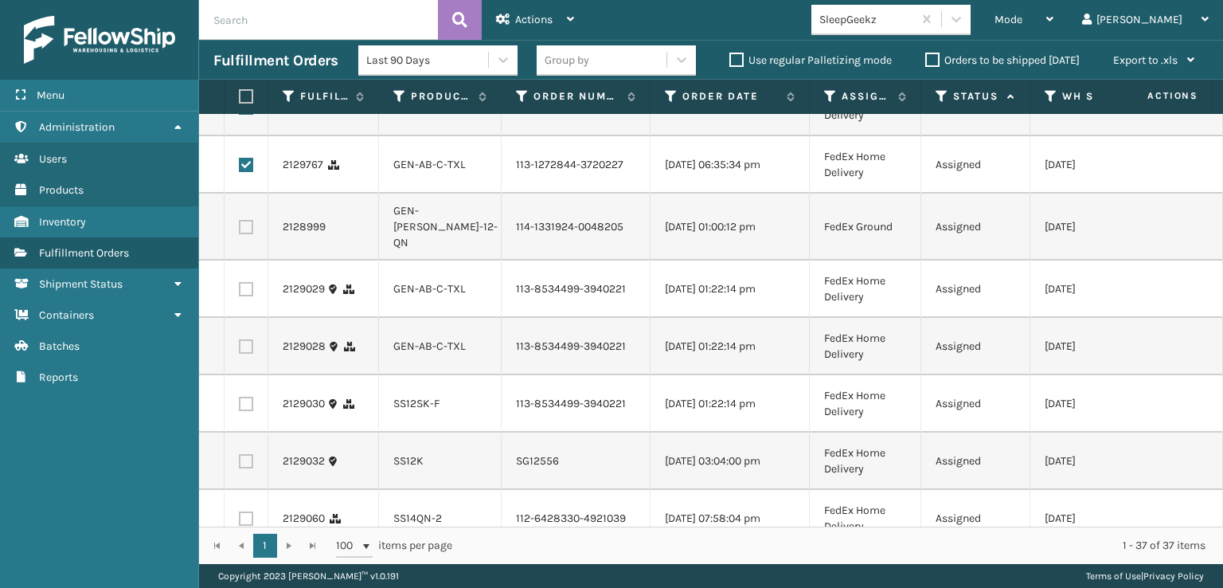
click at [250, 234] on label at bounding box center [246, 227] width 14 height 14
click at [240, 230] on input "checkbox" at bounding box center [239, 225] width 1 height 10
checkbox input "true"
click at [249, 296] on label at bounding box center [246, 289] width 14 height 14
click at [240, 292] on input "checkbox" at bounding box center [239, 287] width 1 height 10
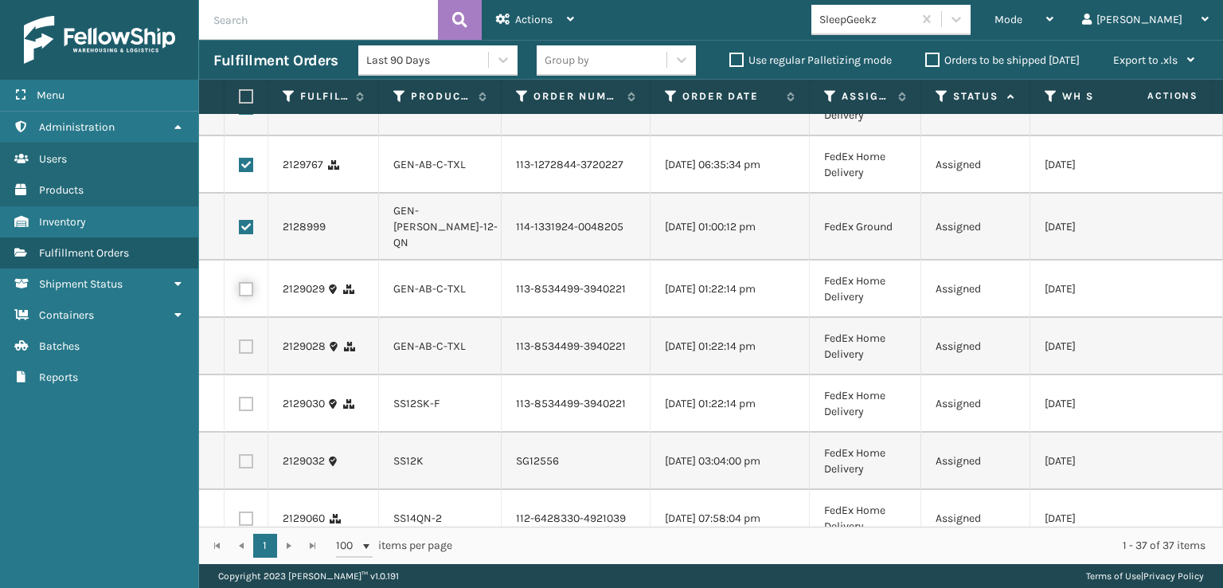
checkbox input "true"
click at [246, 354] on label at bounding box center [246, 346] width 14 height 14
click at [240, 350] on input "checkbox" at bounding box center [239, 344] width 1 height 10
checkbox input "true"
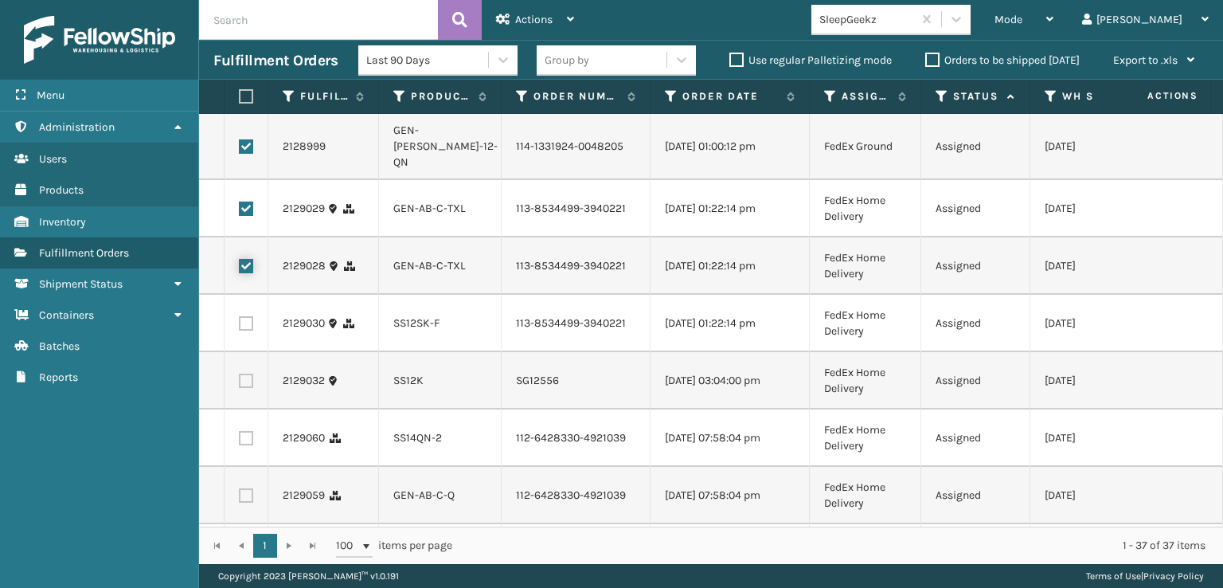
scroll to position [1513, 0]
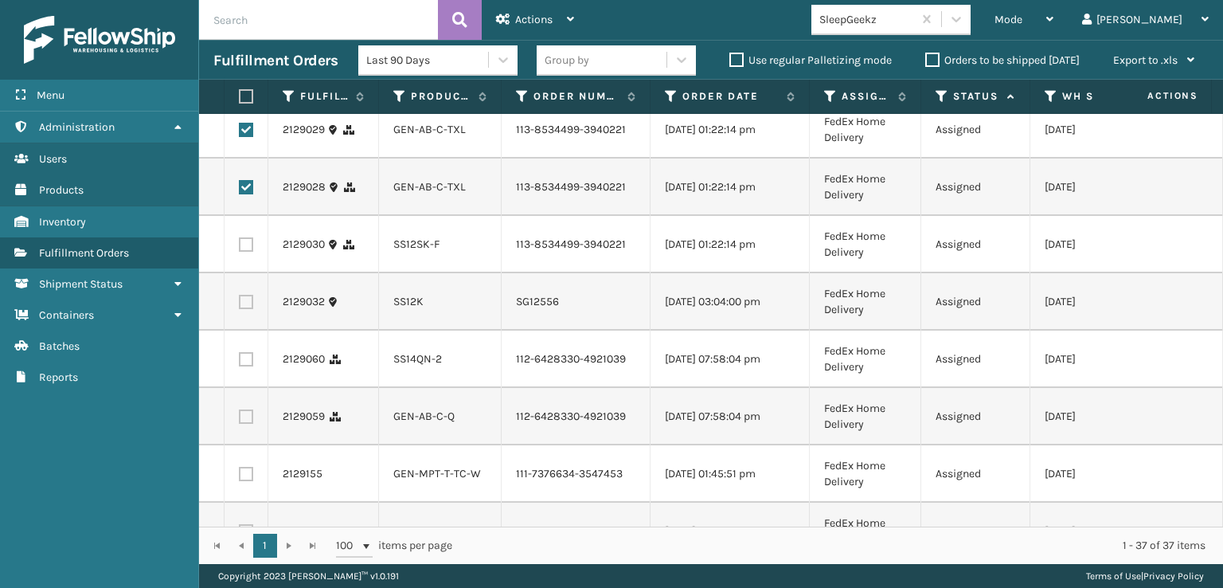
click at [244, 273] on td at bounding box center [247, 244] width 44 height 57
click at [244, 252] on label at bounding box center [246, 244] width 14 height 14
click at [240, 248] on input "checkbox" at bounding box center [239, 242] width 1 height 10
checkbox input "true"
click at [245, 309] on label at bounding box center [246, 302] width 14 height 14
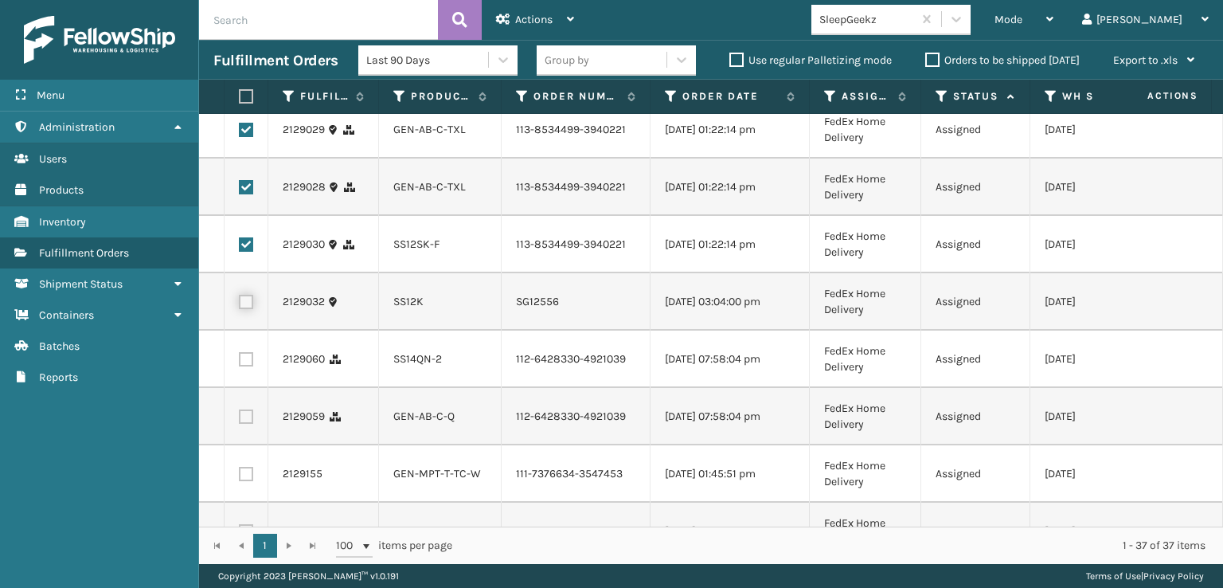
click at [240, 305] on input "checkbox" at bounding box center [239, 300] width 1 height 10
checkbox input "true"
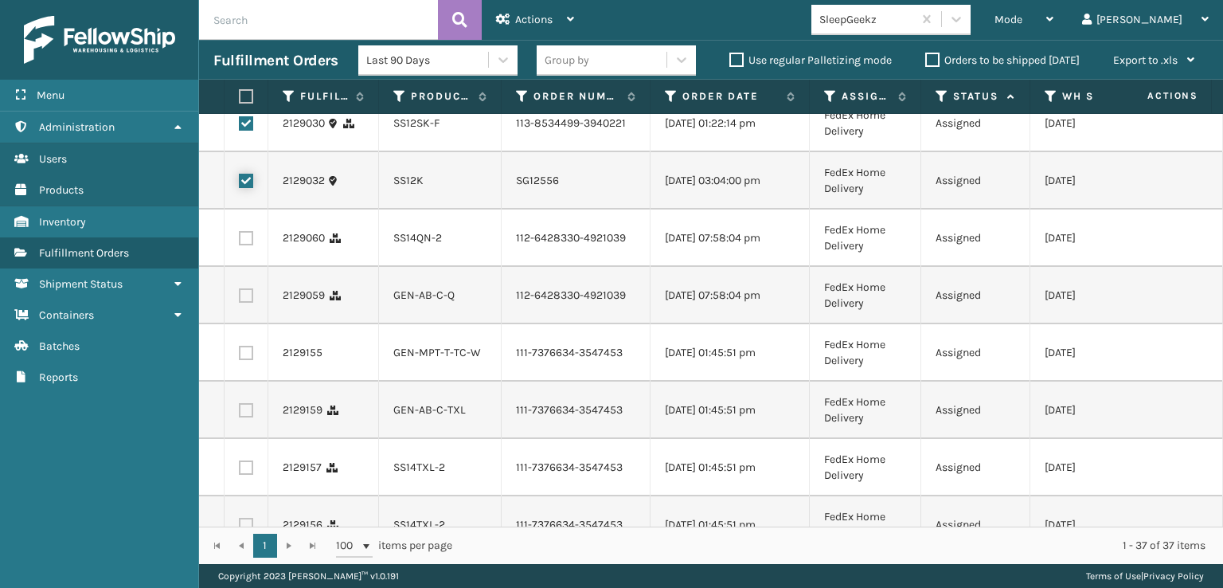
scroll to position [1672, 0]
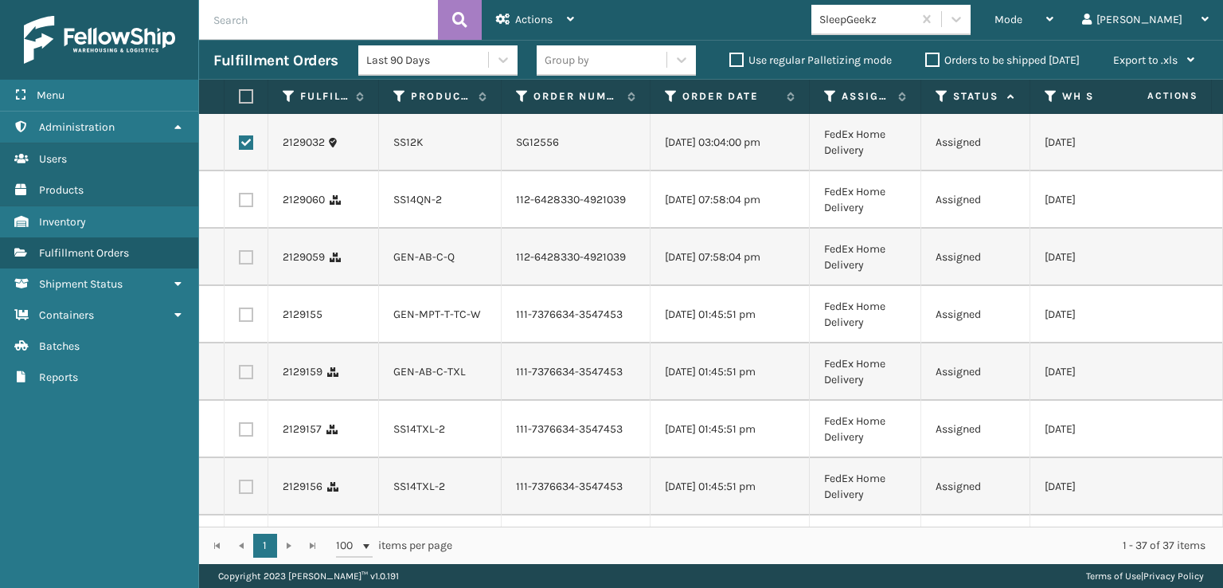
click at [248, 207] on label at bounding box center [246, 200] width 14 height 14
click at [240, 203] on input "checkbox" at bounding box center [239, 198] width 1 height 10
checkbox input "true"
click at [246, 264] on label at bounding box center [246, 257] width 14 height 14
click at [240, 260] on input "checkbox" at bounding box center [239, 255] width 1 height 10
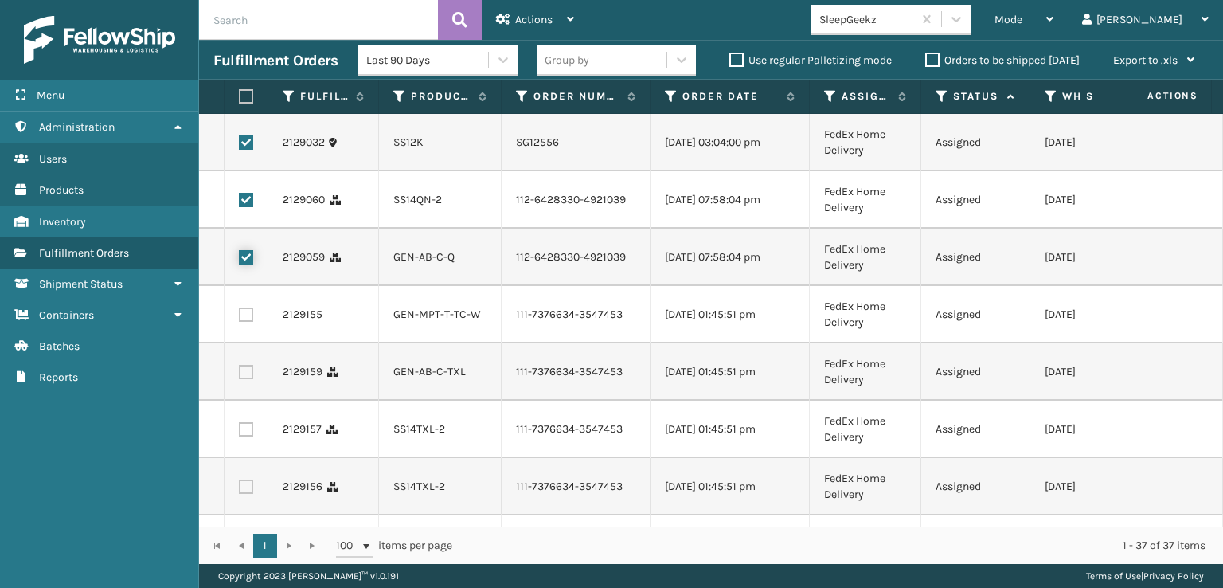
checkbox input "true"
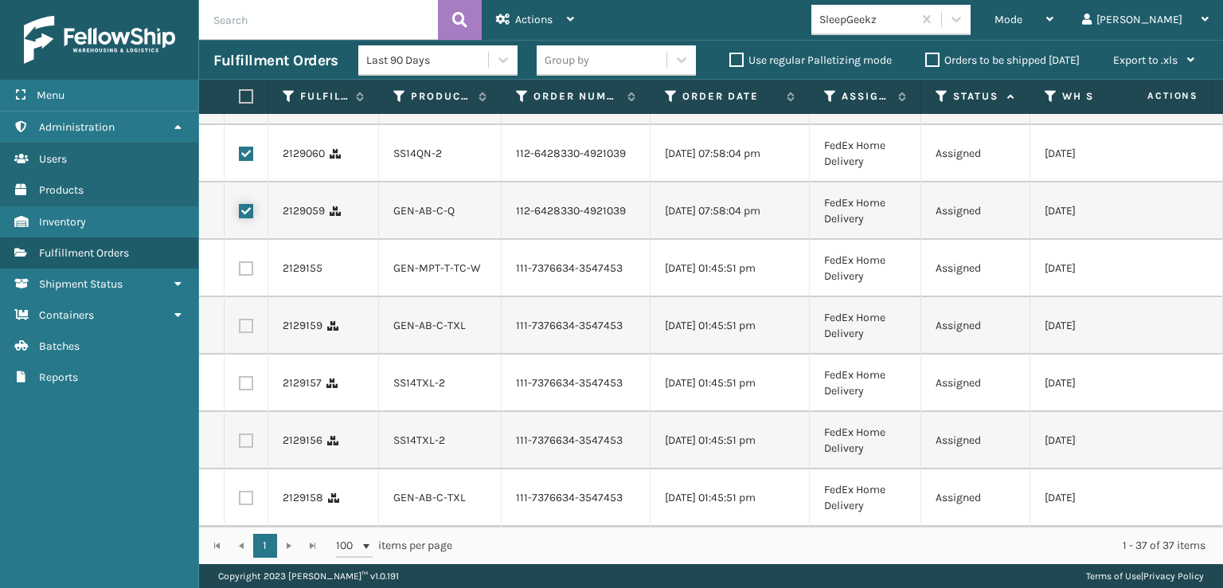
scroll to position [1911, 0]
click at [250, 330] on label at bounding box center [246, 326] width 14 height 14
click at [240, 329] on input "checkbox" at bounding box center [239, 324] width 1 height 10
checkbox input "true"
click at [242, 390] on label at bounding box center [246, 383] width 14 height 14
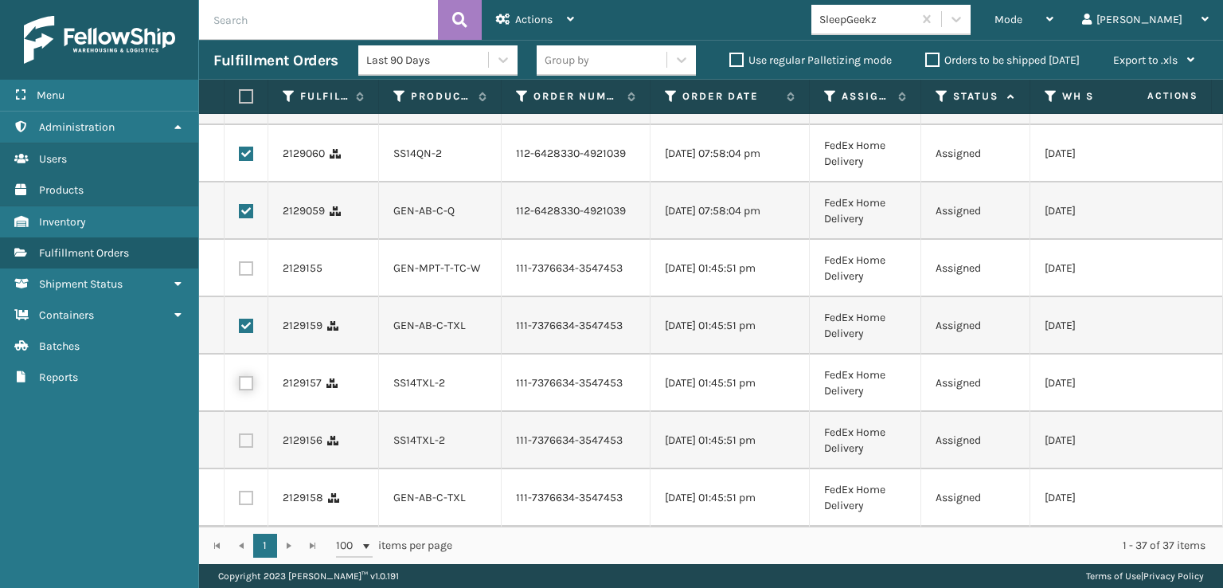
click at [240, 386] on input "checkbox" at bounding box center [239, 381] width 1 height 10
checkbox input "true"
click at [255, 452] on td at bounding box center [247, 440] width 44 height 57
click at [250, 448] on label at bounding box center [246, 440] width 14 height 14
click at [240, 444] on input "checkbox" at bounding box center [239, 438] width 1 height 10
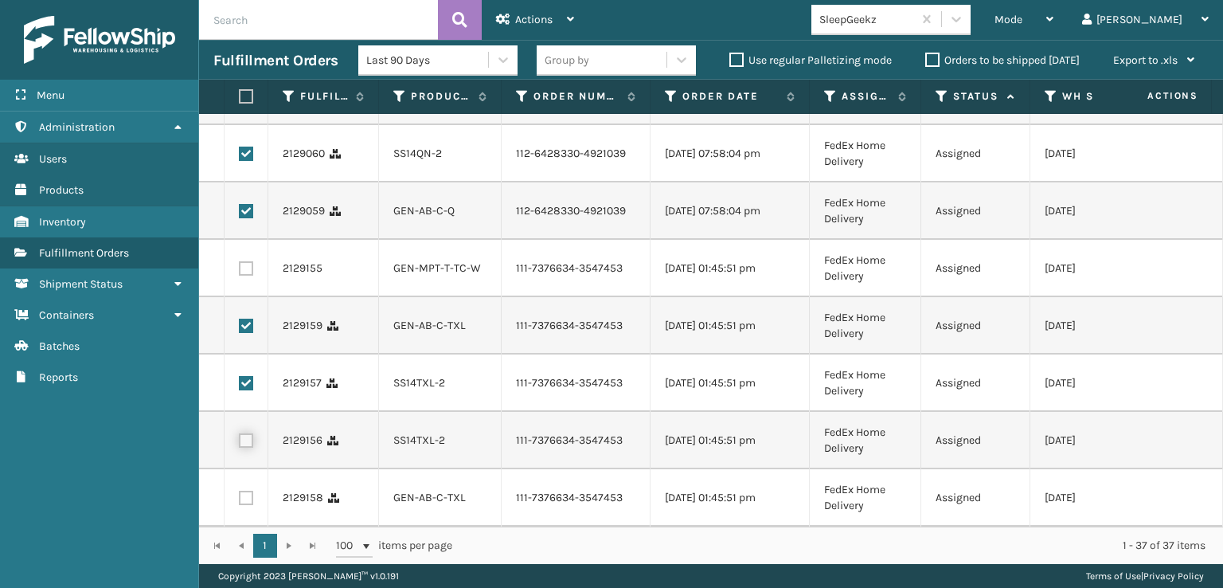
checkbox input "true"
click at [250, 491] on label at bounding box center [246, 498] width 14 height 14
click at [240, 491] on input "checkbox" at bounding box center [239, 496] width 1 height 10
checkbox input "true"
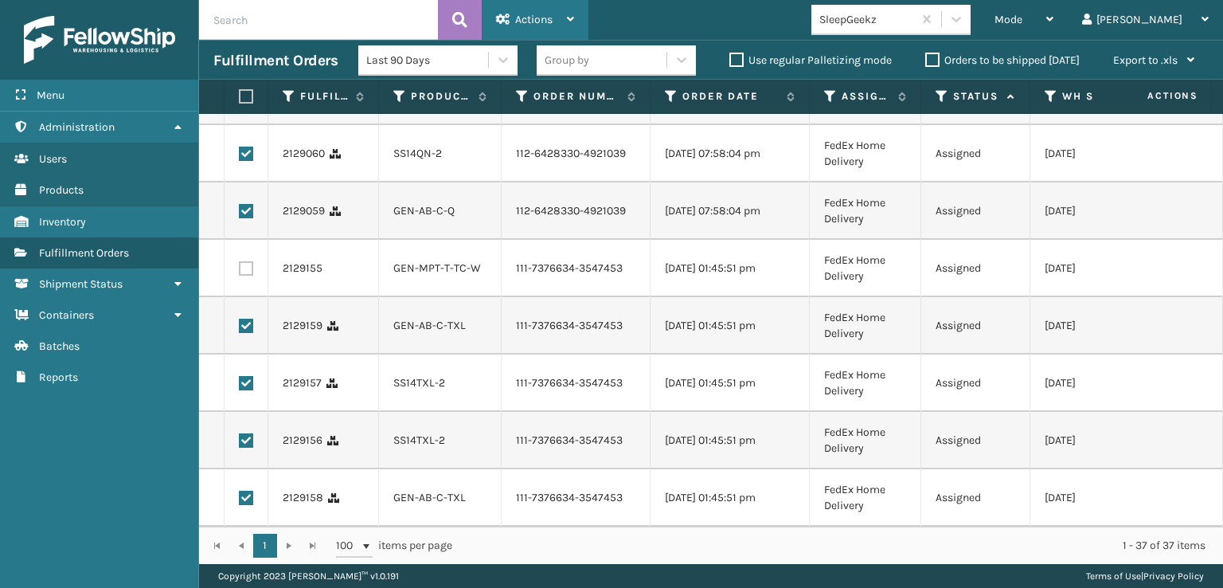
click at [565, 27] on div "Actions" at bounding box center [535, 20] width 78 height 40
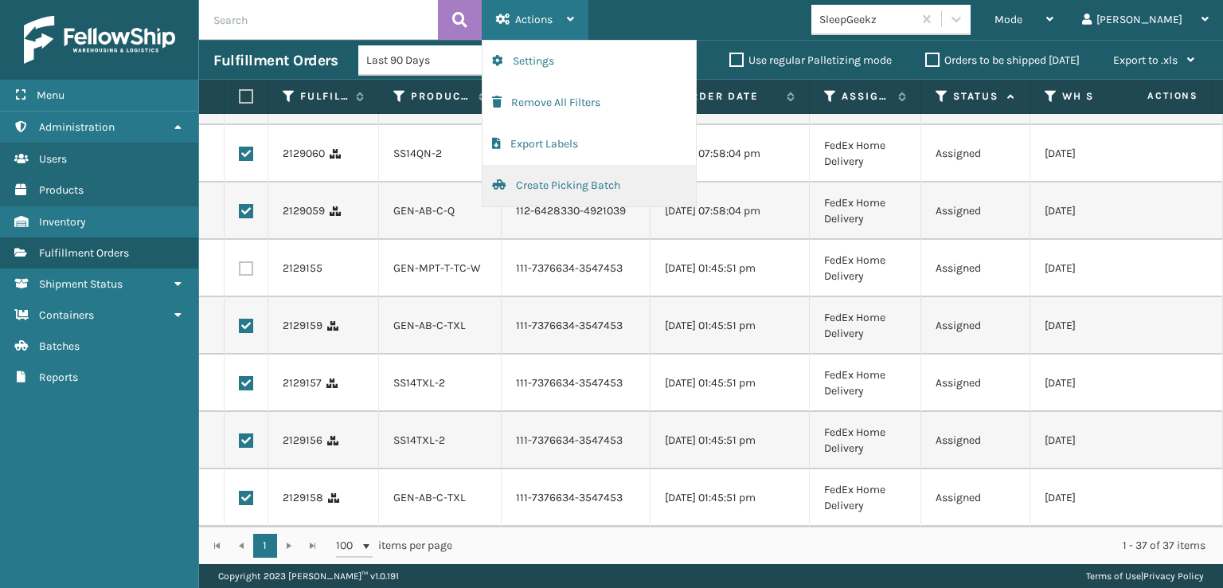
click at [565, 186] on button "Create Picking Batch" at bounding box center [589, 185] width 213 height 41
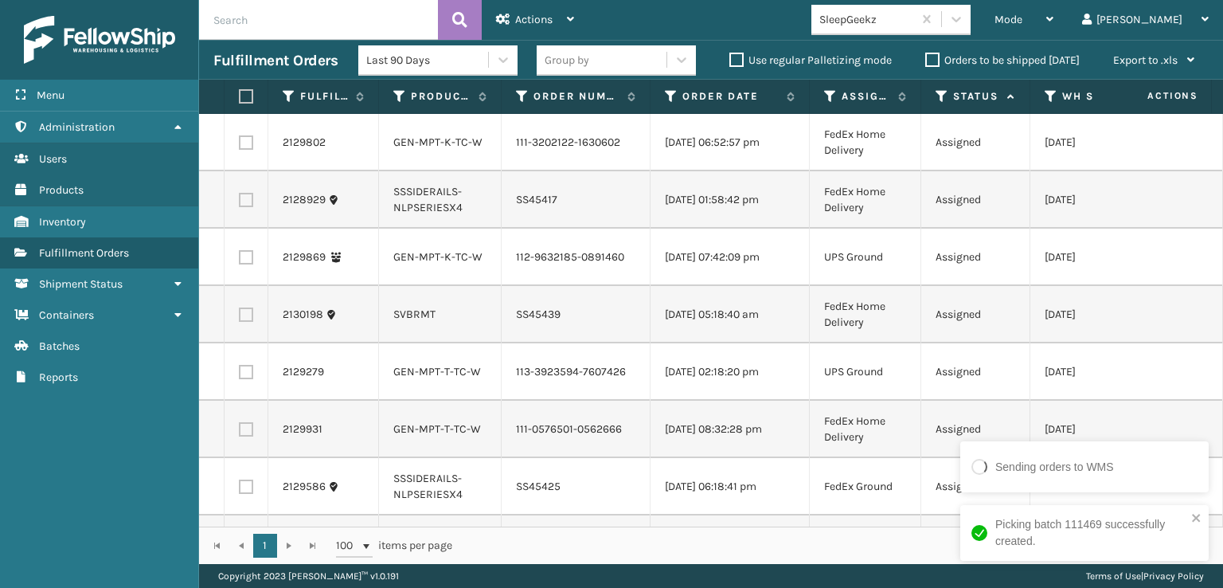
click at [245, 150] on label at bounding box center [246, 142] width 14 height 14
click at [240, 146] on input "checkbox" at bounding box center [239, 140] width 1 height 10
checkbox input "true"
click at [247, 207] on label at bounding box center [246, 200] width 14 height 14
click at [240, 203] on input "checkbox" at bounding box center [239, 198] width 1 height 10
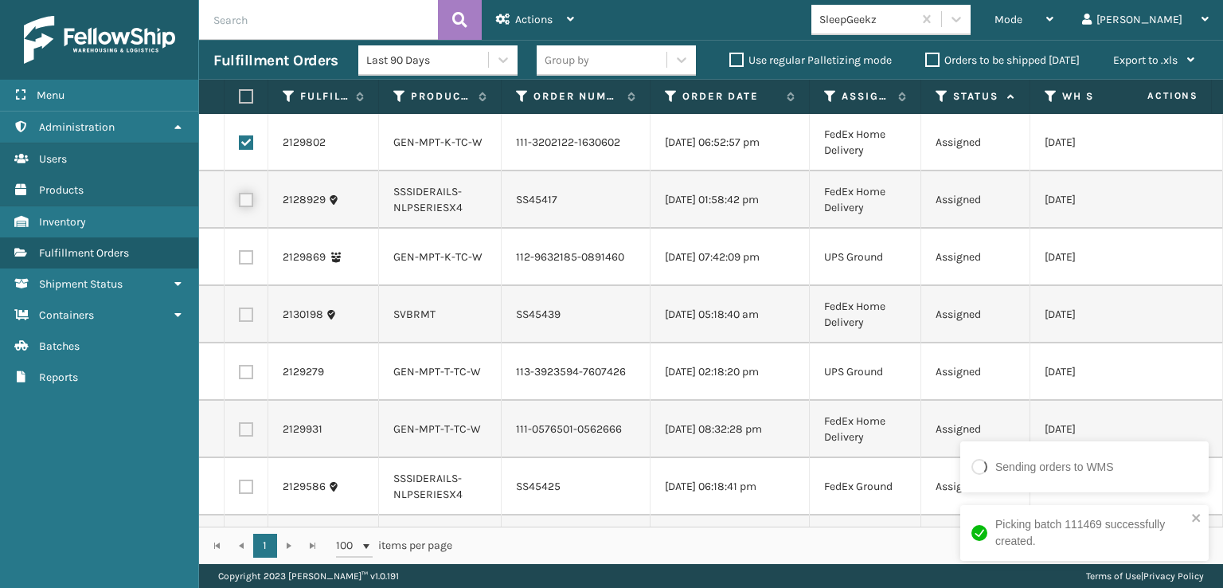
checkbox input "true"
click at [252, 320] on label at bounding box center [246, 314] width 14 height 14
click at [240, 318] on input "checkbox" at bounding box center [239, 312] width 1 height 10
checkbox input "true"
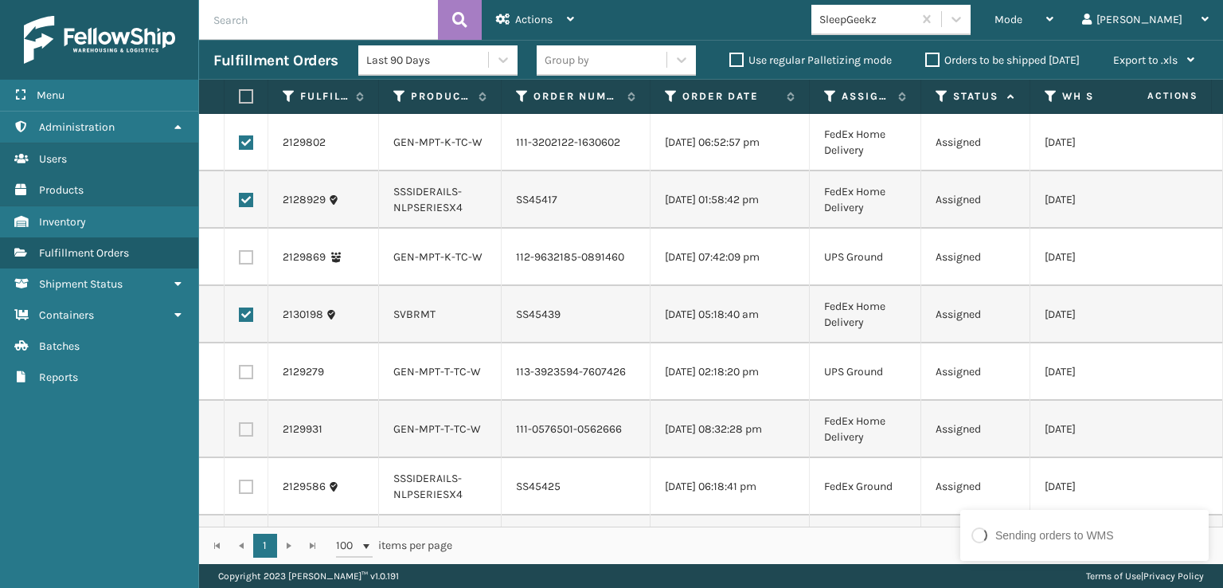
click at [248, 436] on label at bounding box center [246, 429] width 14 height 14
click at [240, 432] on input "checkbox" at bounding box center [239, 427] width 1 height 10
checkbox input "true"
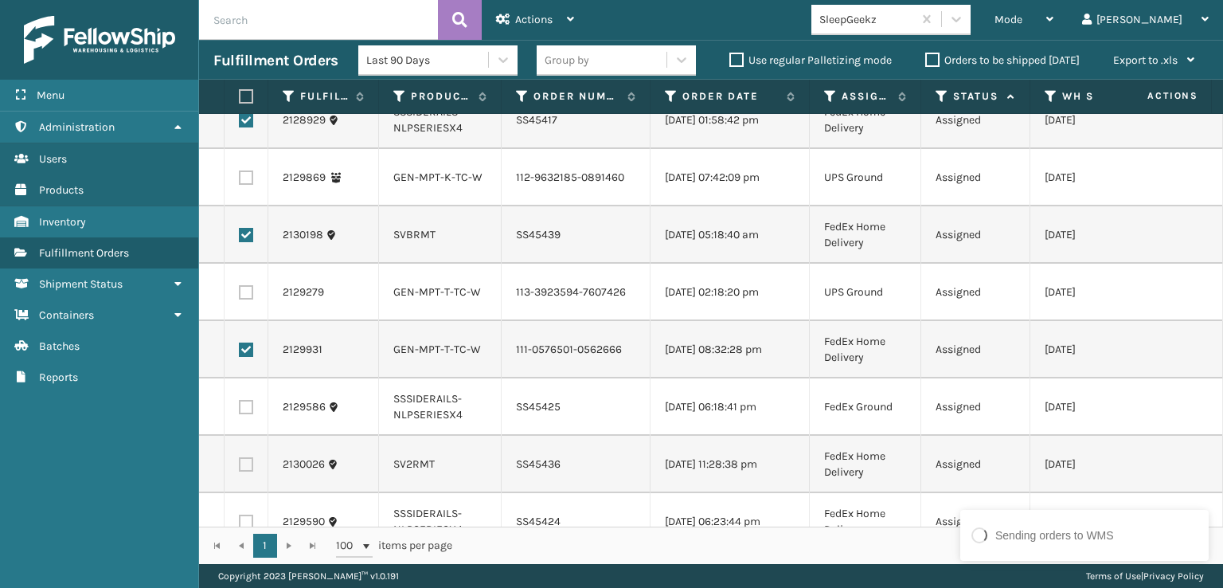
click at [248, 414] on label at bounding box center [246, 407] width 14 height 14
click at [240, 410] on input "checkbox" at bounding box center [239, 405] width 1 height 10
checkbox input "true"
click at [250, 471] on label at bounding box center [246, 464] width 14 height 14
click at [240, 467] on input "checkbox" at bounding box center [239, 462] width 1 height 10
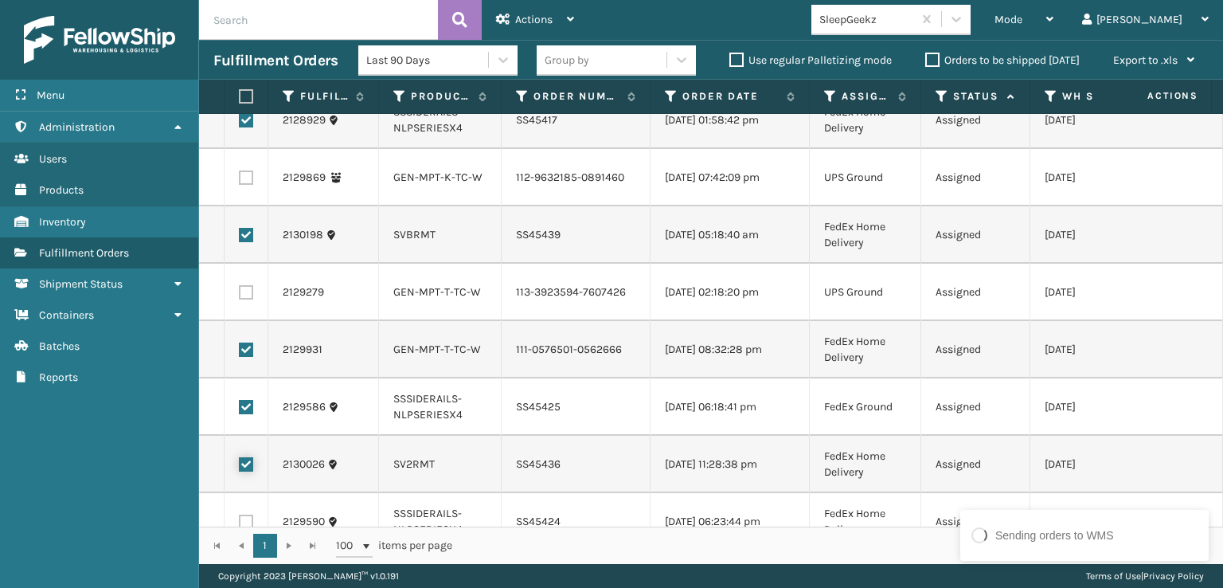
checkbox input "true"
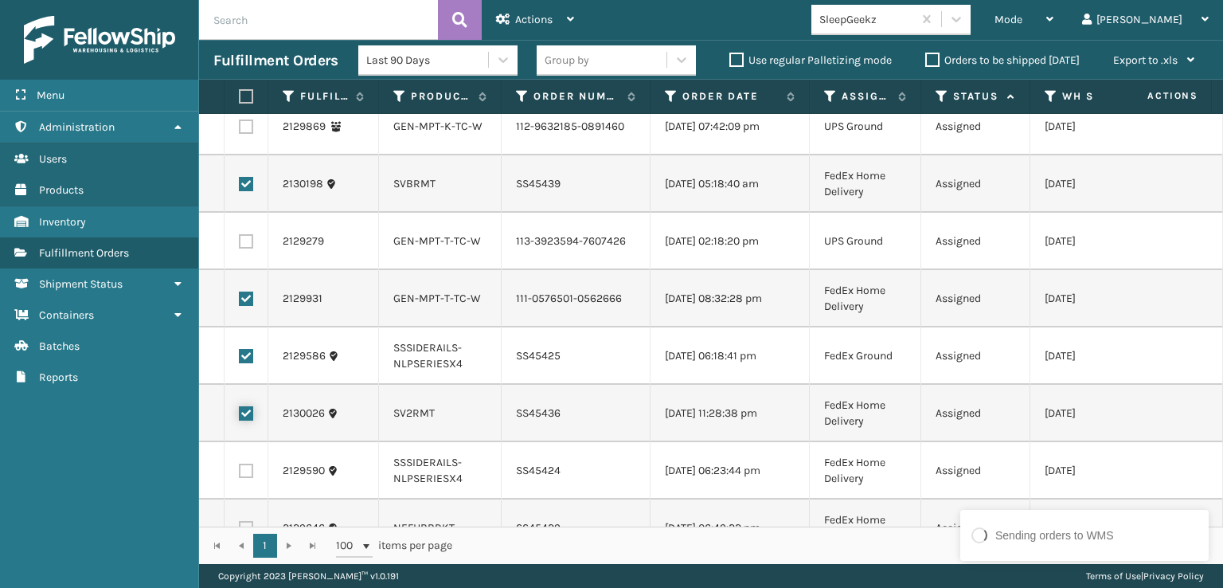
scroll to position [159, 0]
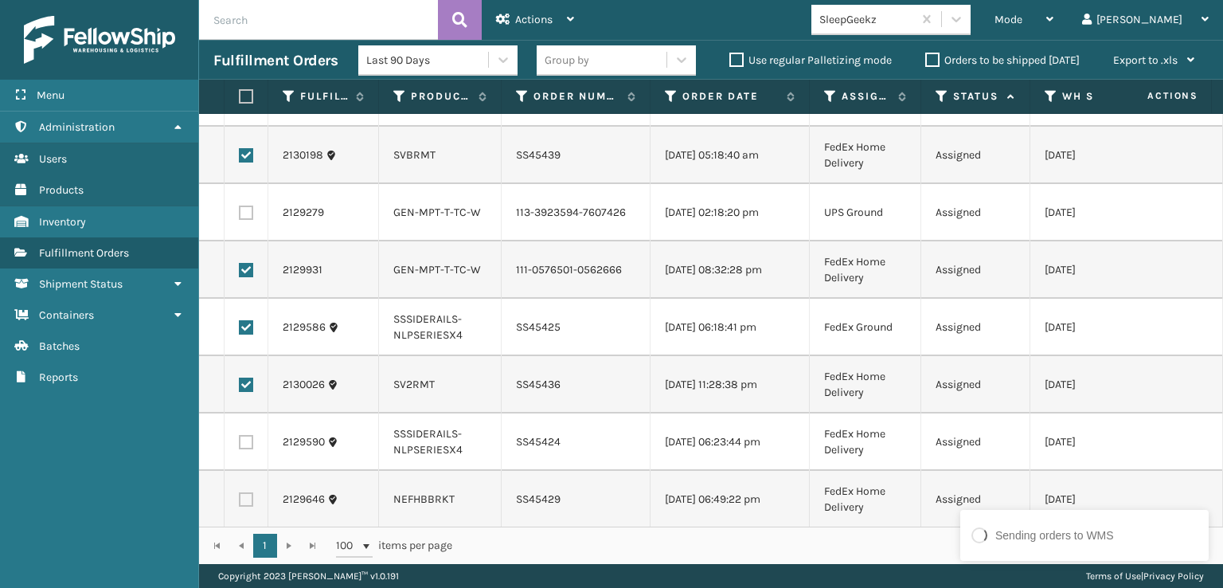
click at [250, 449] on label at bounding box center [246, 442] width 14 height 14
click at [240, 445] on input "checkbox" at bounding box center [239, 440] width 1 height 10
checkbox input "true"
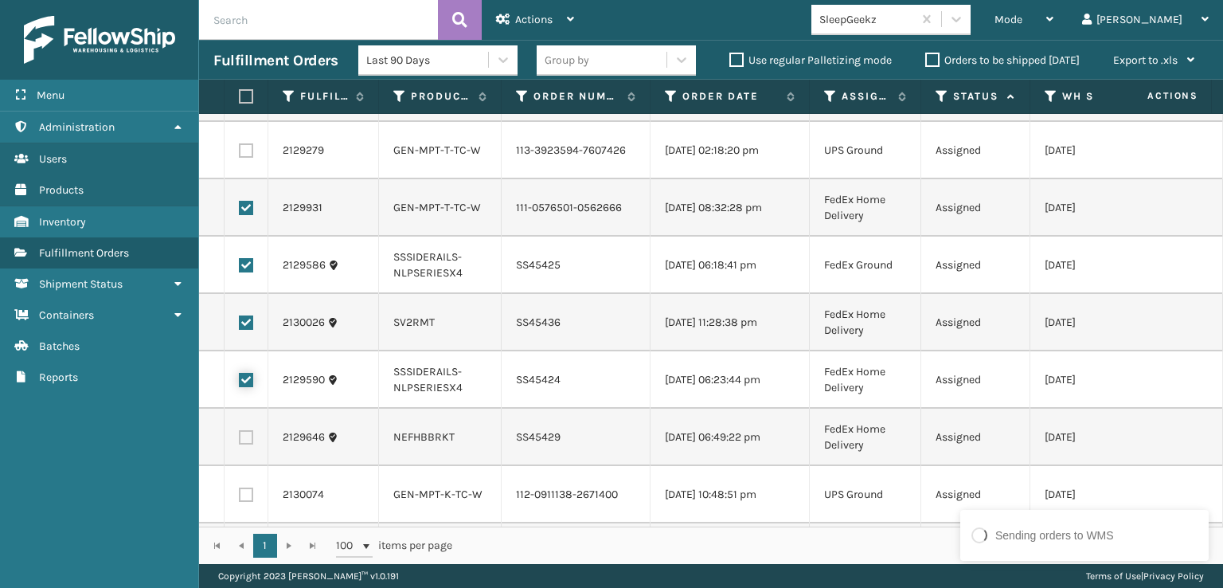
scroll to position [239, 0]
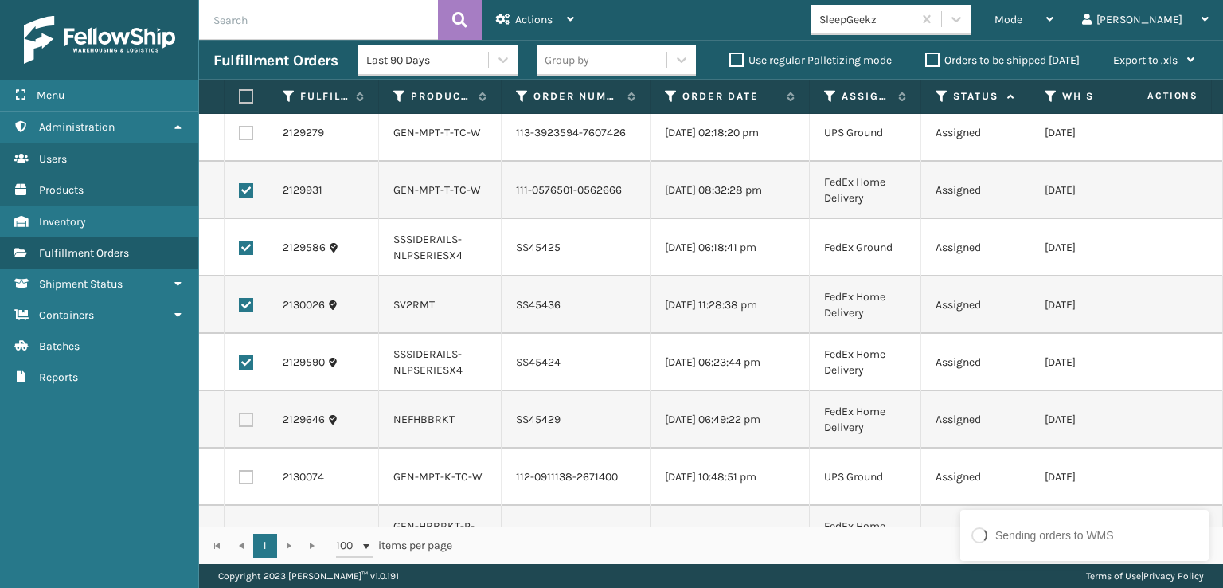
click at [244, 427] on label at bounding box center [246, 419] width 14 height 14
click at [240, 423] on input "checkbox" at bounding box center [239, 417] width 1 height 10
checkbox input "true"
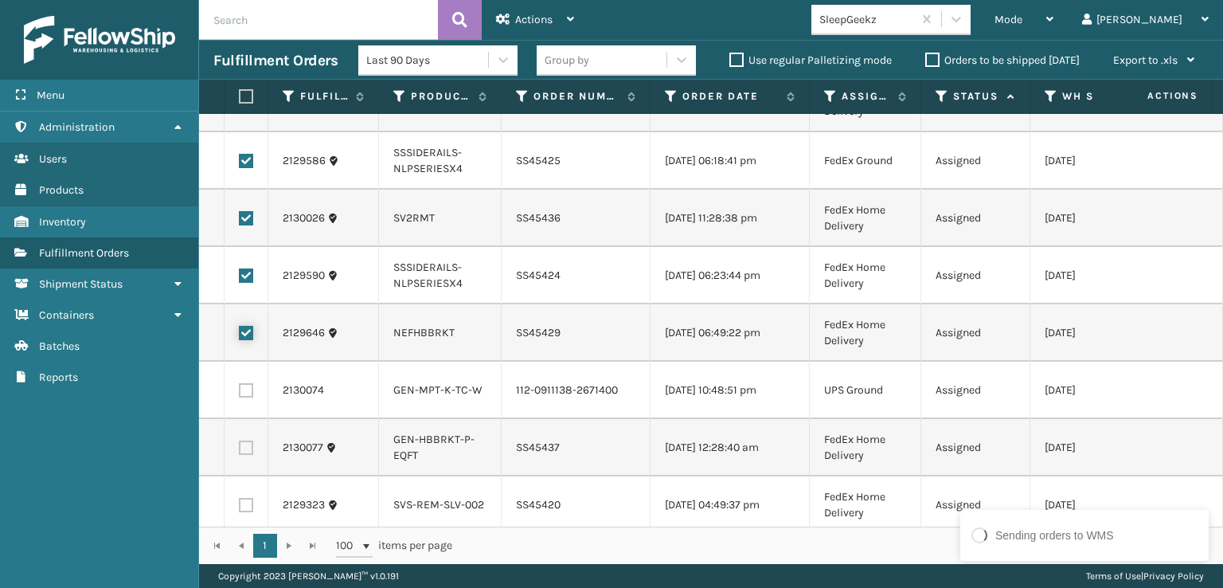
scroll to position [398, 0]
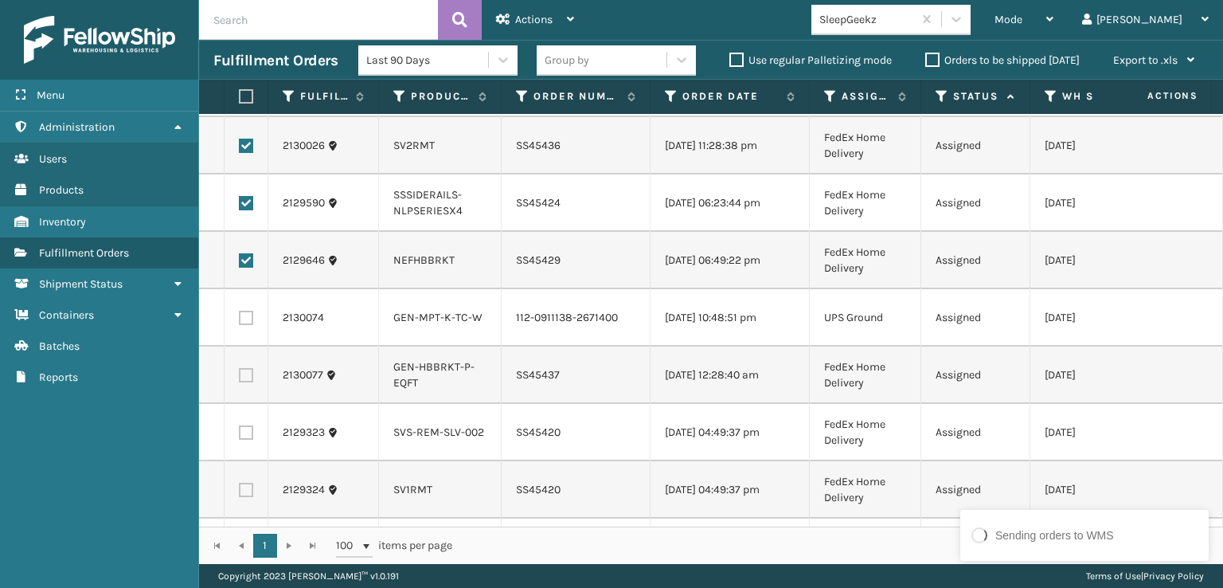
click at [248, 382] on label at bounding box center [246, 375] width 14 height 14
click at [240, 378] on input "checkbox" at bounding box center [239, 373] width 1 height 10
checkbox input "true"
click at [247, 440] on label at bounding box center [246, 432] width 14 height 14
click at [240, 436] on input "checkbox" at bounding box center [239, 430] width 1 height 10
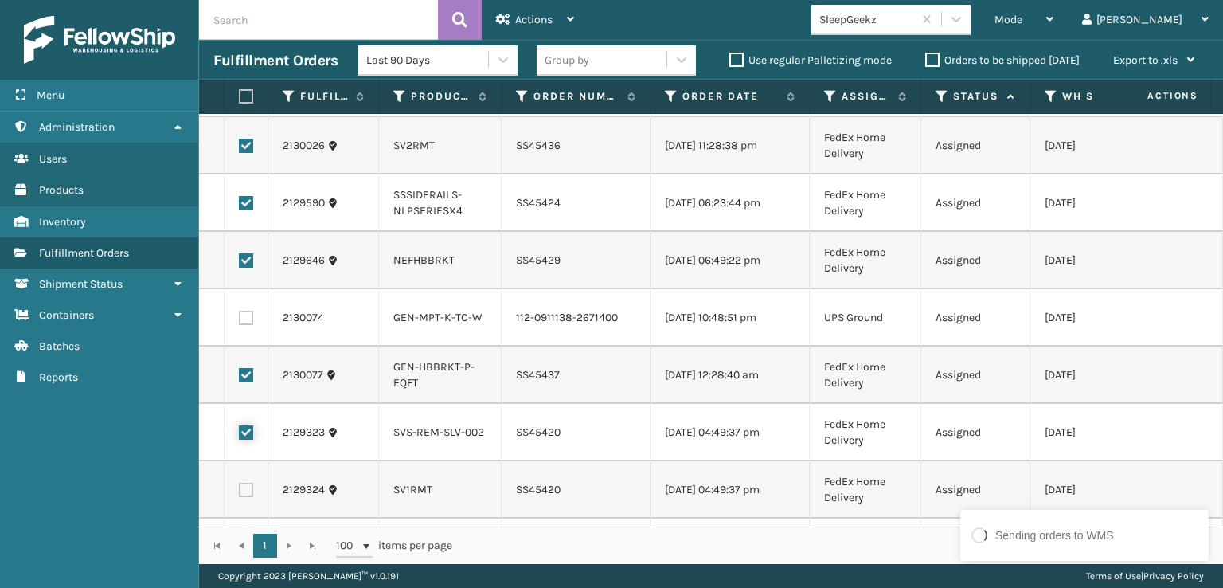
checkbox input "true"
click at [250, 497] on label at bounding box center [246, 490] width 14 height 14
click at [240, 493] on input "checkbox" at bounding box center [239, 488] width 1 height 10
checkbox input "true"
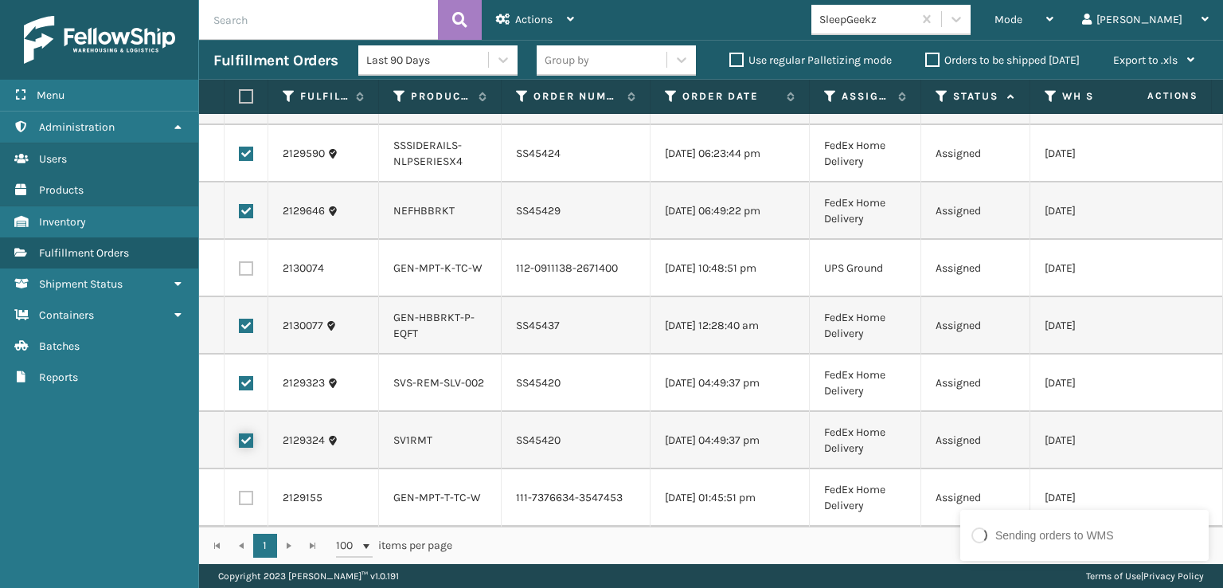
scroll to position [487, 0]
click at [245, 491] on label at bounding box center [246, 498] width 14 height 14
click at [240, 491] on input "checkbox" at bounding box center [239, 496] width 1 height 10
checkbox input "true"
click at [551, 33] on div "Actions" at bounding box center [535, 20] width 78 height 40
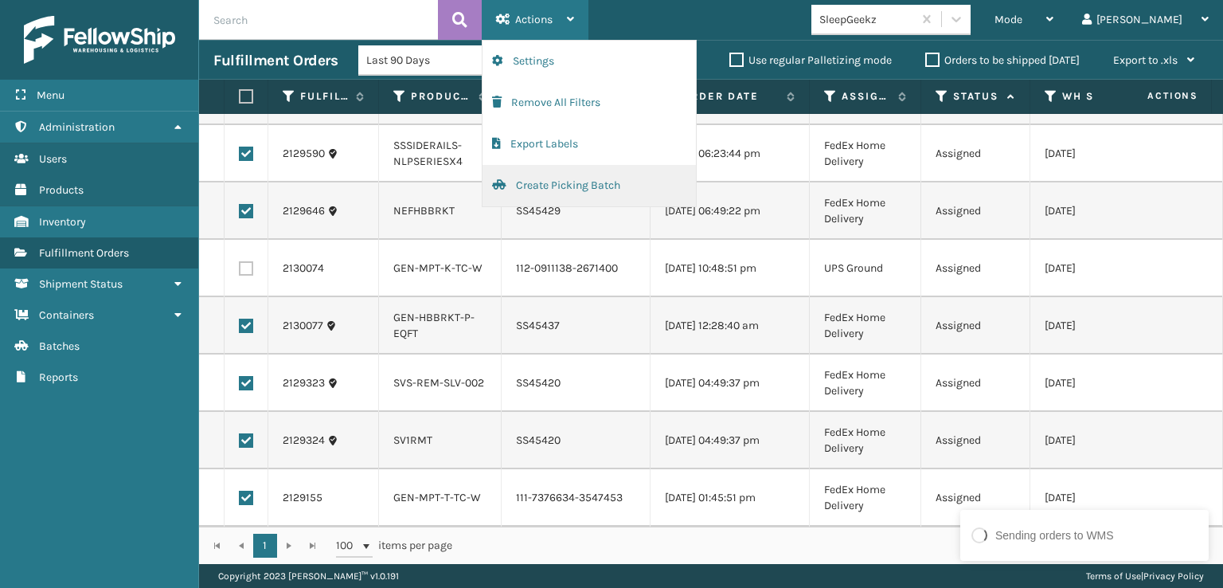
click at [561, 186] on button "Create Picking Batch" at bounding box center [589, 185] width 213 height 41
